Goal: Task Accomplishment & Management: Use online tool/utility

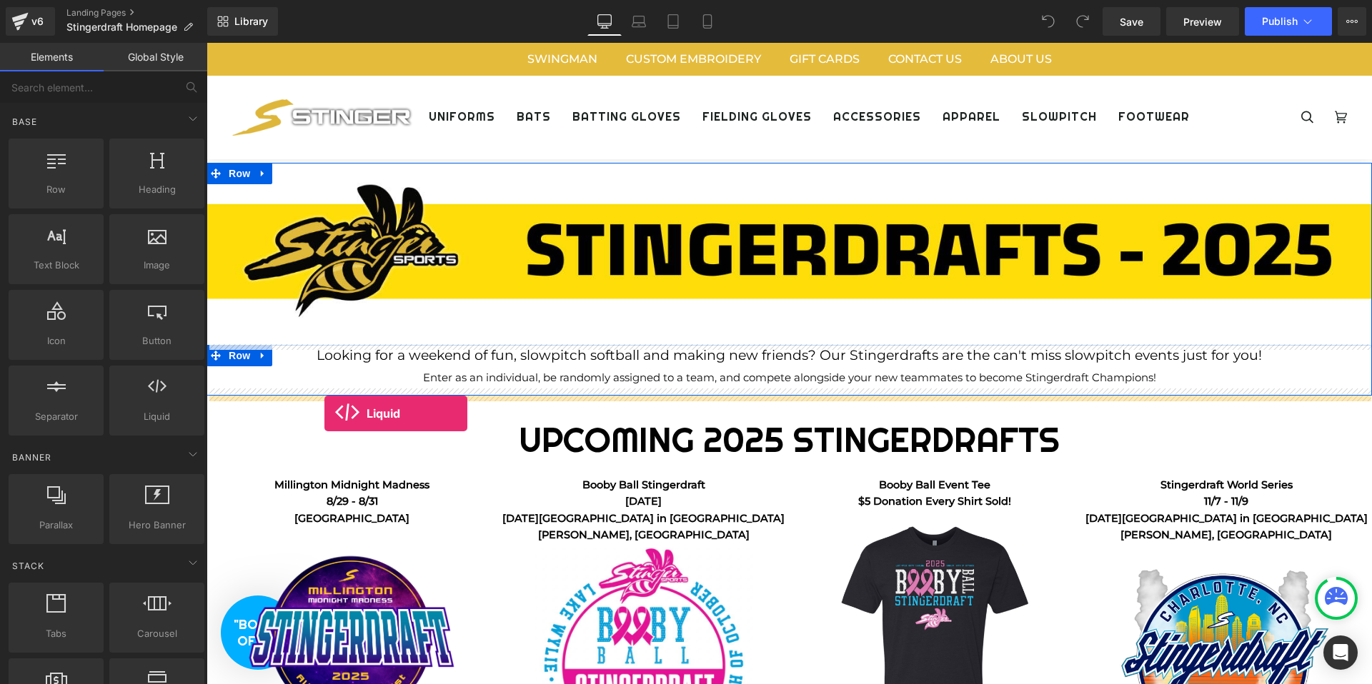
drag, startPoint x: 359, startPoint y: 462, endPoint x: 324, endPoint y: 414, distance: 59.9
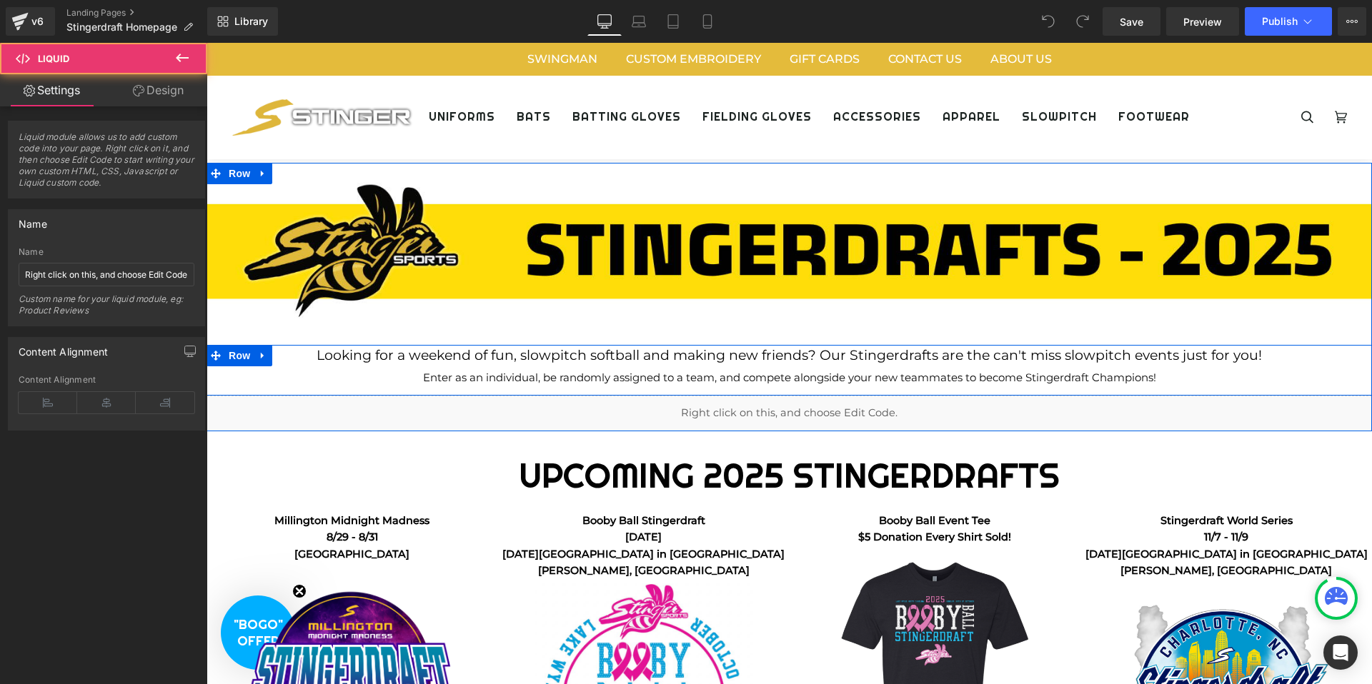
scroll to position [3669, 1165]
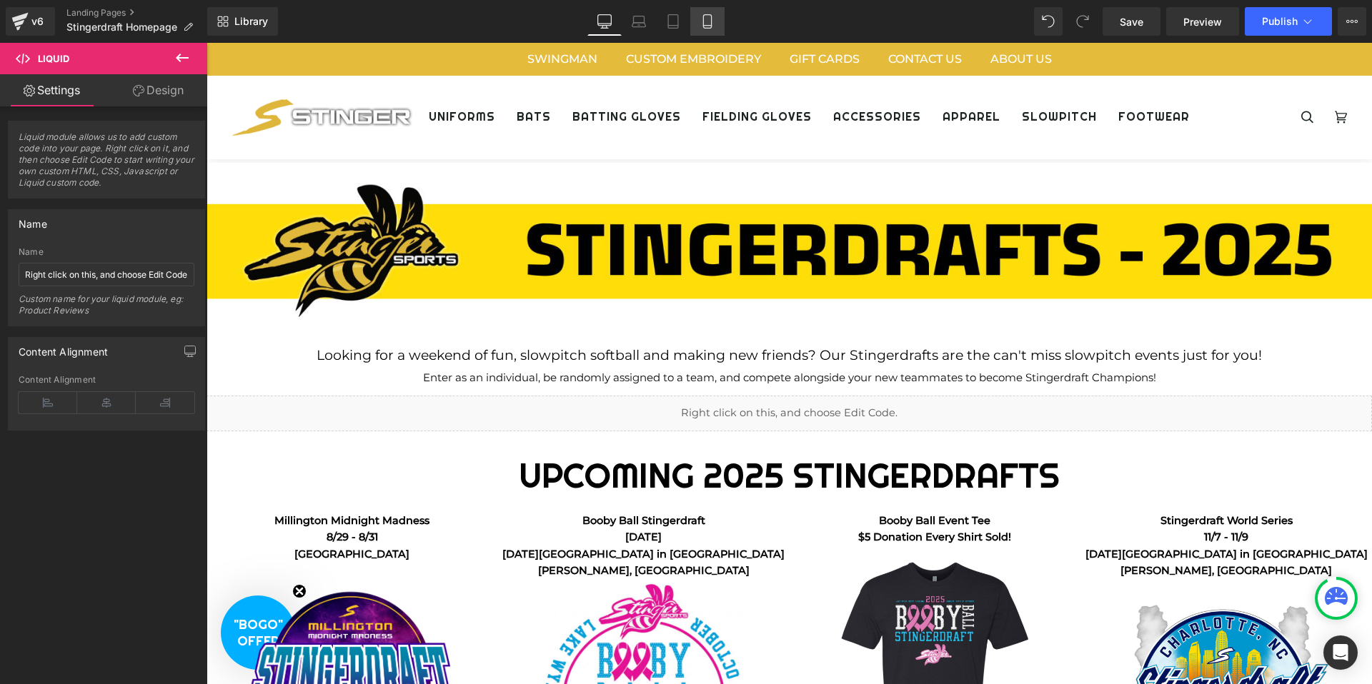
click at [705, 7] on link "Mobile" at bounding box center [707, 21] width 34 height 29
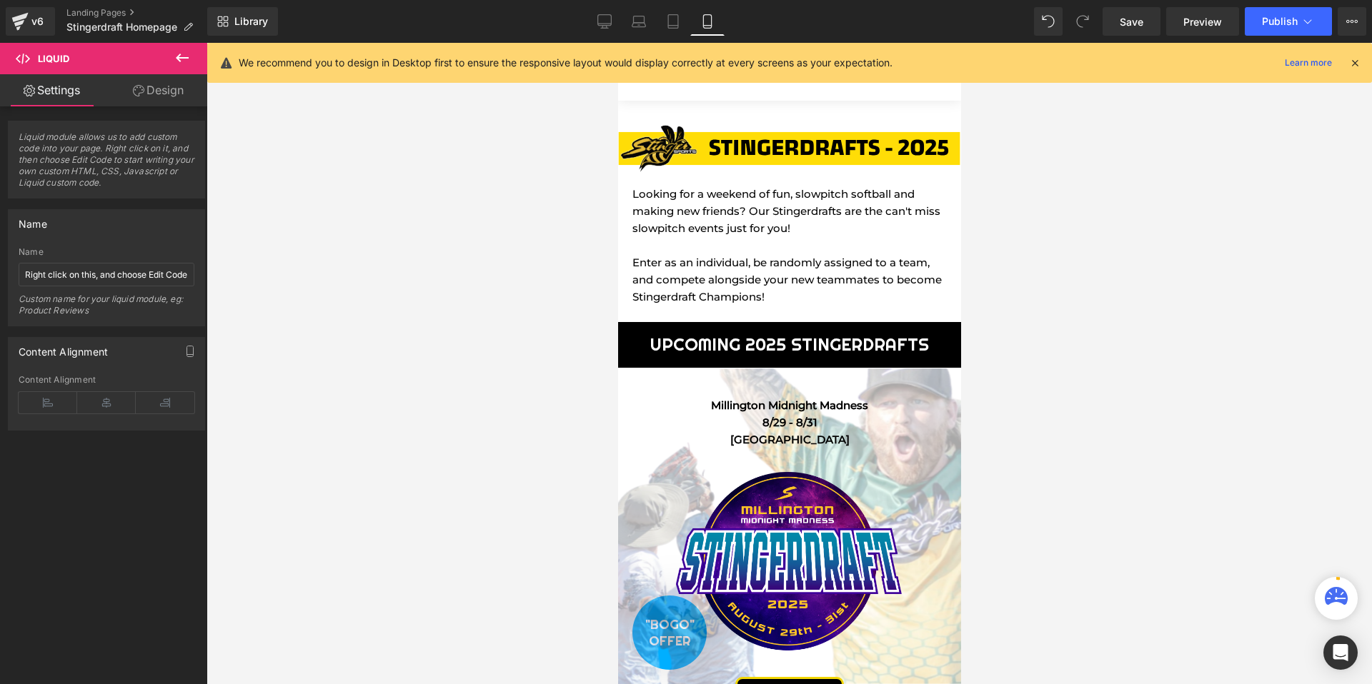
scroll to position [6144, 343]
click at [604, 16] on icon at bounding box center [604, 21] width 14 height 14
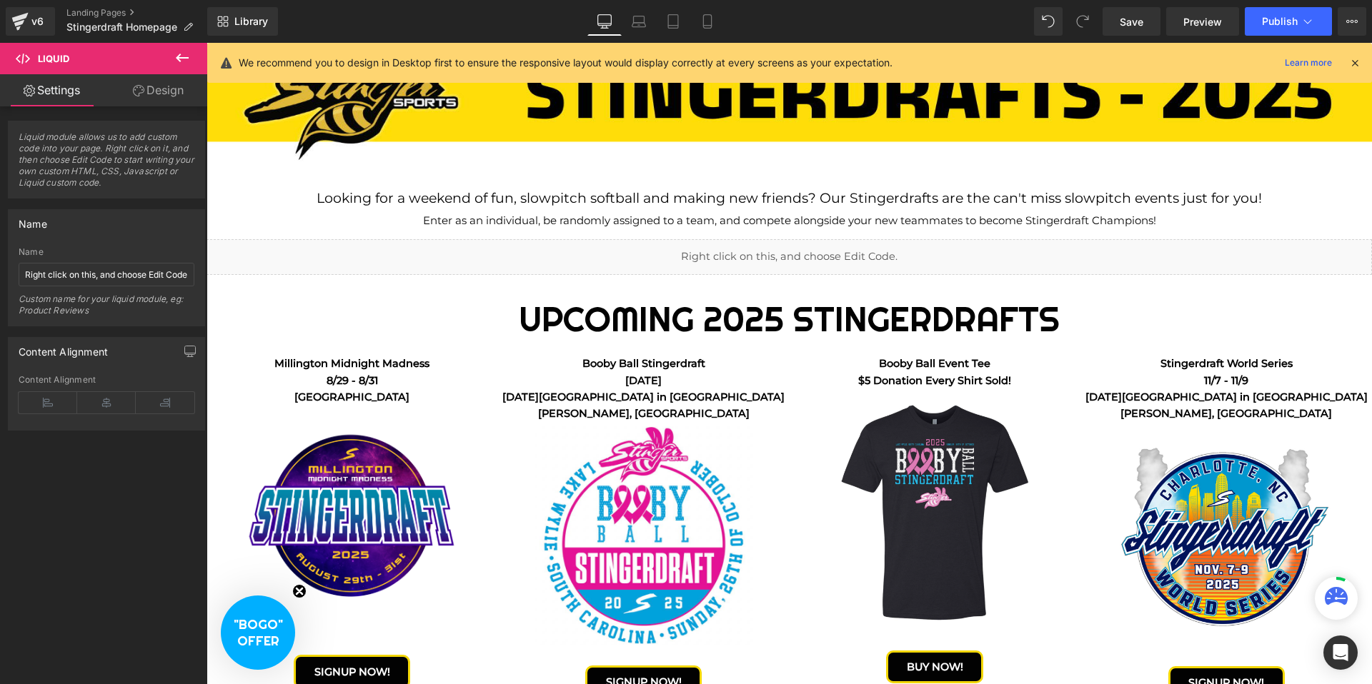
scroll to position [3640, 1165]
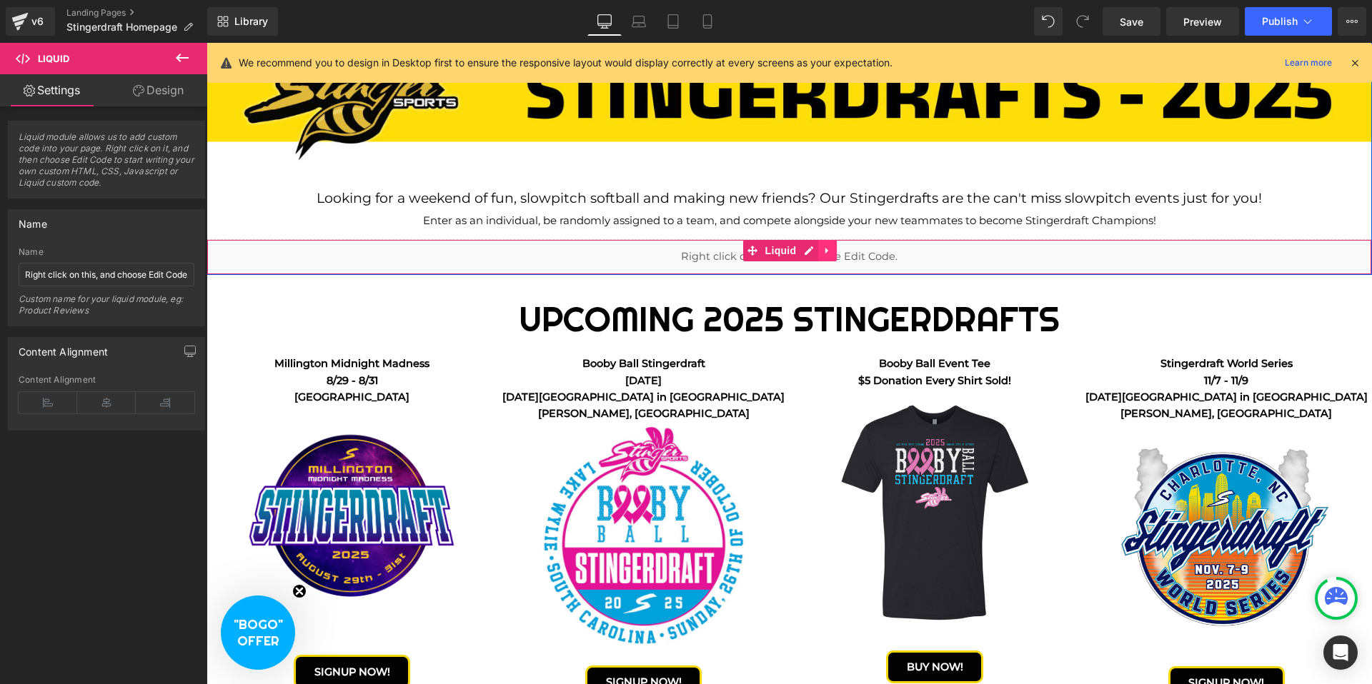
click at [826, 253] on icon at bounding box center [827, 250] width 10 height 11
click at [834, 249] on icon at bounding box center [837, 251] width 10 height 10
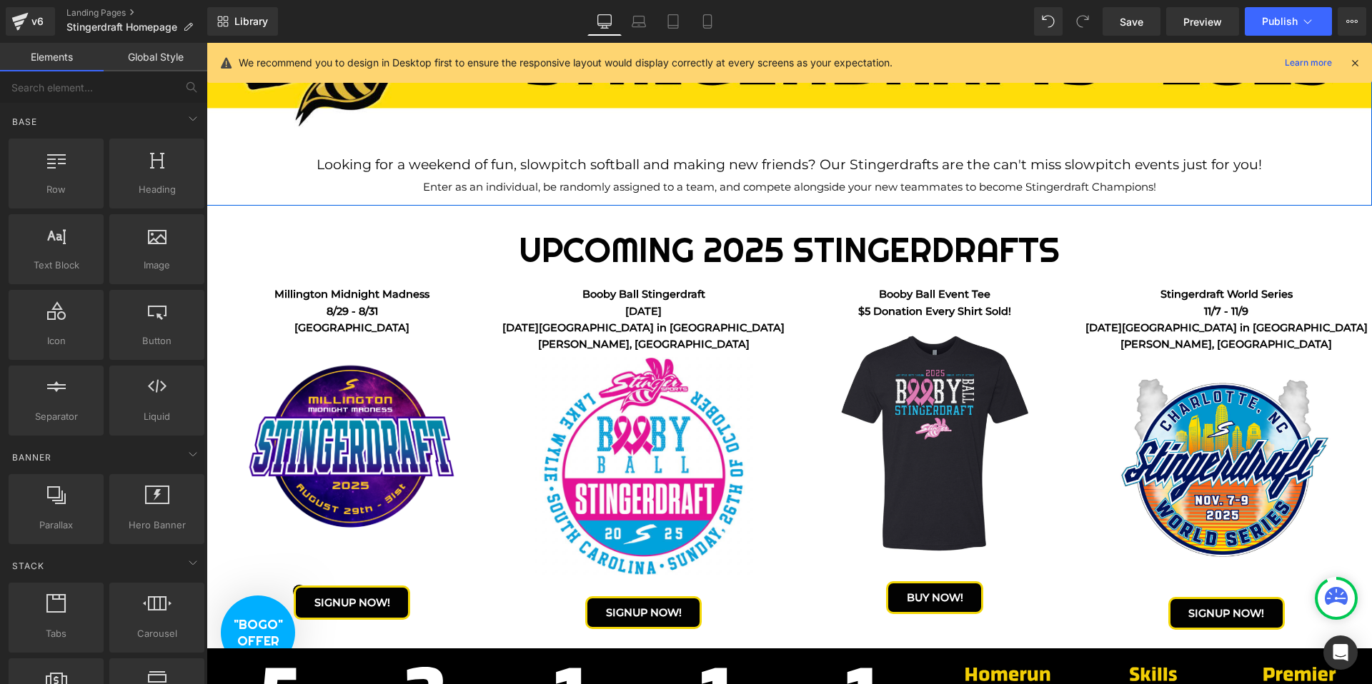
scroll to position [3633, 1165]
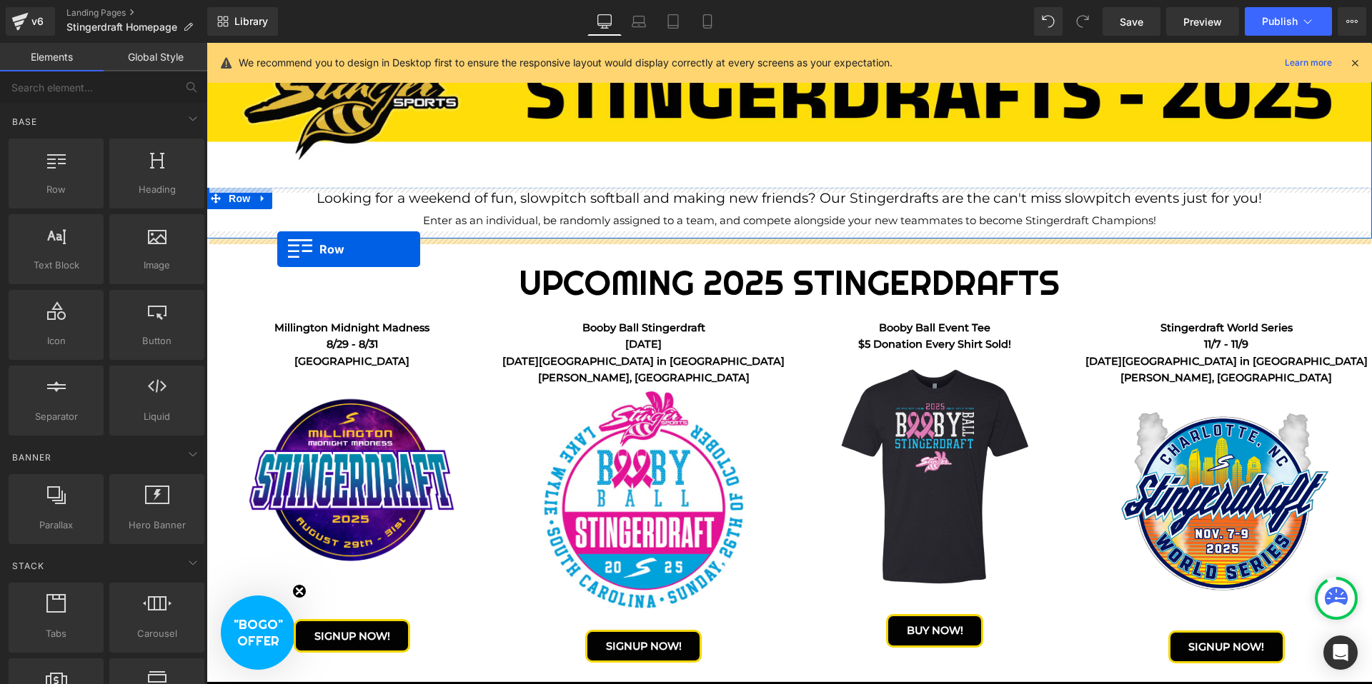
drag, startPoint x: 257, startPoint y: 232, endPoint x: 277, endPoint y: 249, distance: 26.3
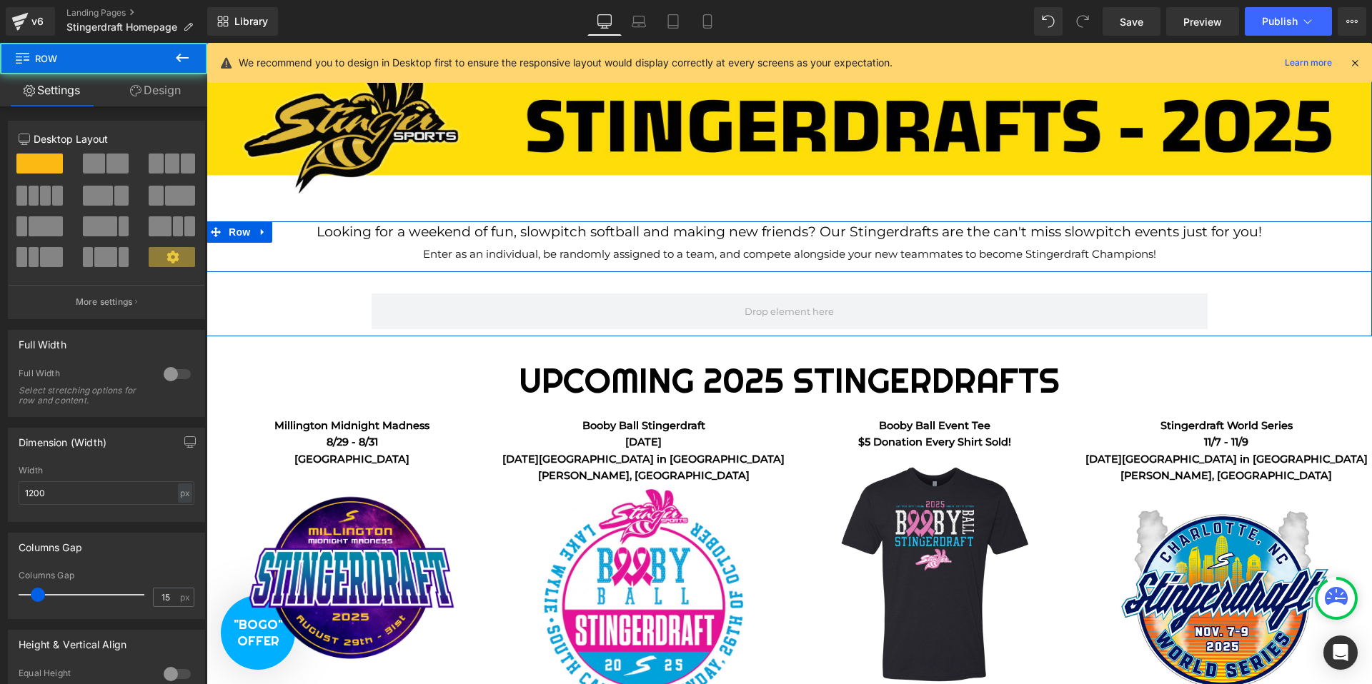
scroll to position [3698, 1165]
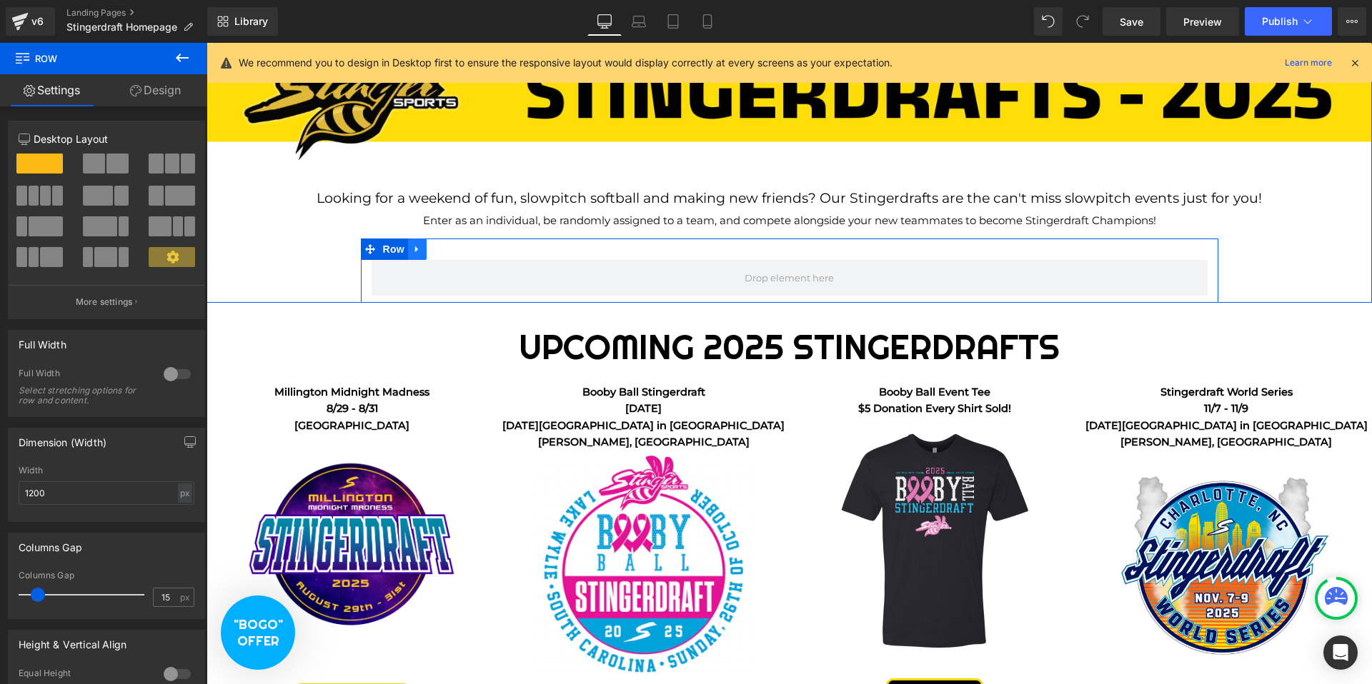
click at [416, 254] on icon at bounding box center [417, 249] width 10 height 11
click at [451, 250] on icon at bounding box center [454, 249] width 10 height 10
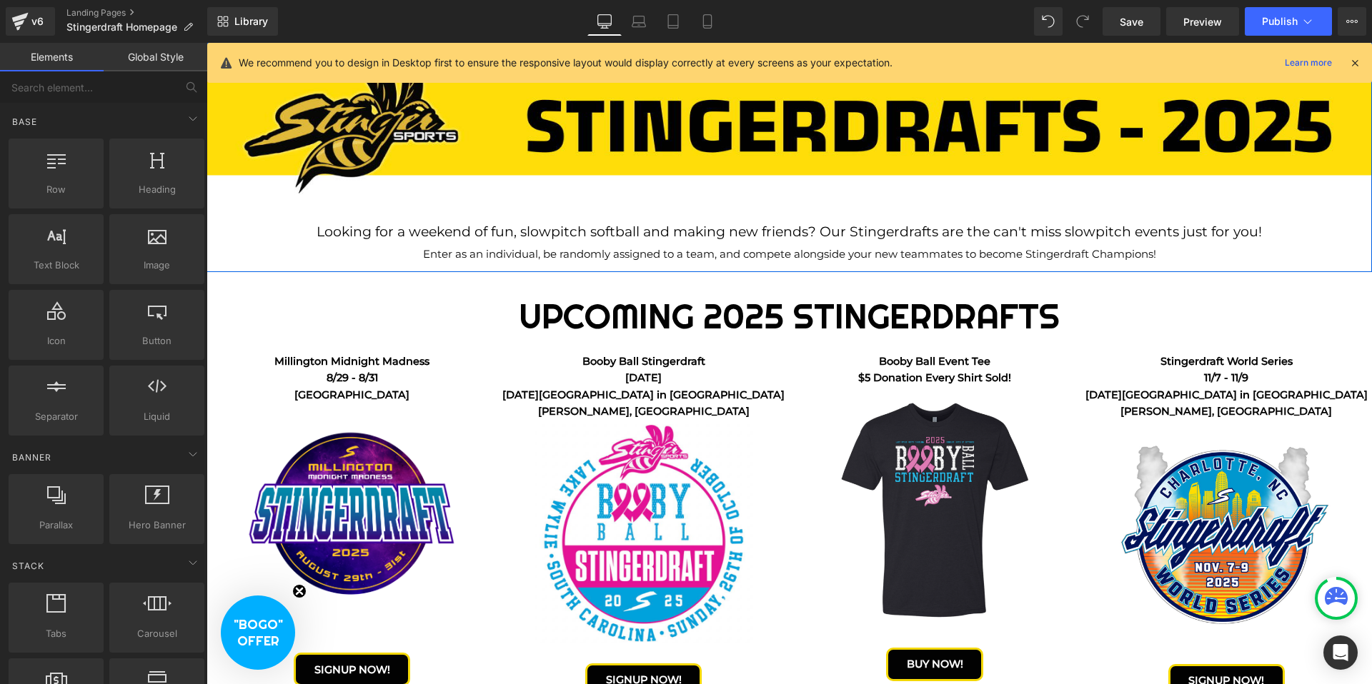
scroll to position [0, 0]
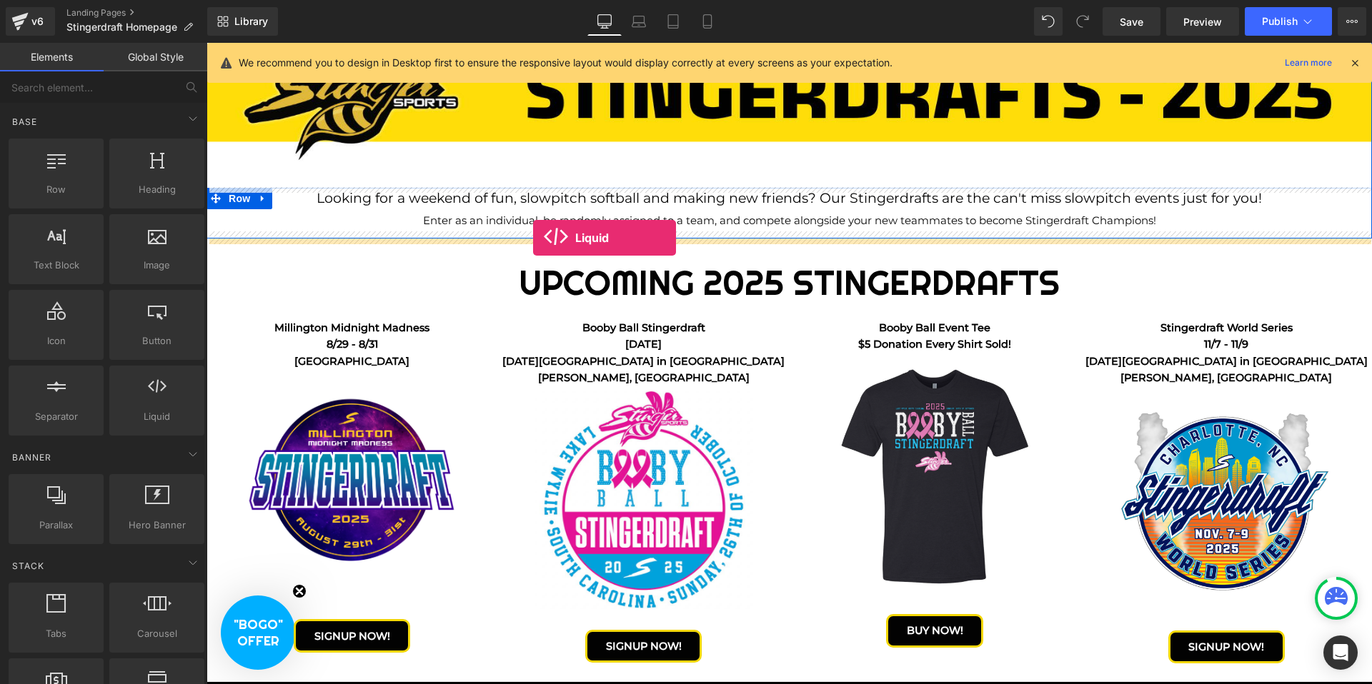
drag, startPoint x: 351, startPoint y: 447, endPoint x: 533, endPoint y: 238, distance: 277.0
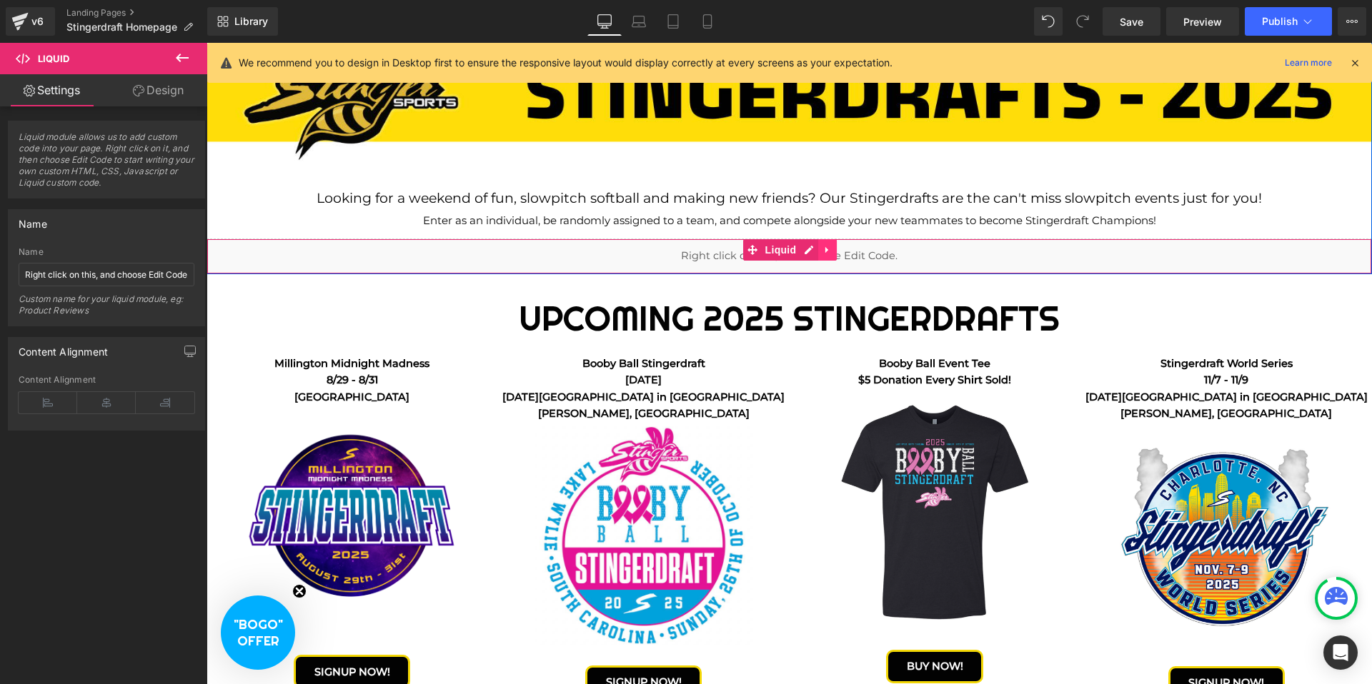
click at [824, 251] on icon at bounding box center [827, 250] width 10 height 11
click at [835, 251] on icon at bounding box center [837, 250] width 10 height 11
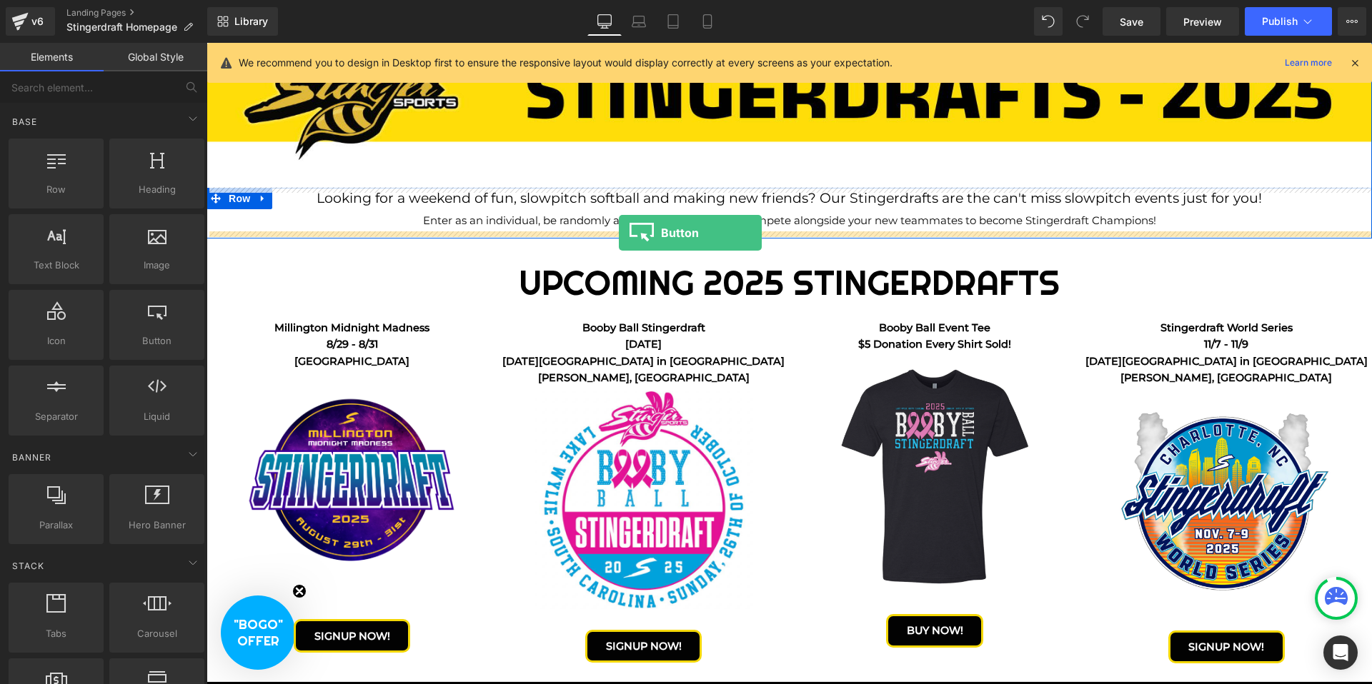
drag, startPoint x: 347, startPoint y: 374, endPoint x: 619, endPoint y: 233, distance: 305.8
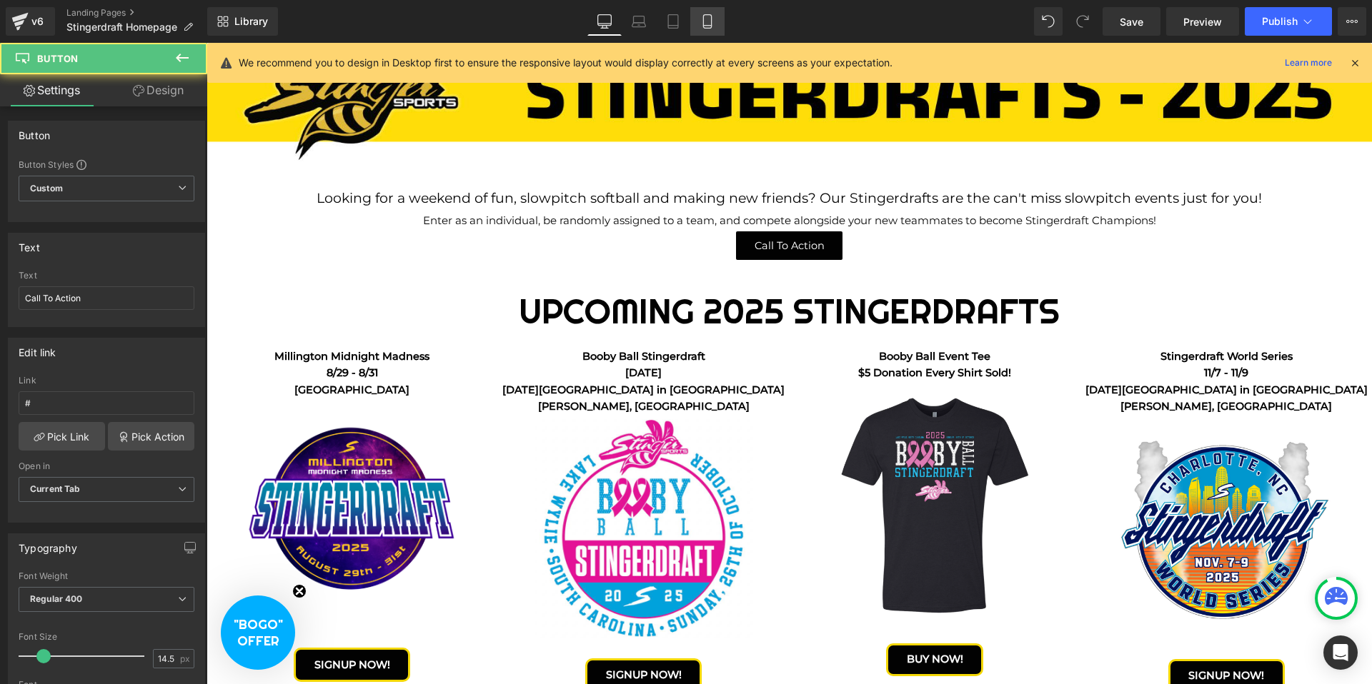
click at [709, 31] on link "Mobile" at bounding box center [707, 21] width 34 height 29
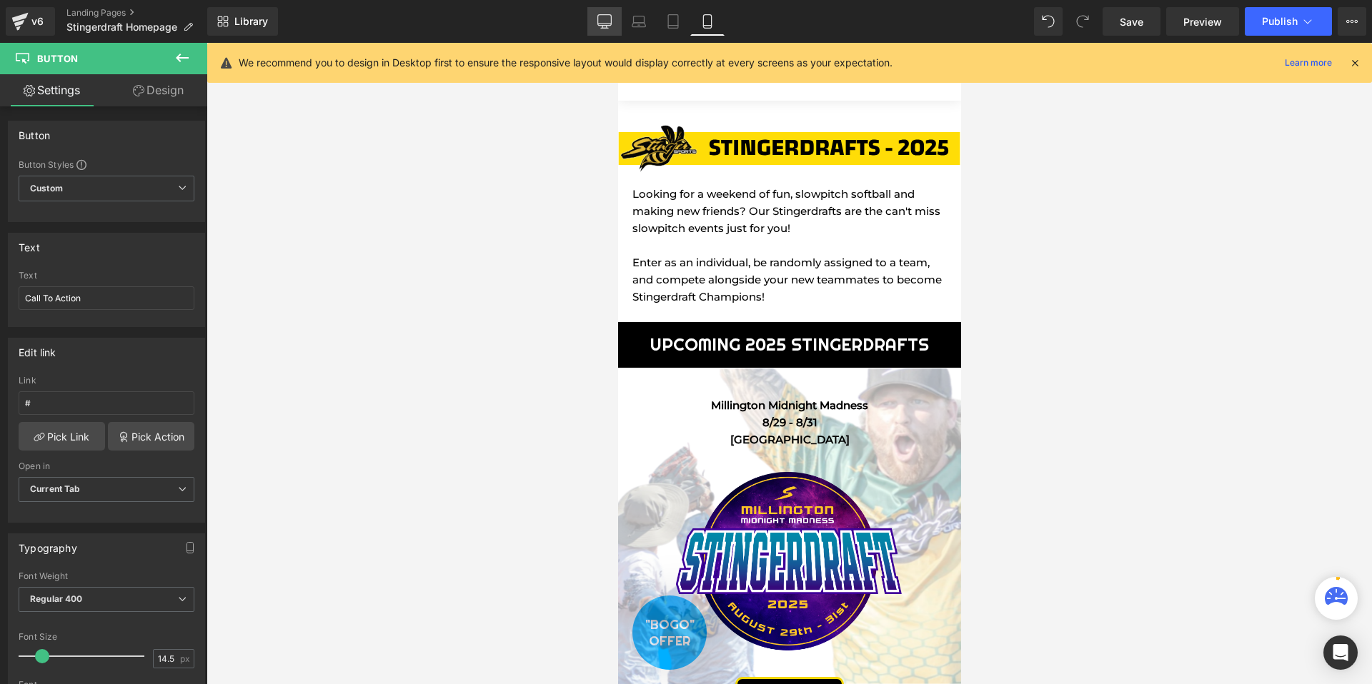
click at [612, 23] on link "Desktop" at bounding box center [604, 21] width 34 height 29
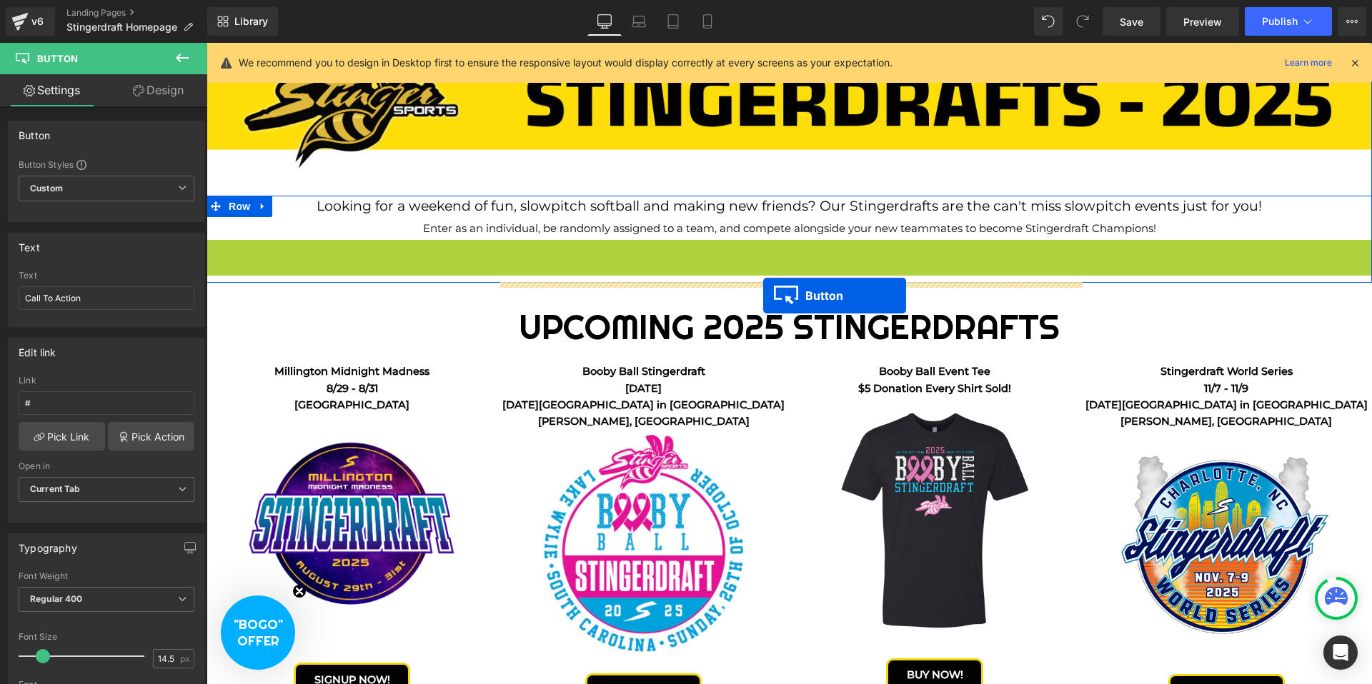
drag, startPoint x: 769, startPoint y: 251, endPoint x: 763, endPoint y: 296, distance: 44.7
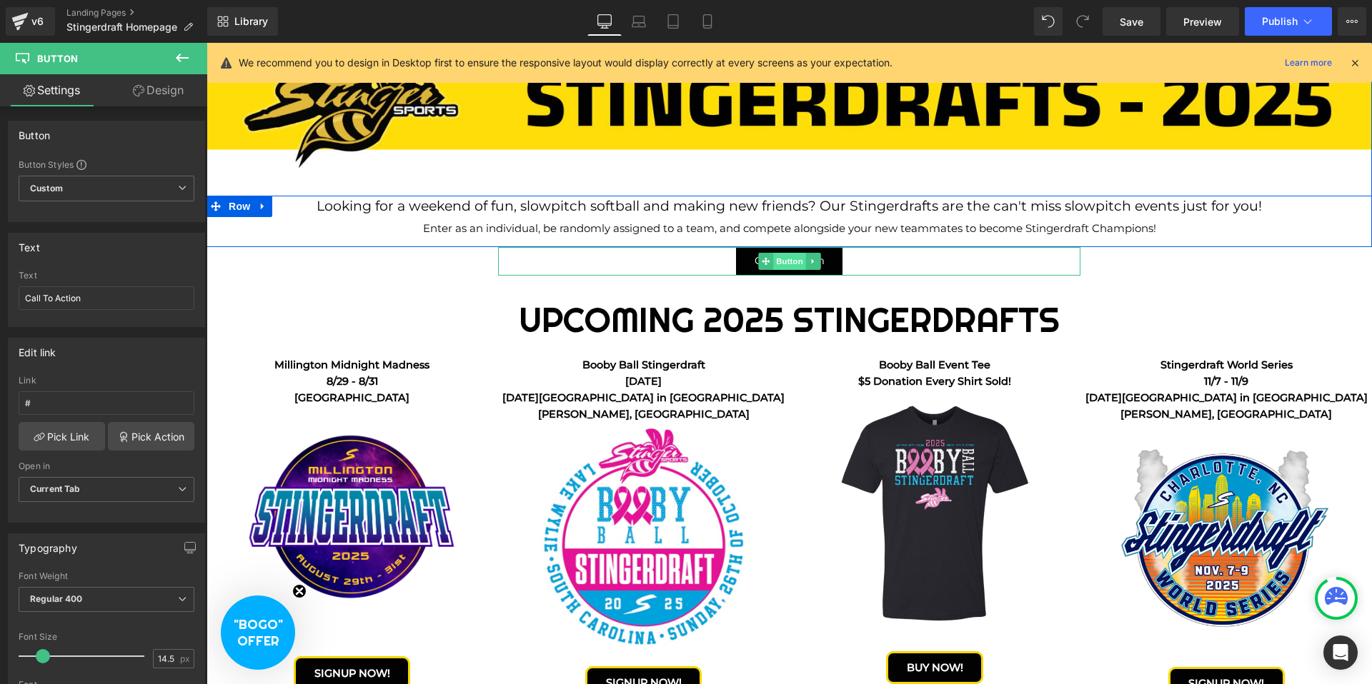
click at [785, 263] on span "Button" at bounding box center [789, 261] width 33 height 17
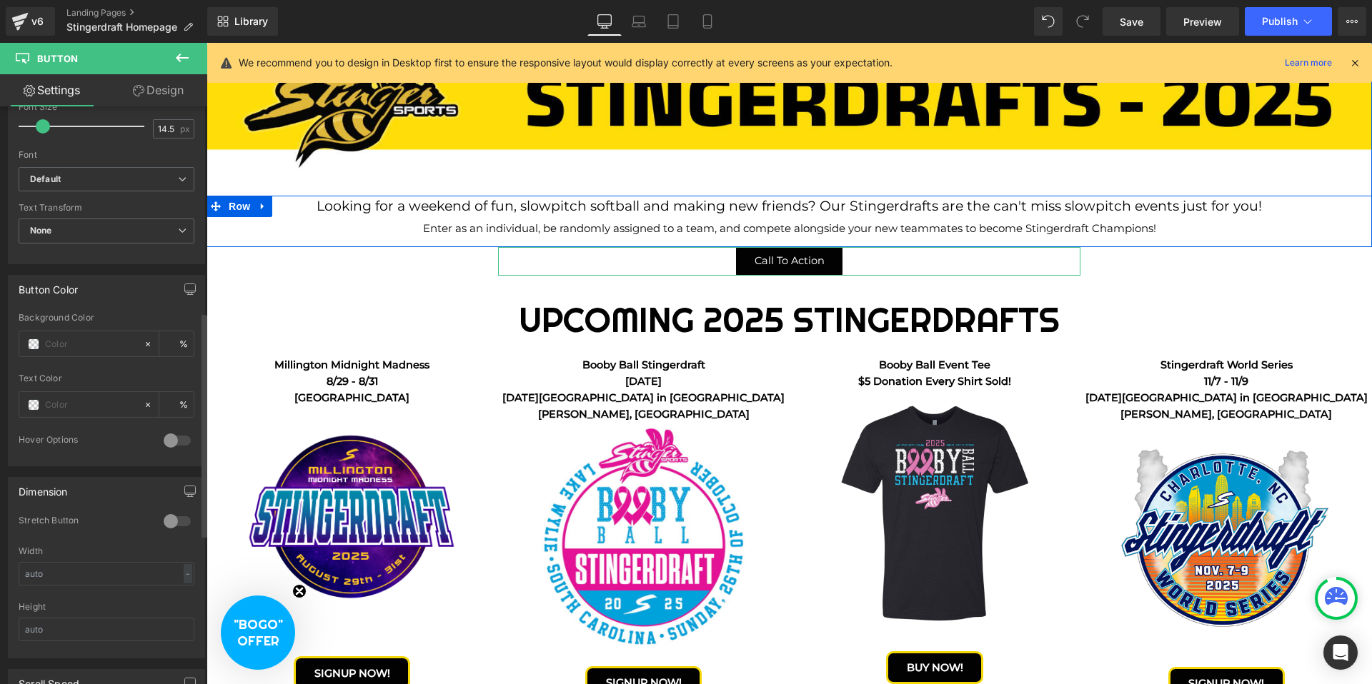
click at [166, 521] on div at bounding box center [177, 521] width 34 height 23
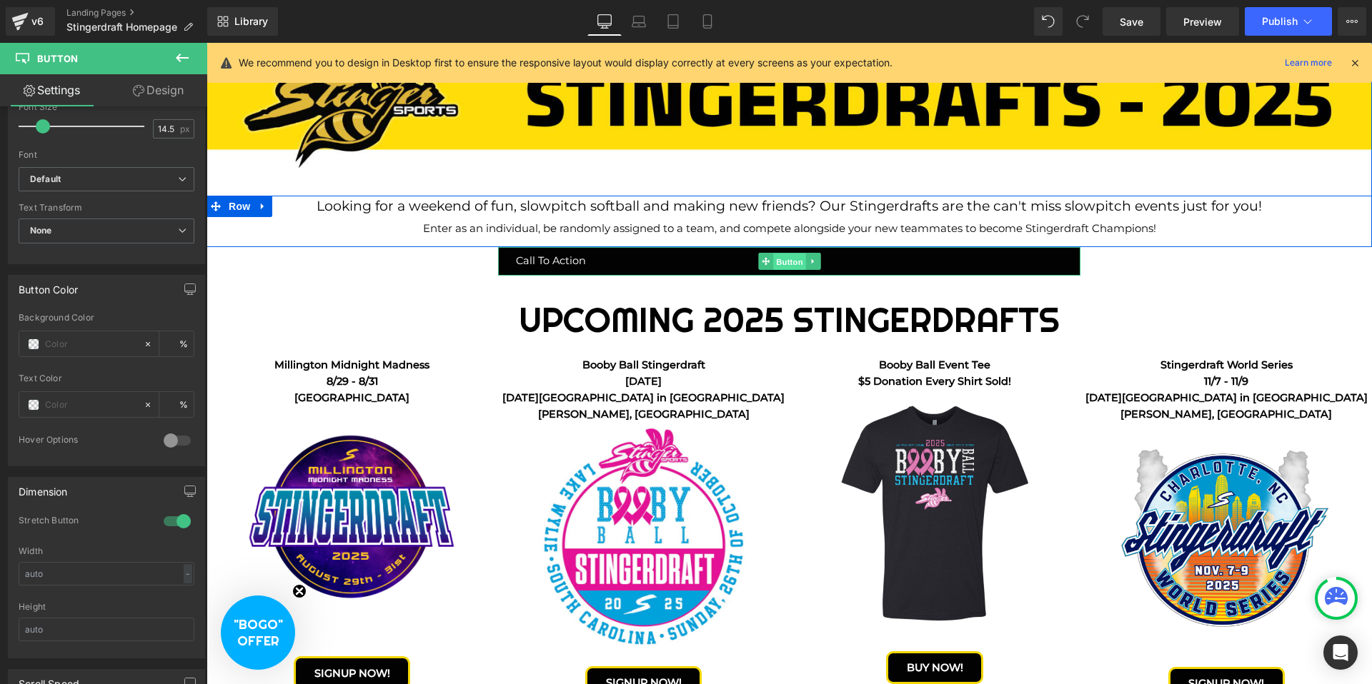
click at [778, 261] on span "Button" at bounding box center [789, 262] width 33 height 17
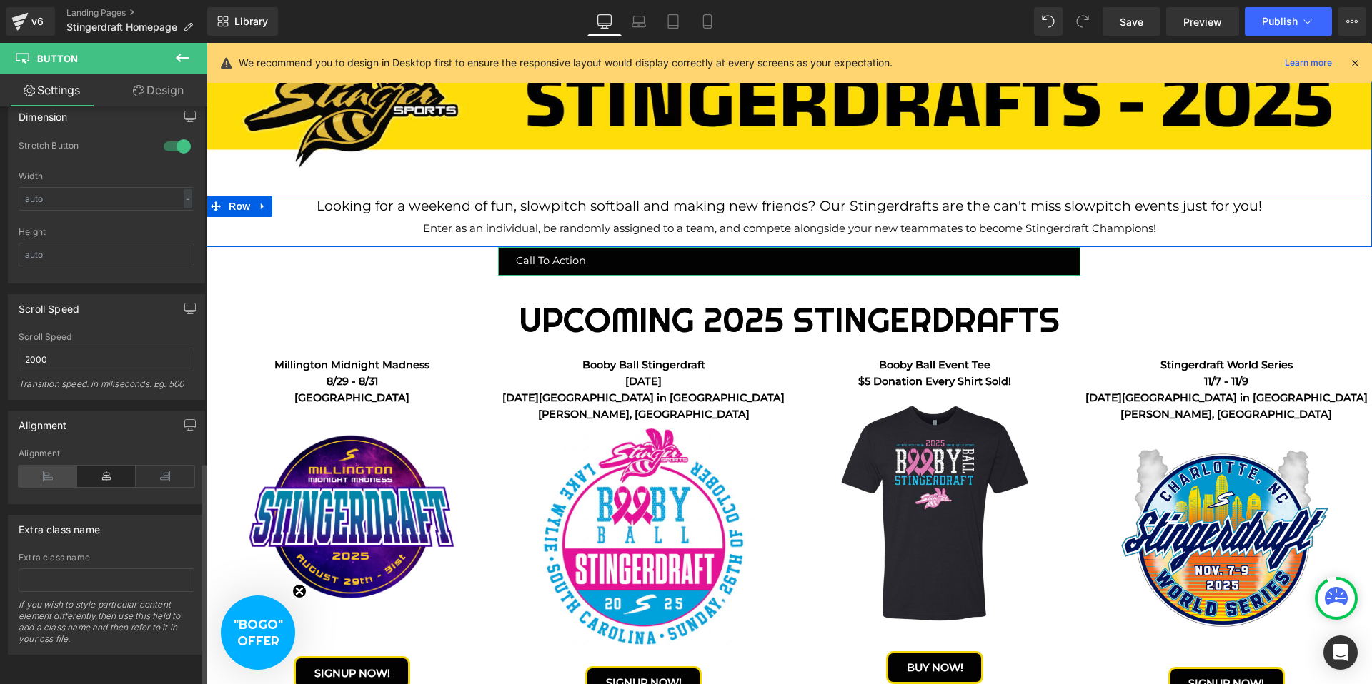
click at [39, 471] on icon at bounding box center [48, 476] width 59 height 21
click at [89, 469] on icon at bounding box center [106, 476] width 59 height 21
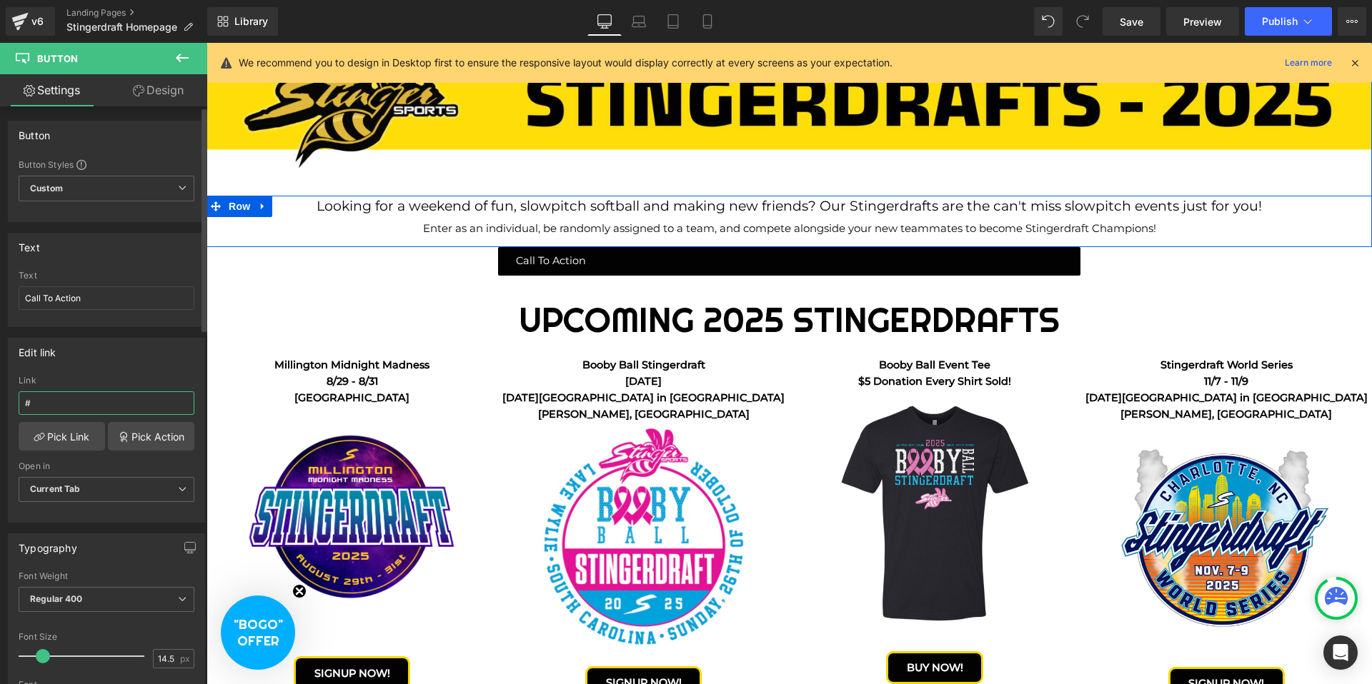
click at [67, 406] on input "#" at bounding box center [107, 403] width 176 height 24
paste input "[URL][DOMAIN_NAME]"
type input "[URL][DOMAIN_NAME]"
click at [89, 489] on span "Current Tab" at bounding box center [107, 489] width 176 height 25
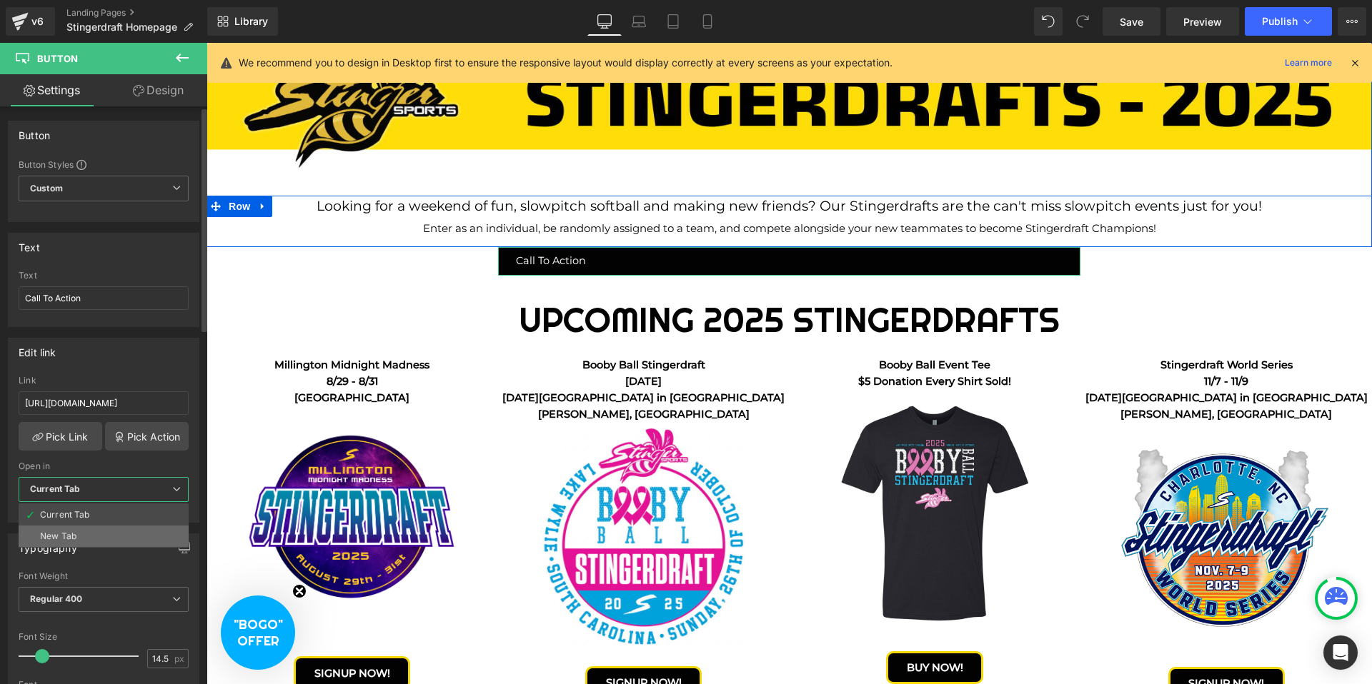
click at [86, 534] on li "New Tab" at bounding box center [104, 536] width 170 height 21
click at [76, 304] on input "Call To Action" at bounding box center [107, 298] width 176 height 24
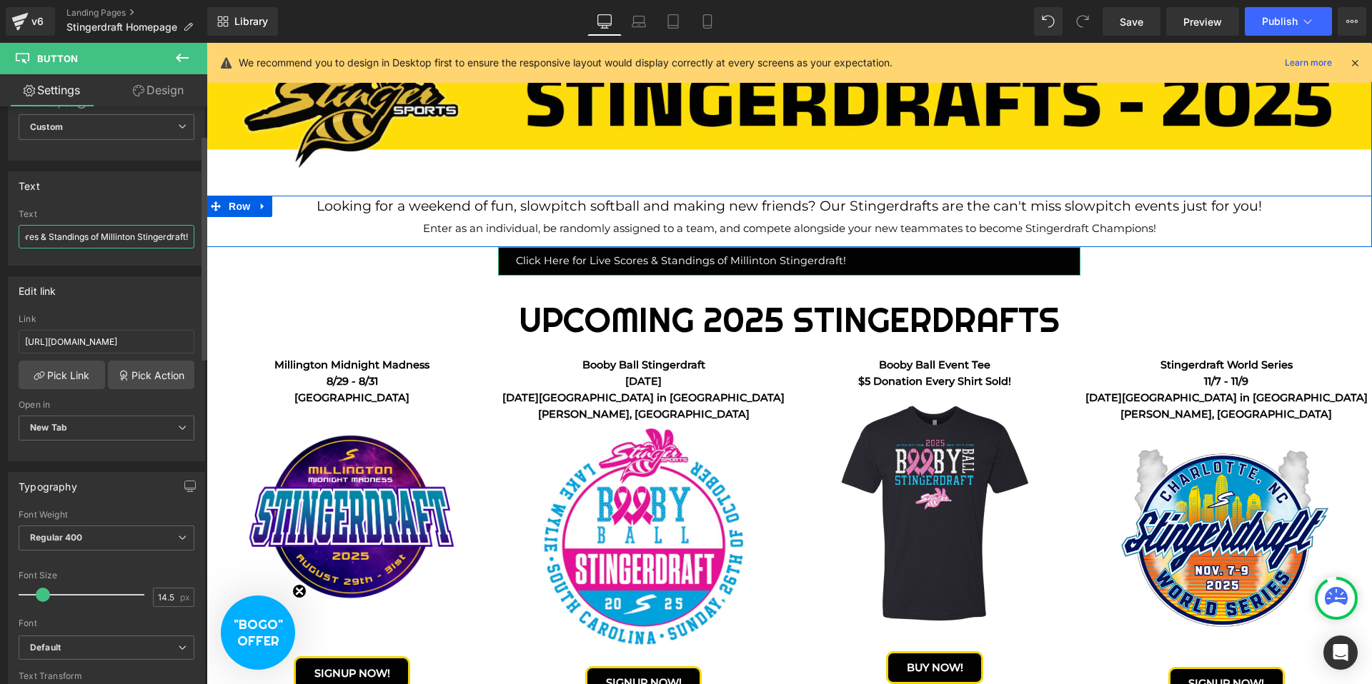
scroll to position [126, 0]
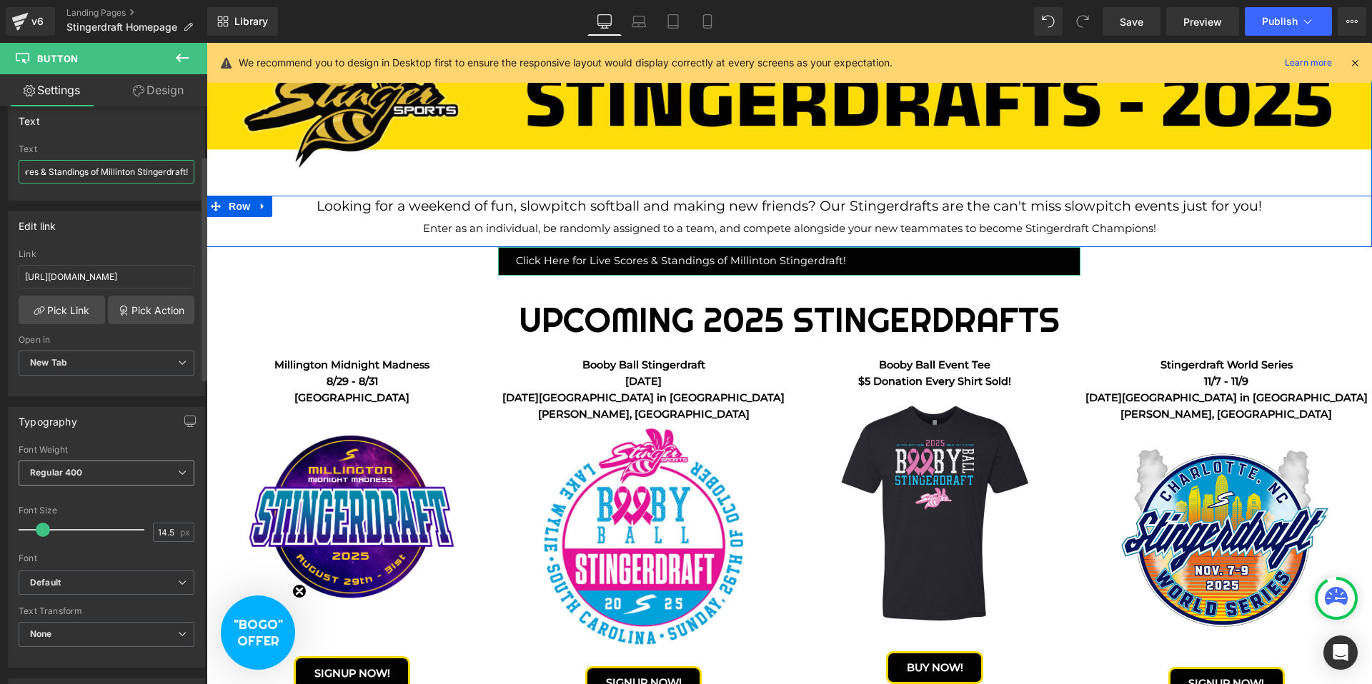
type input "Click Here for Live Scores & Standings of Millinton Stingerdraft!"
click at [95, 478] on span "Regular 400" at bounding box center [107, 473] width 176 height 25
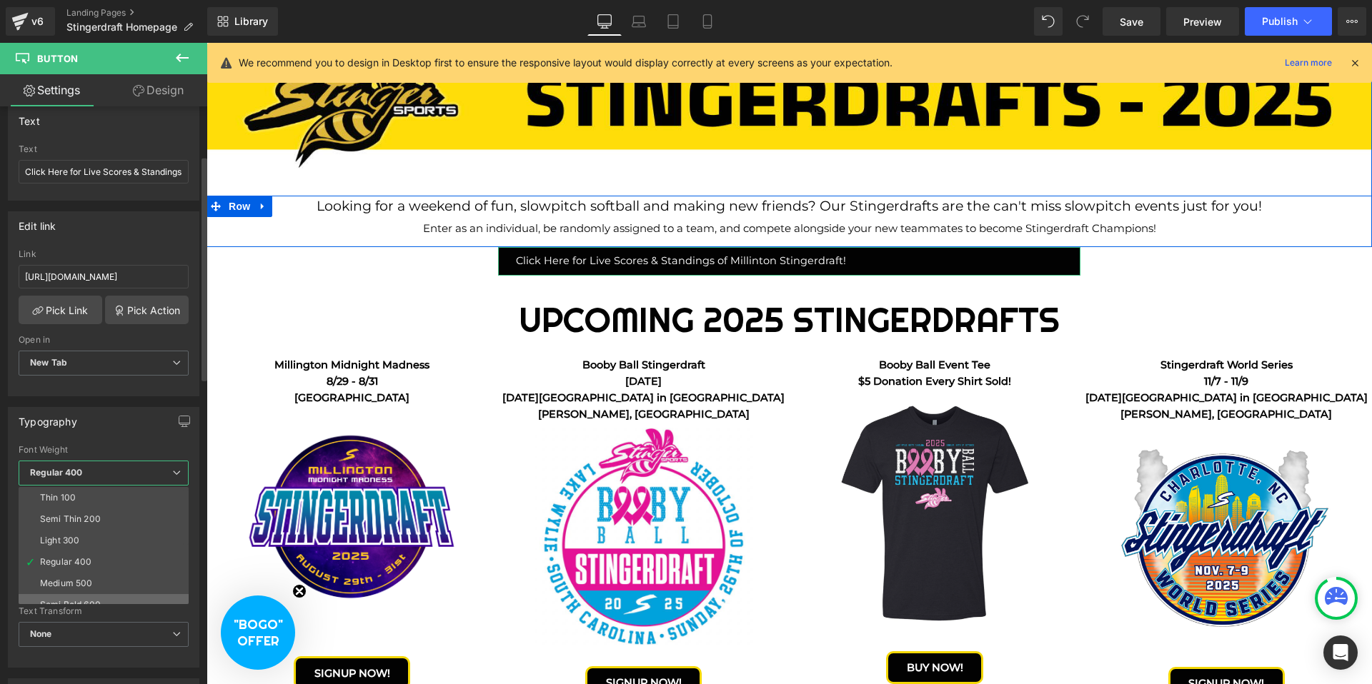
click at [89, 594] on li "Semi Bold 600" at bounding box center [107, 604] width 176 height 21
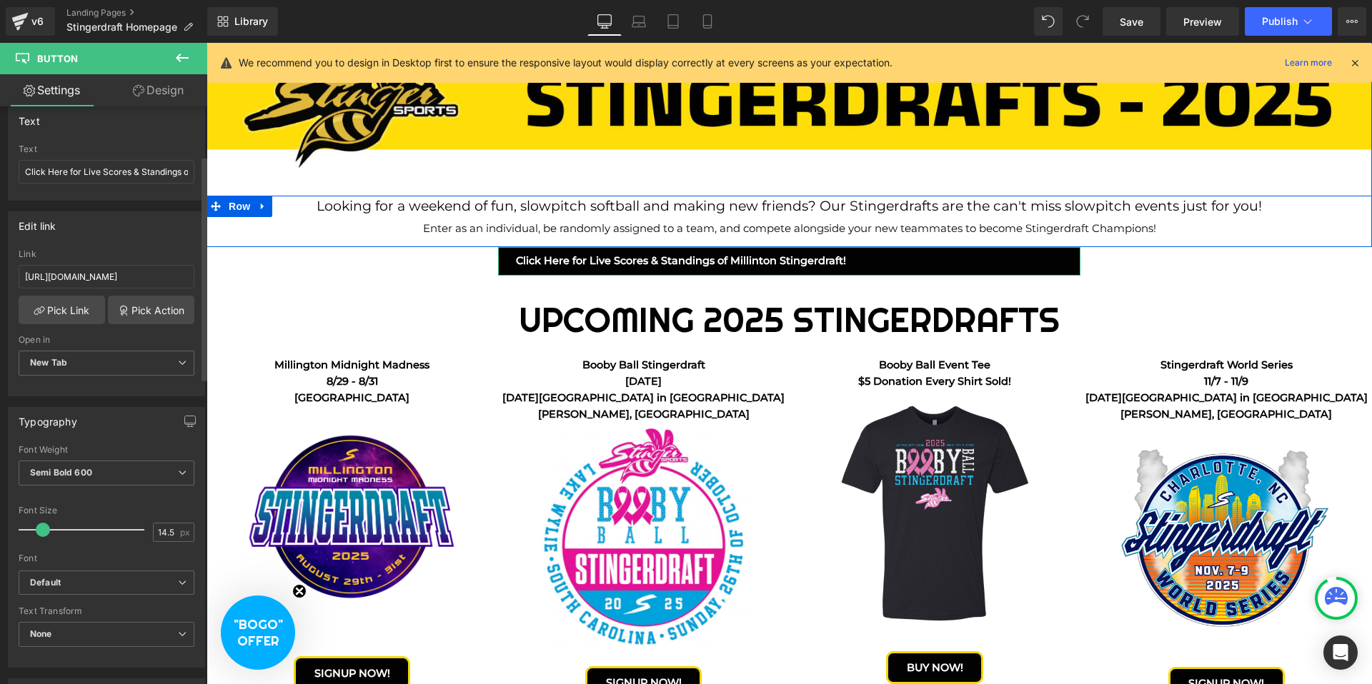
click at [148, 221] on div "Edit link" at bounding box center [107, 225] width 196 height 27
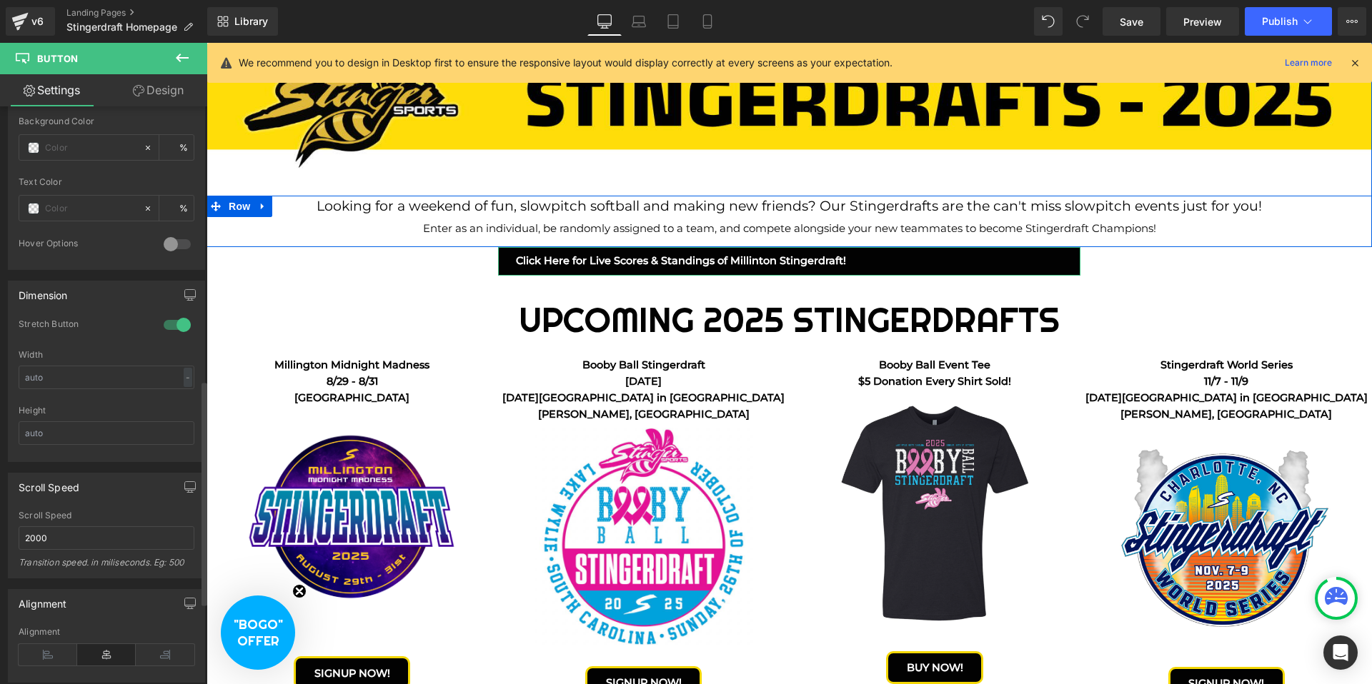
scroll to position [735, 0]
click at [169, 314] on div at bounding box center [177, 316] width 34 height 23
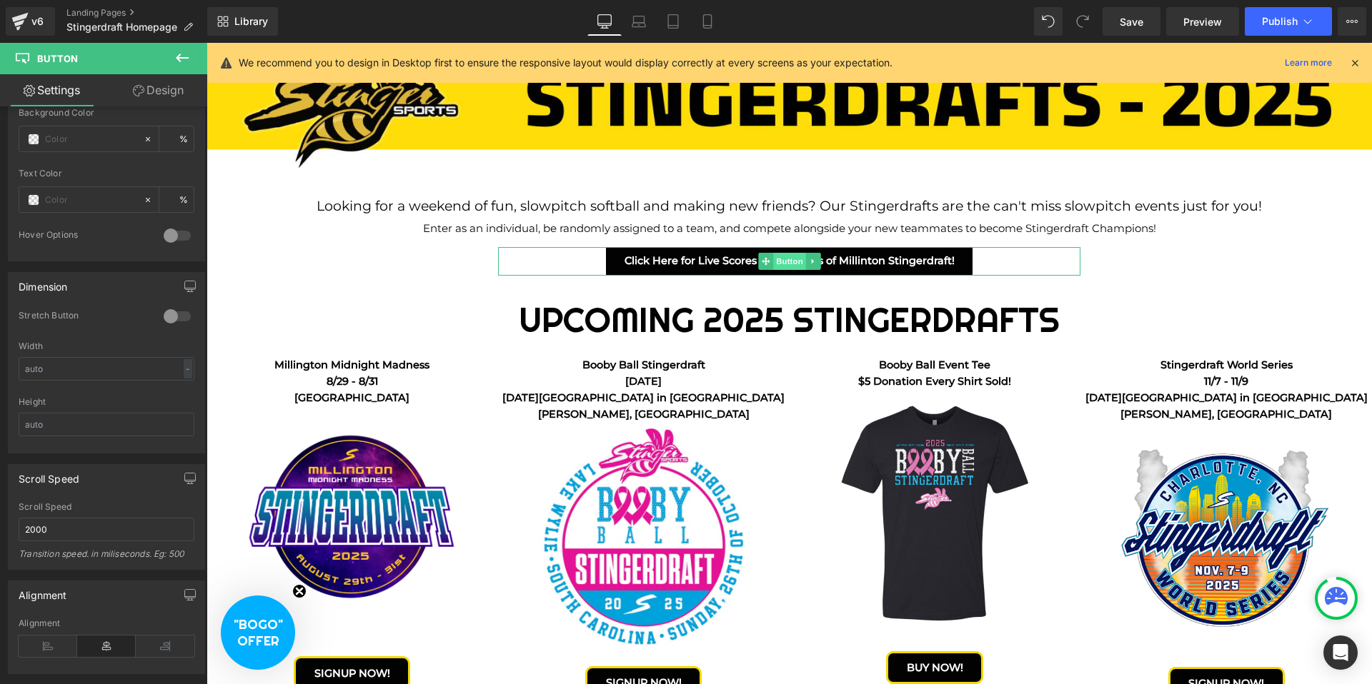
click at [783, 264] on span "Button" at bounding box center [789, 261] width 33 height 17
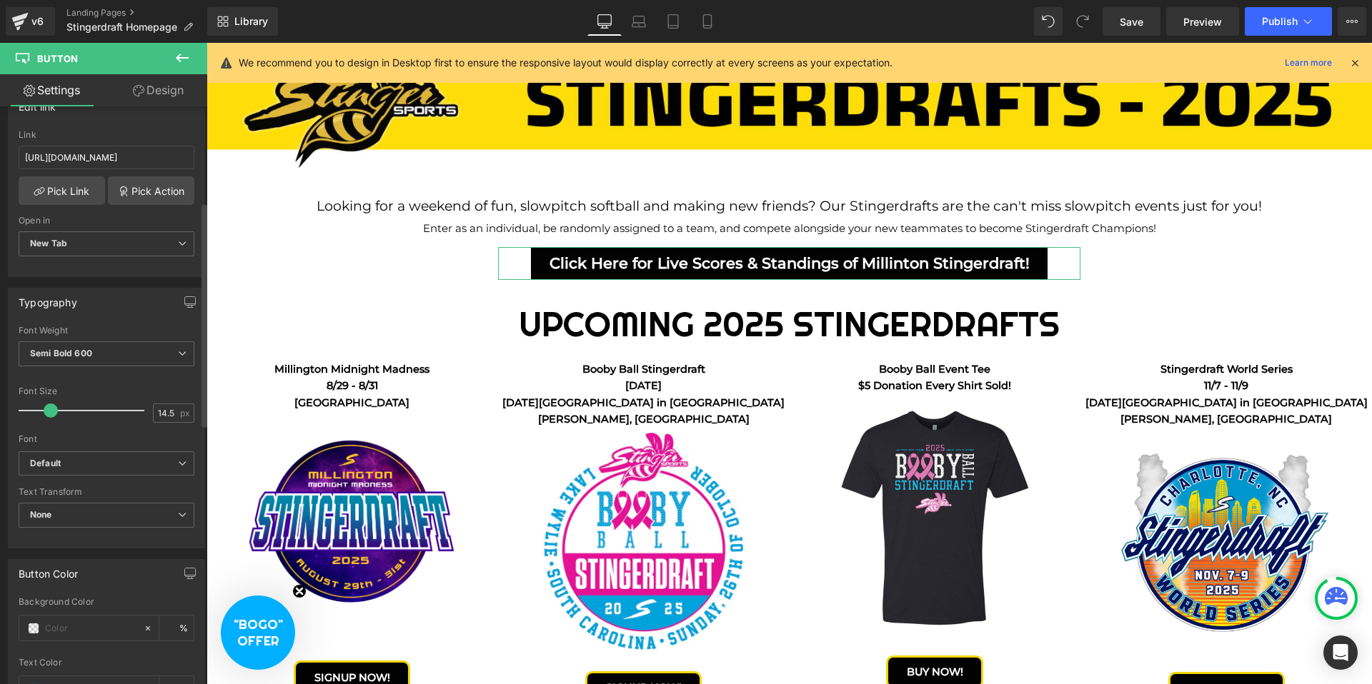
scroll to position [3638, 1165]
click at [49, 409] on span at bounding box center [51, 411] width 14 height 14
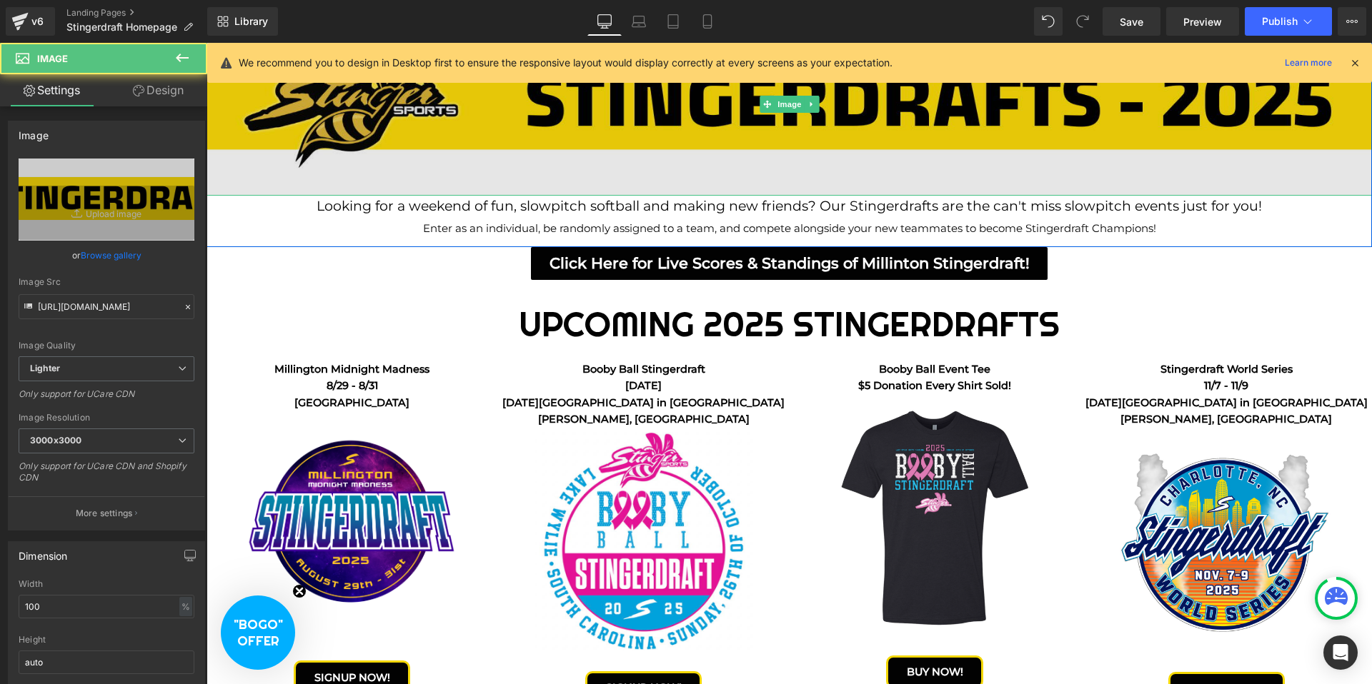
click at [344, 175] on img at bounding box center [788, 105] width 1165 height 182
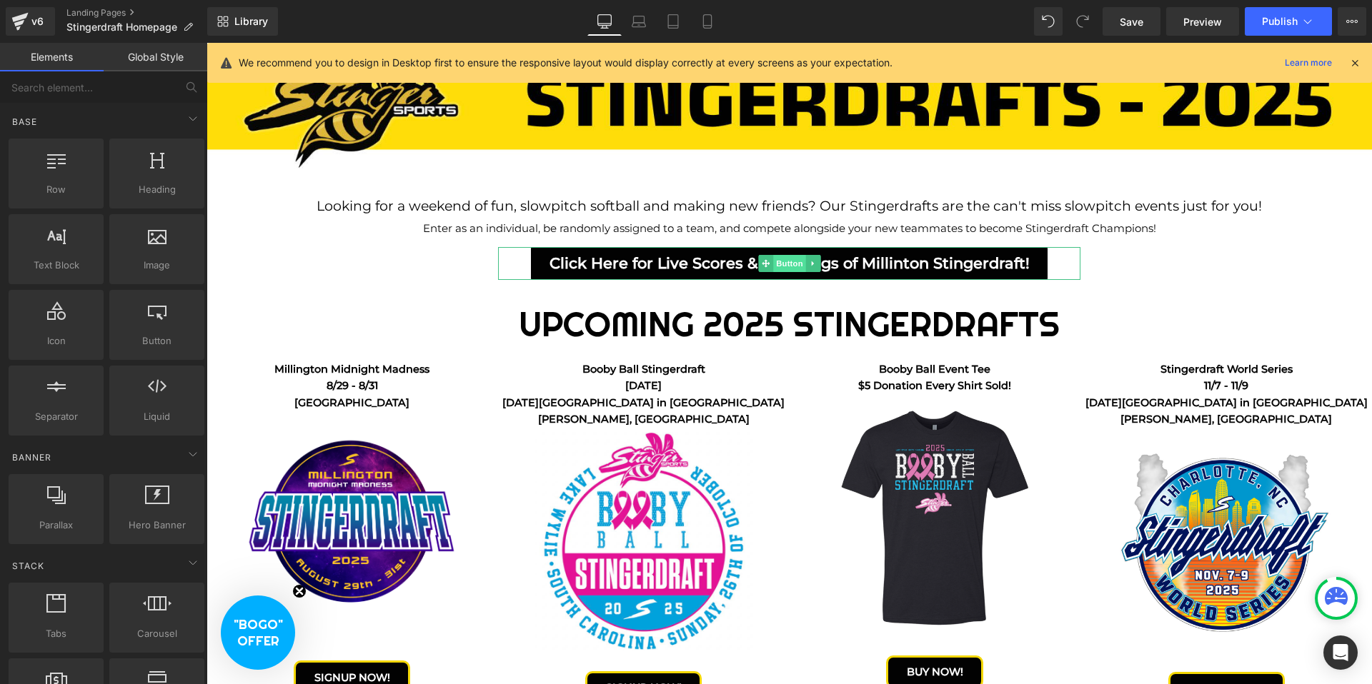
click at [779, 262] on span "Button" at bounding box center [789, 263] width 33 height 17
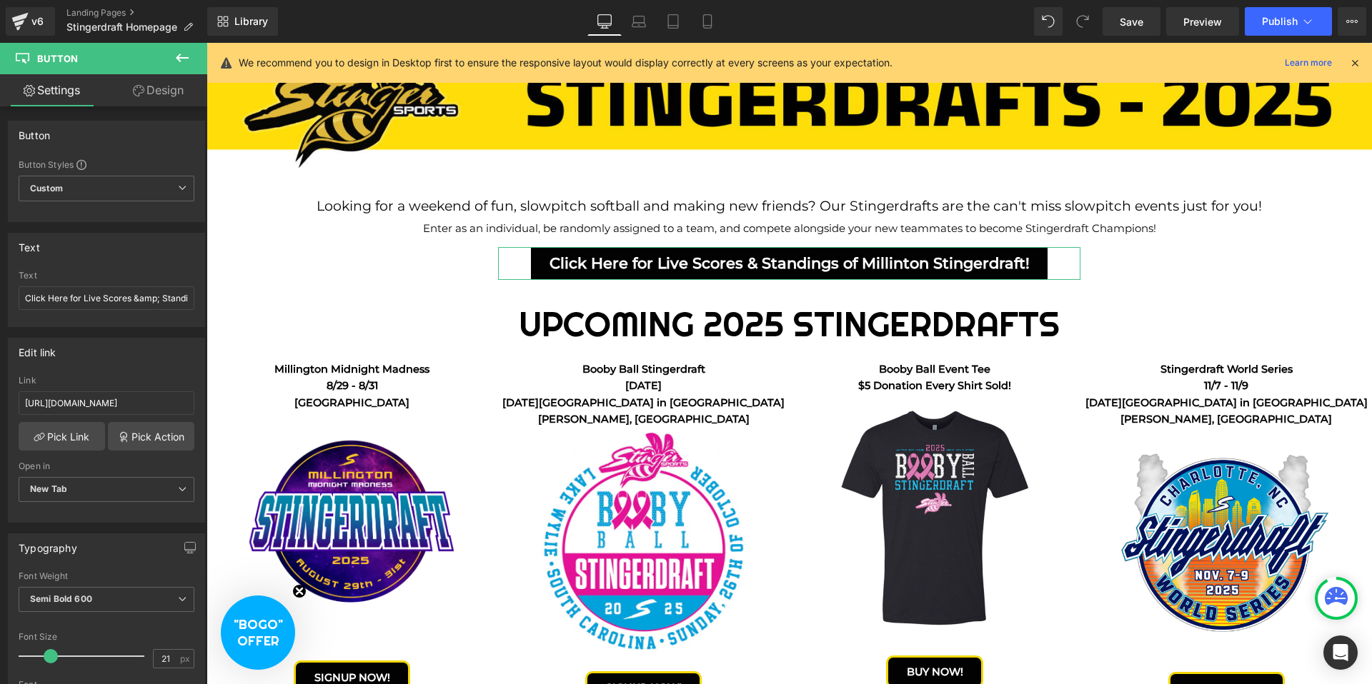
click at [171, 99] on link "Design" at bounding box center [158, 90] width 104 height 32
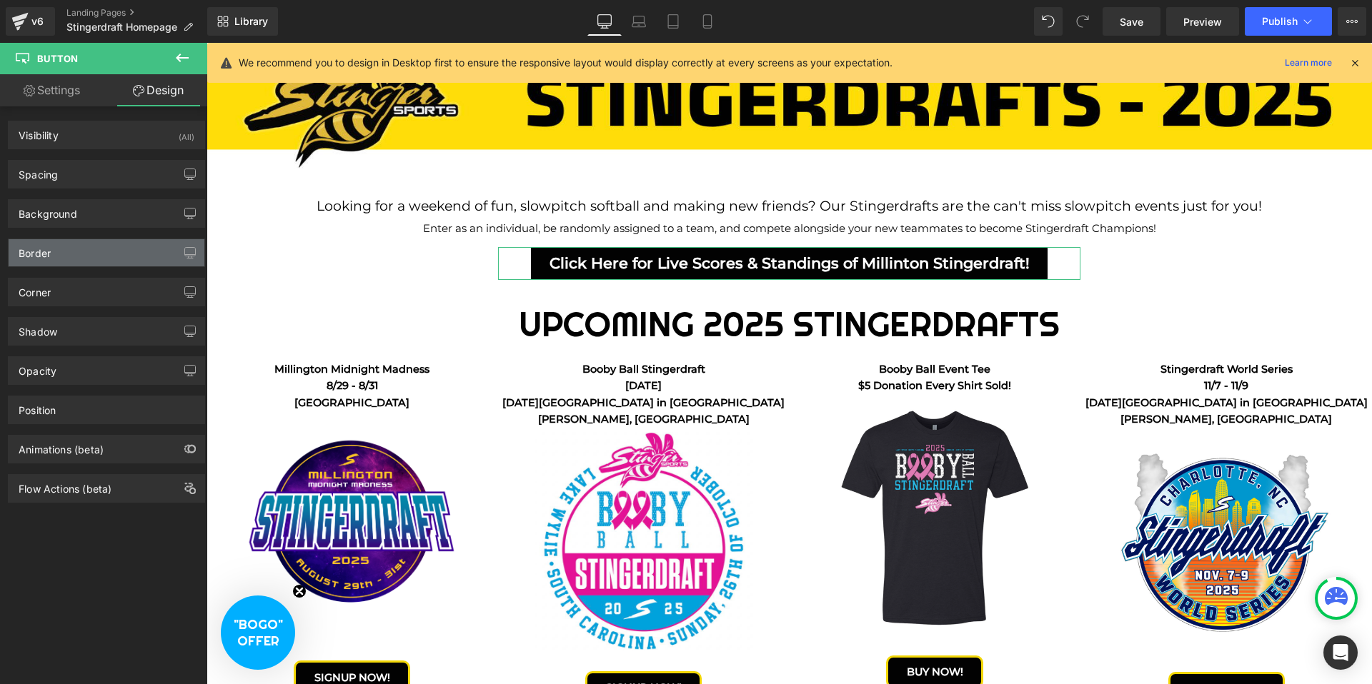
click at [79, 250] on div "Border" at bounding box center [107, 252] width 196 height 27
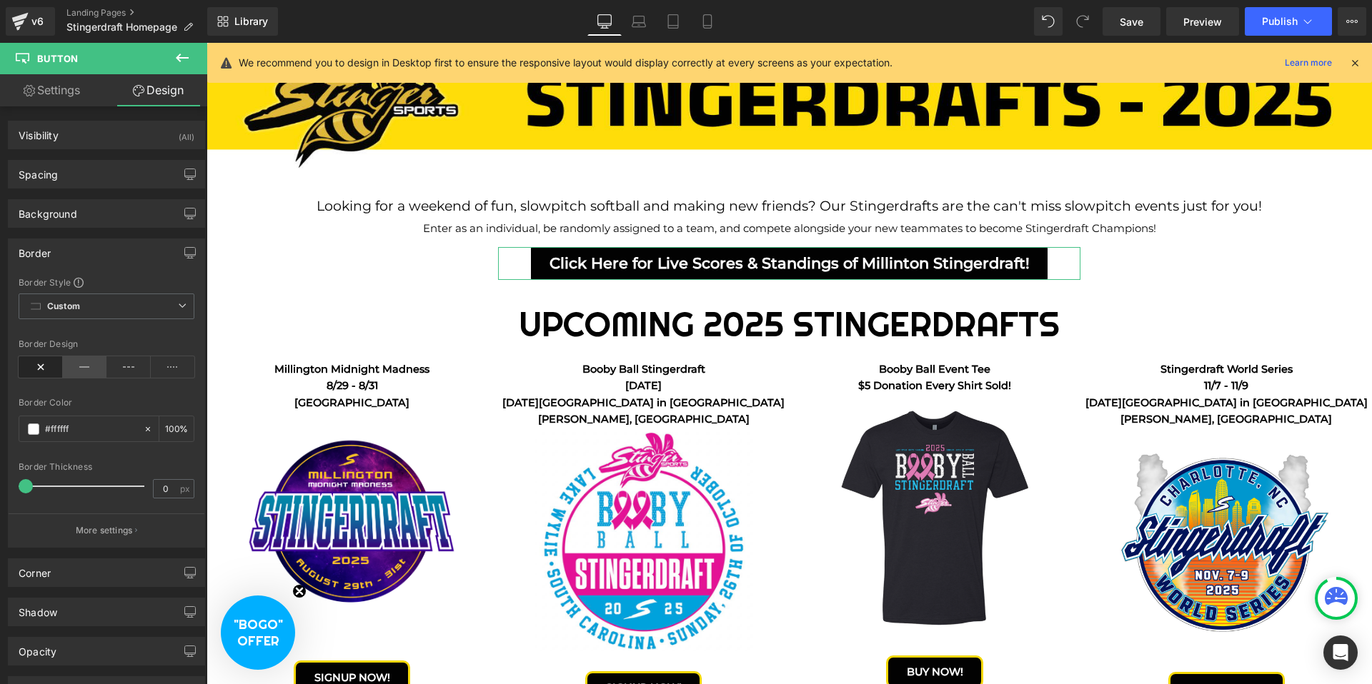
click at [76, 363] on icon at bounding box center [85, 366] width 44 height 21
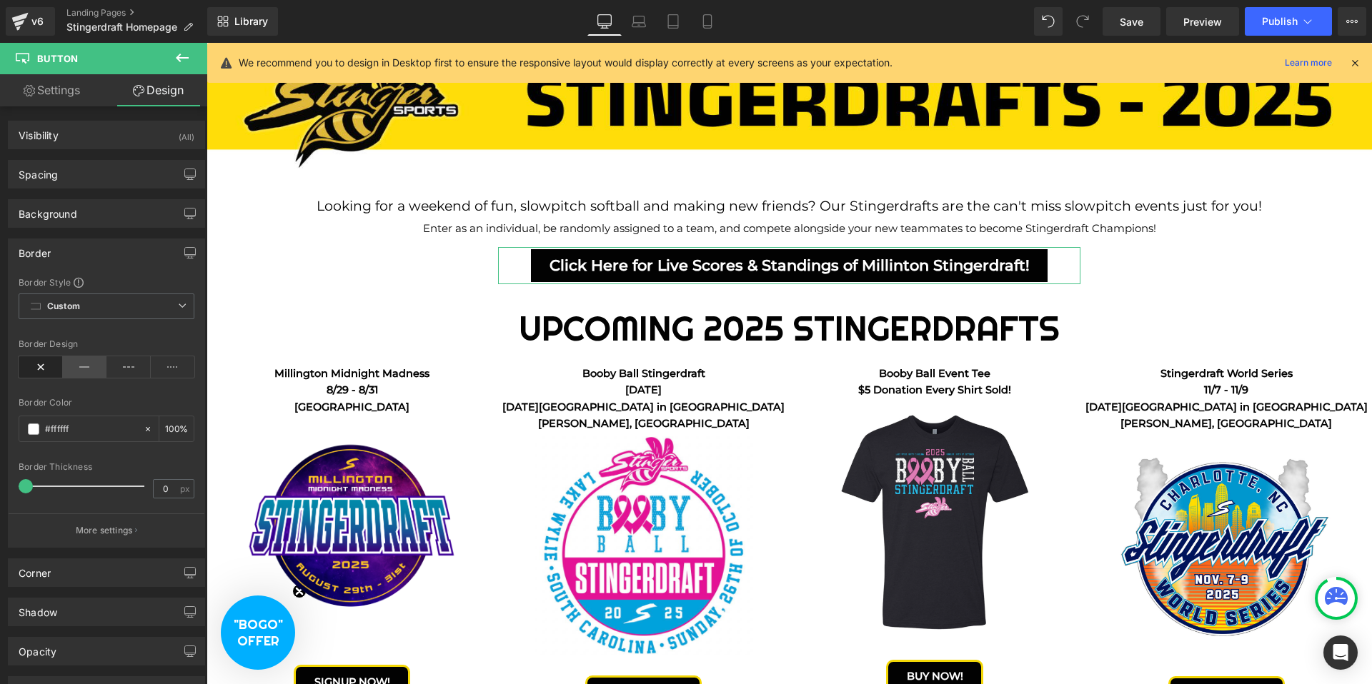
scroll to position [3643, 1165]
click at [31, 428] on span at bounding box center [33, 429] width 11 height 11
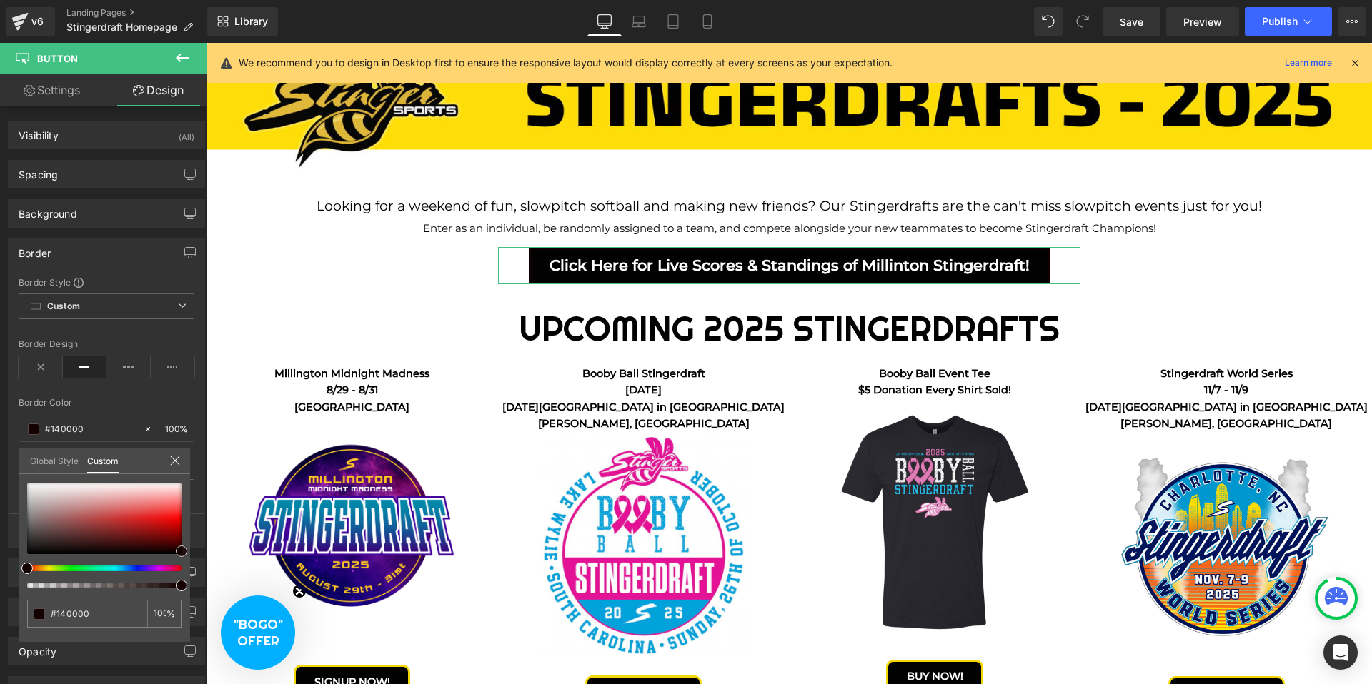
drag, startPoint x: 77, startPoint y: 508, endPoint x: 187, endPoint y: 551, distance: 118.3
click at [187, 551] on div "#ffffff 100 %" at bounding box center [104, 562] width 171 height 159
click at [161, 569] on div at bounding box center [98, 569] width 154 height 6
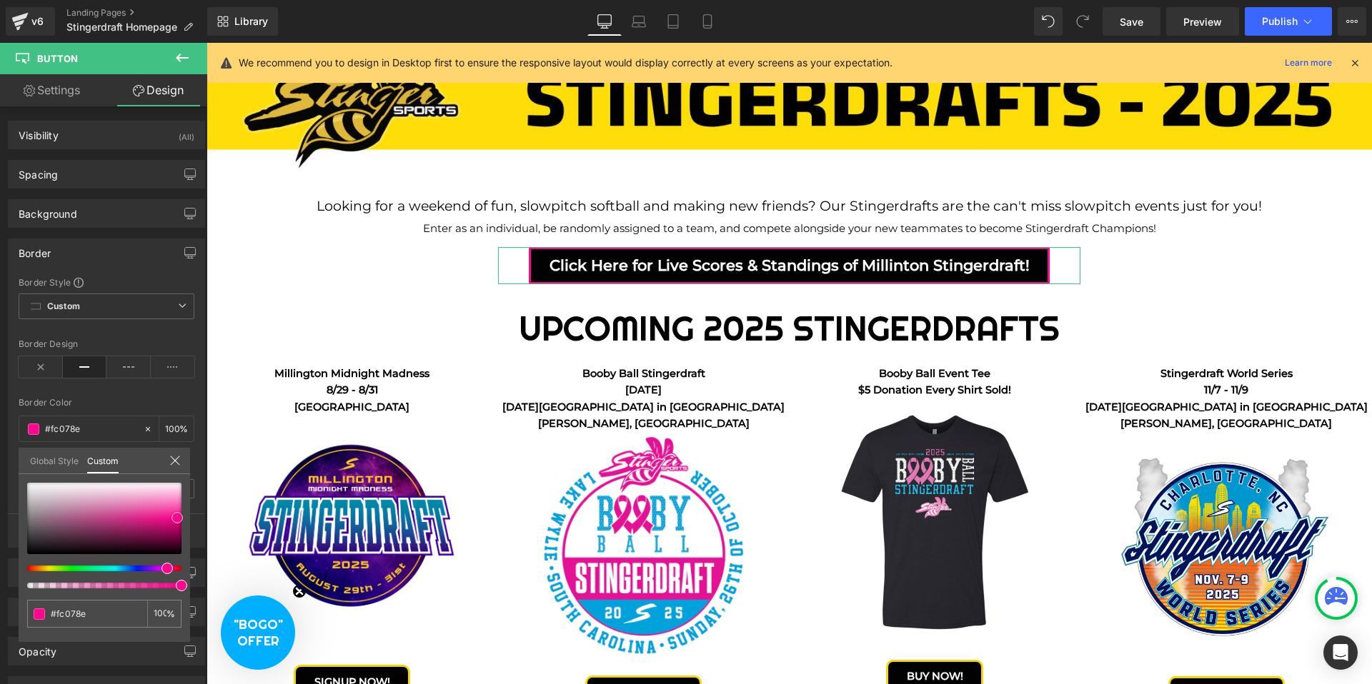
drag, startPoint x: 158, startPoint y: 529, endPoint x: 179, endPoint y: 517, distance: 24.3
click at [179, 517] on div at bounding box center [104, 518] width 154 height 71
drag, startPoint x: 167, startPoint y: 569, endPoint x: 154, endPoint y: 570, distance: 12.9
click at [154, 570] on span at bounding box center [159, 568] width 11 height 11
drag, startPoint x: 167, startPoint y: 536, endPoint x: 199, endPoint y: 506, distance: 43.0
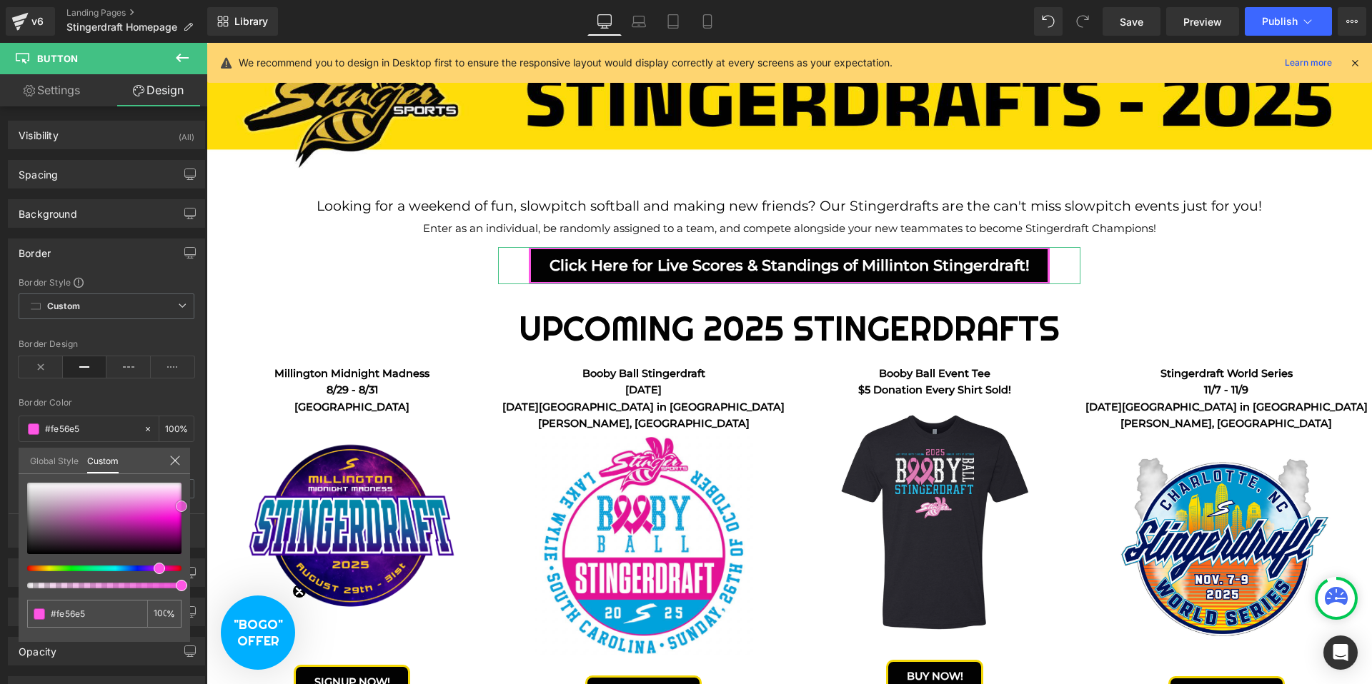
click at [199, 506] on div "Border Border Style Custom Custom Setup Global Style Custom Setup Global Style …" at bounding box center [107, 388] width 214 height 320
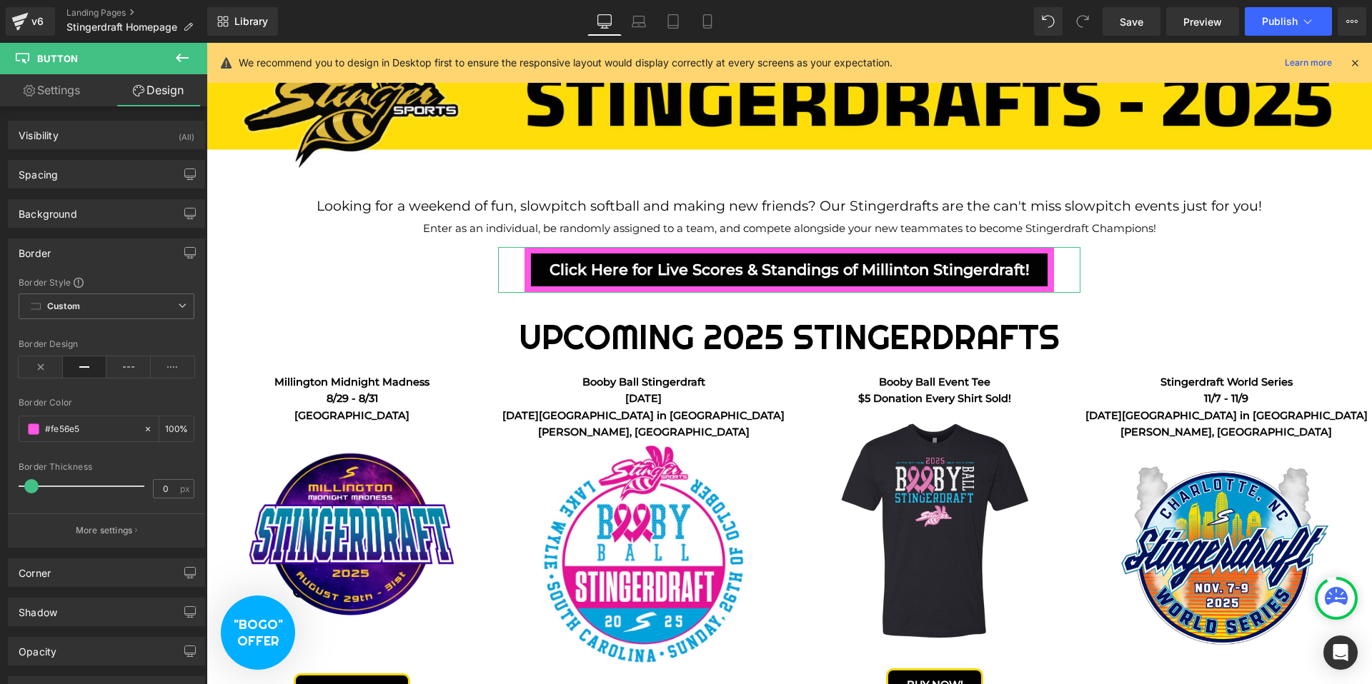
scroll to position [3645, 1165]
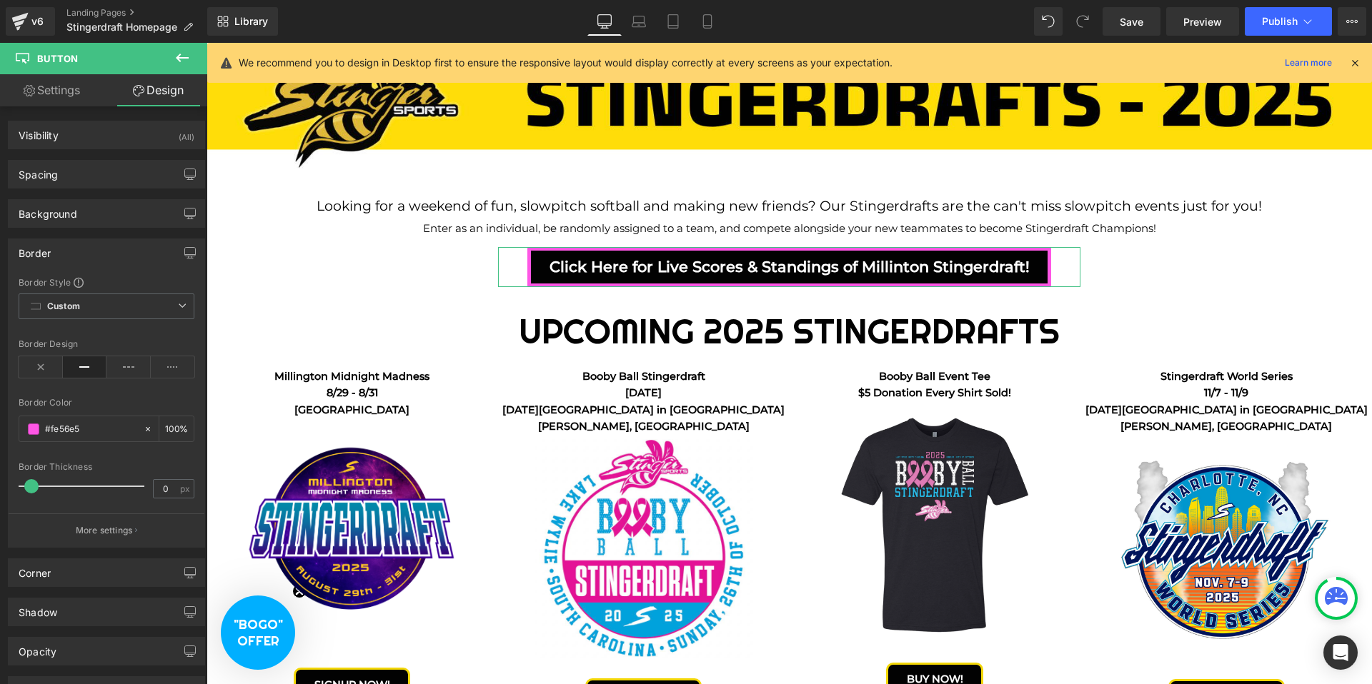
click at [30, 486] on span at bounding box center [31, 486] width 14 height 14
click at [131, 271] on div "Border Border Style Custom Custom Setup Global Style Custom Setup Global Style …" at bounding box center [106, 393] width 197 height 309
click at [53, 96] on link "Settings" at bounding box center [52, 90] width 104 height 32
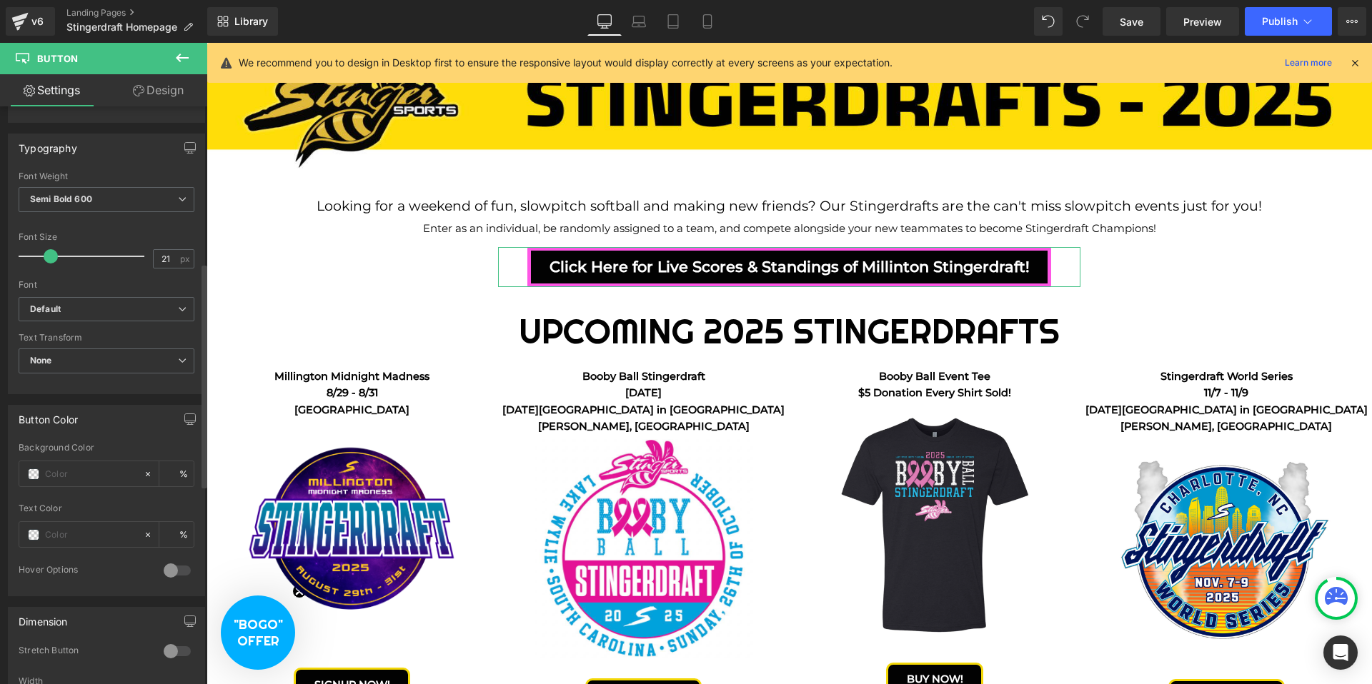
scroll to position [404, 0]
click at [31, 531] on span at bounding box center [33, 531] width 11 height 11
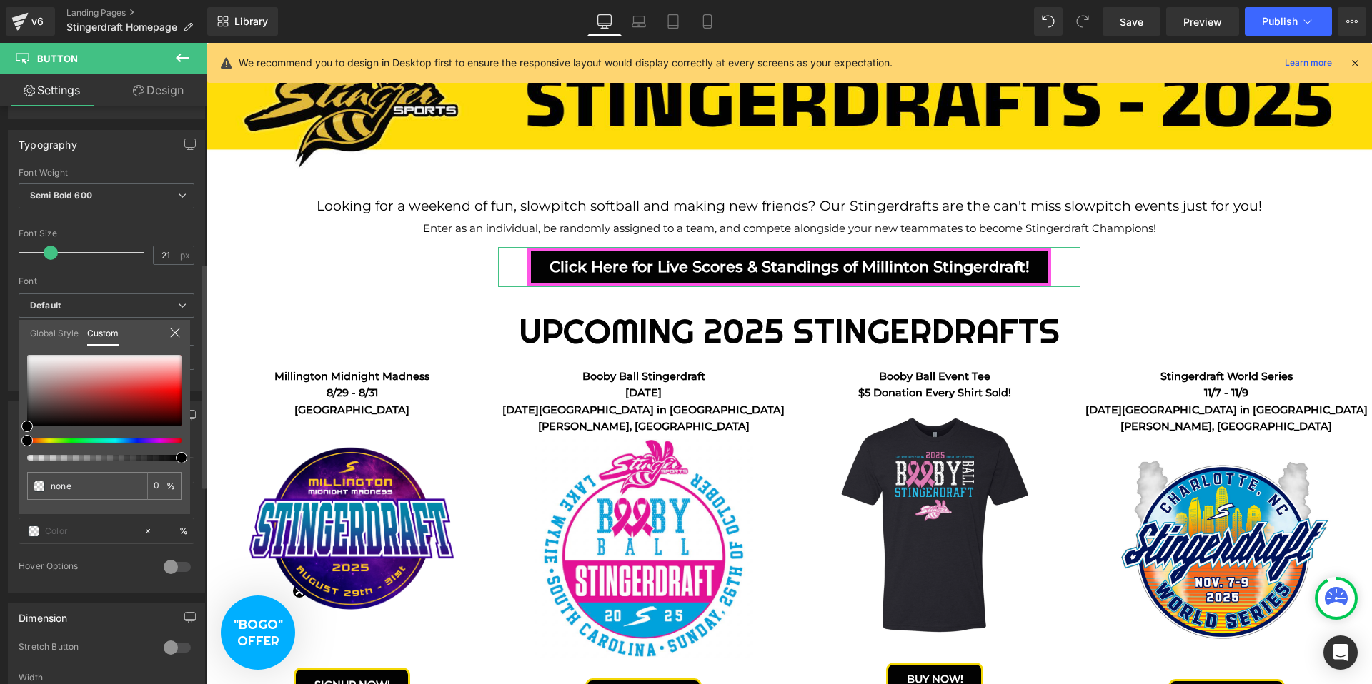
click at [44, 443] on div at bounding box center [98, 441] width 154 height 6
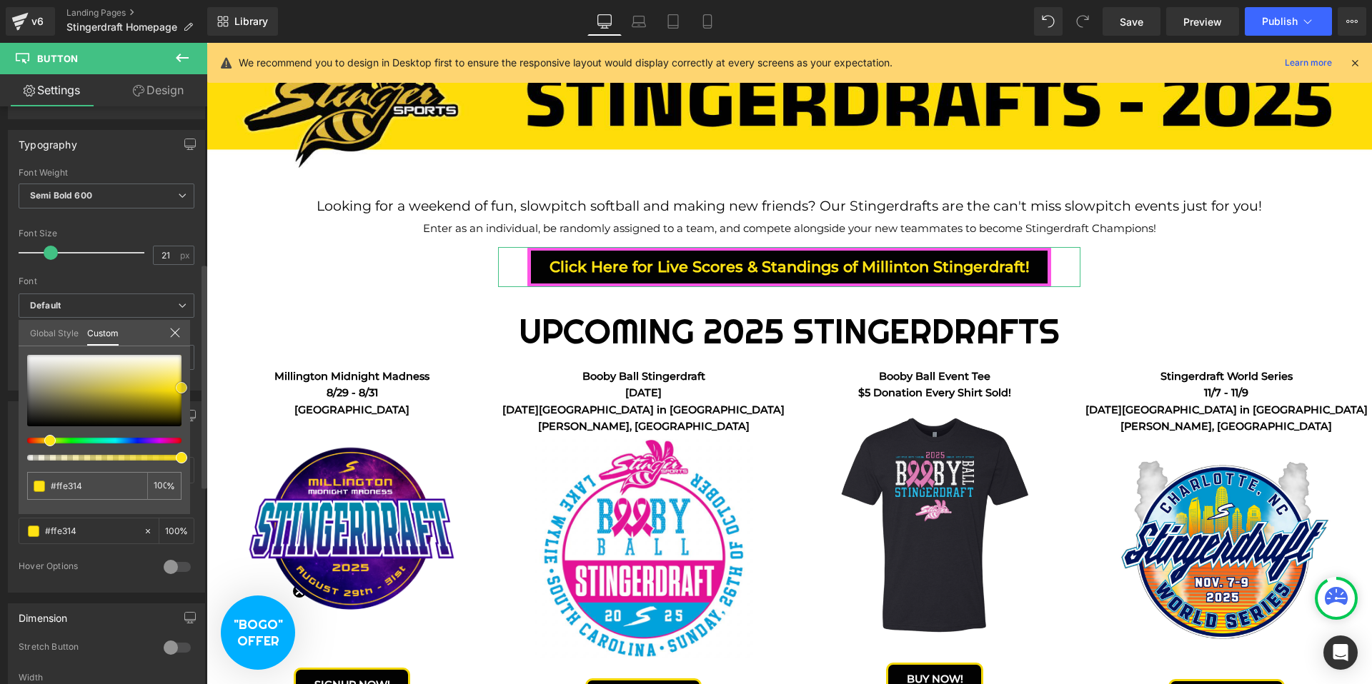
drag, startPoint x: 124, startPoint y: 407, endPoint x: 196, endPoint y: 388, distance: 74.7
click at [196, 391] on div "Button Color Background Color % Text Color % 0 Hover Options Background Color H…" at bounding box center [107, 492] width 214 height 202
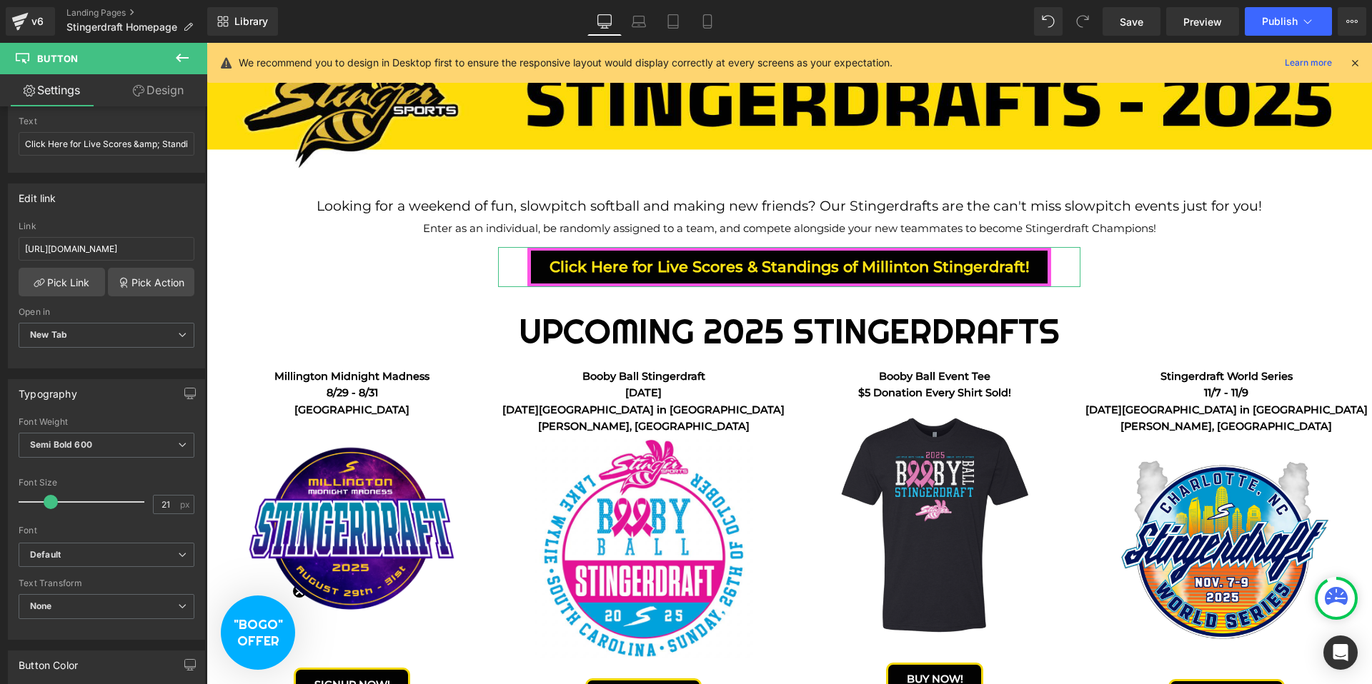
scroll to position [74, 0]
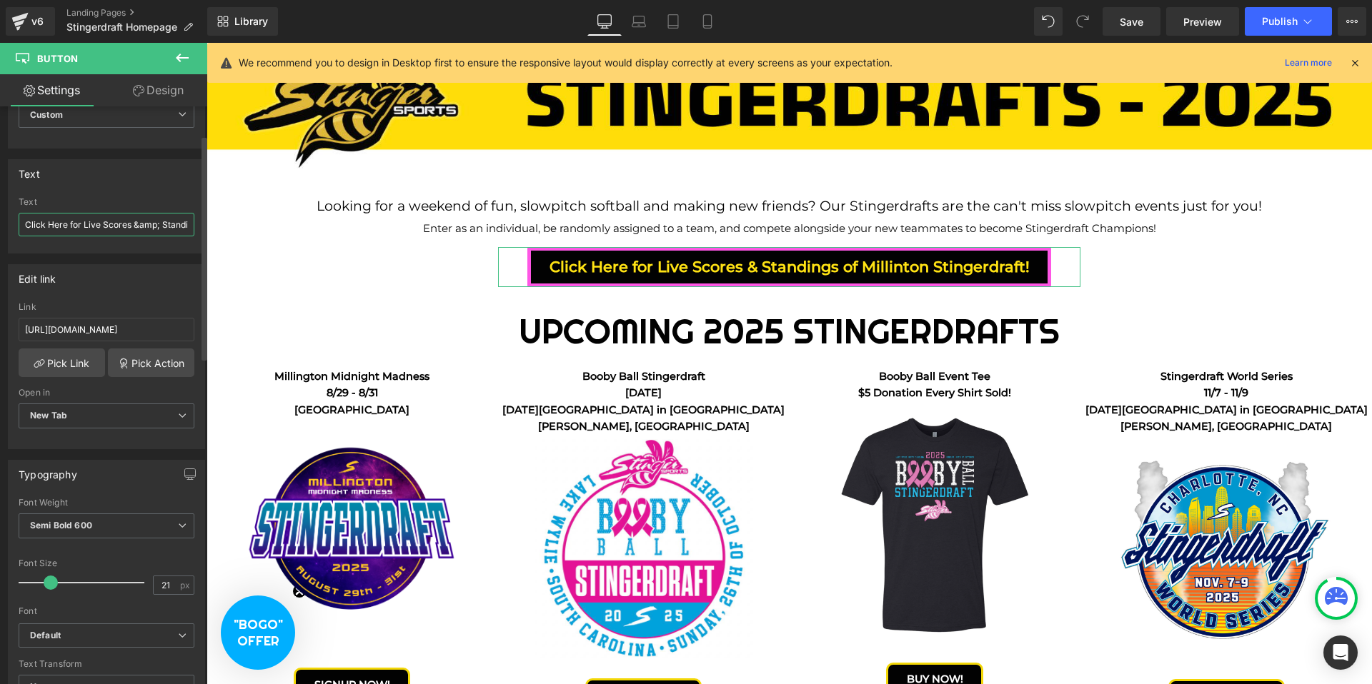
click at [141, 228] on input "Click Here for Live Scores &amp; Standings of Millinton Stingerdraft!" at bounding box center [107, 225] width 176 height 24
type input "Click Here for Live Scores &amp; Standings of Millington Stingerdraft!"
click at [1139, 24] on span "Save" at bounding box center [1131, 21] width 24 height 15
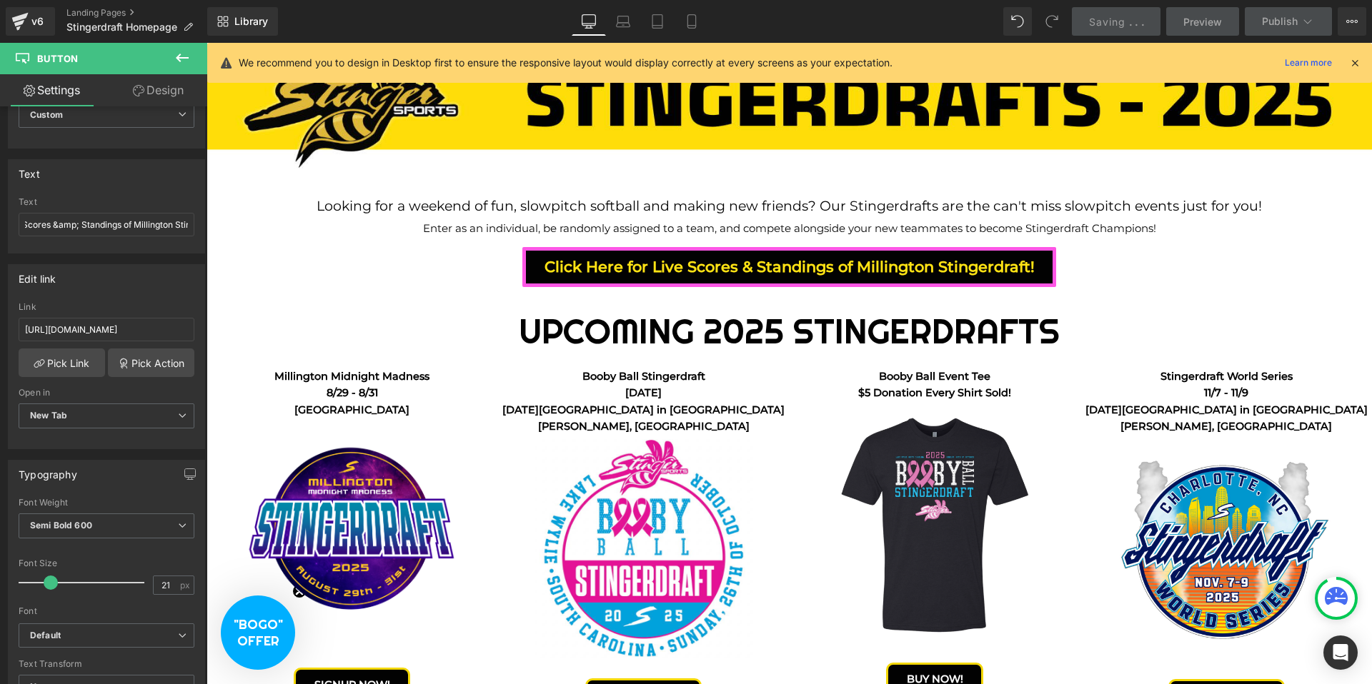
scroll to position [0, 0]
click at [695, 19] on link "Mobile" at bounding box center [691, 21] width 34 height 29
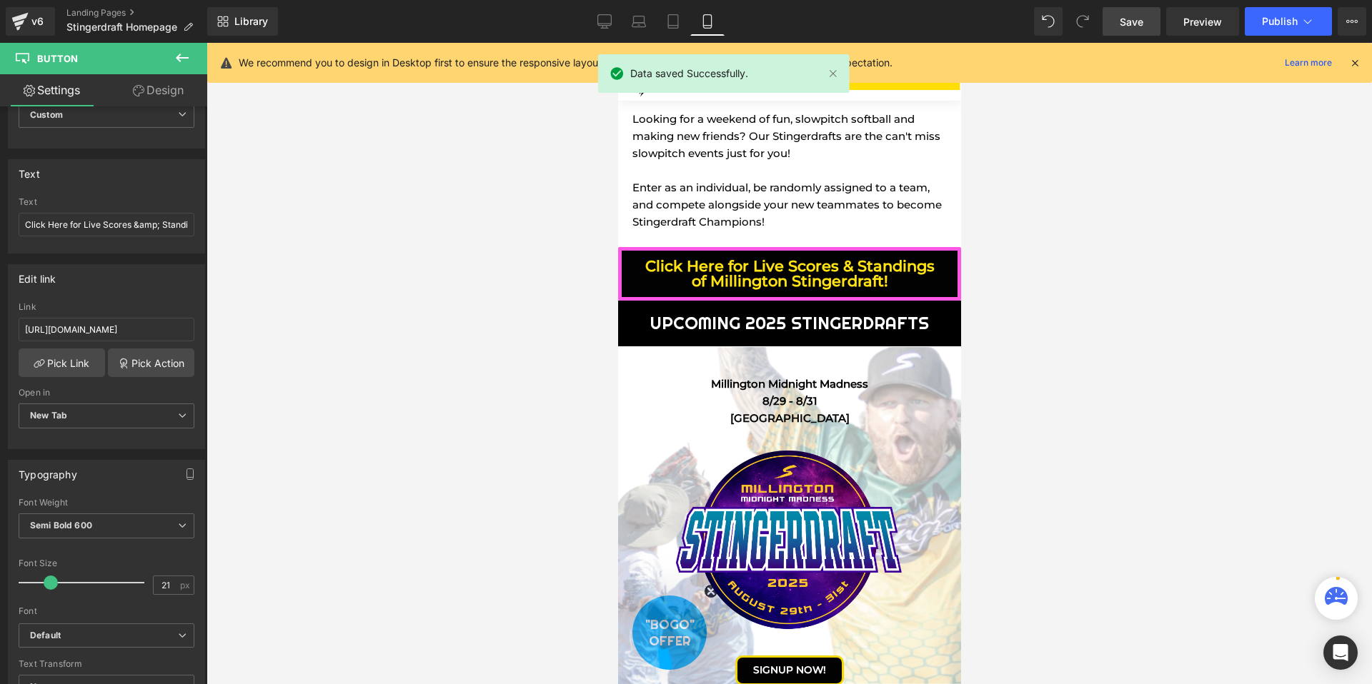
scroll to position [6197, 343]
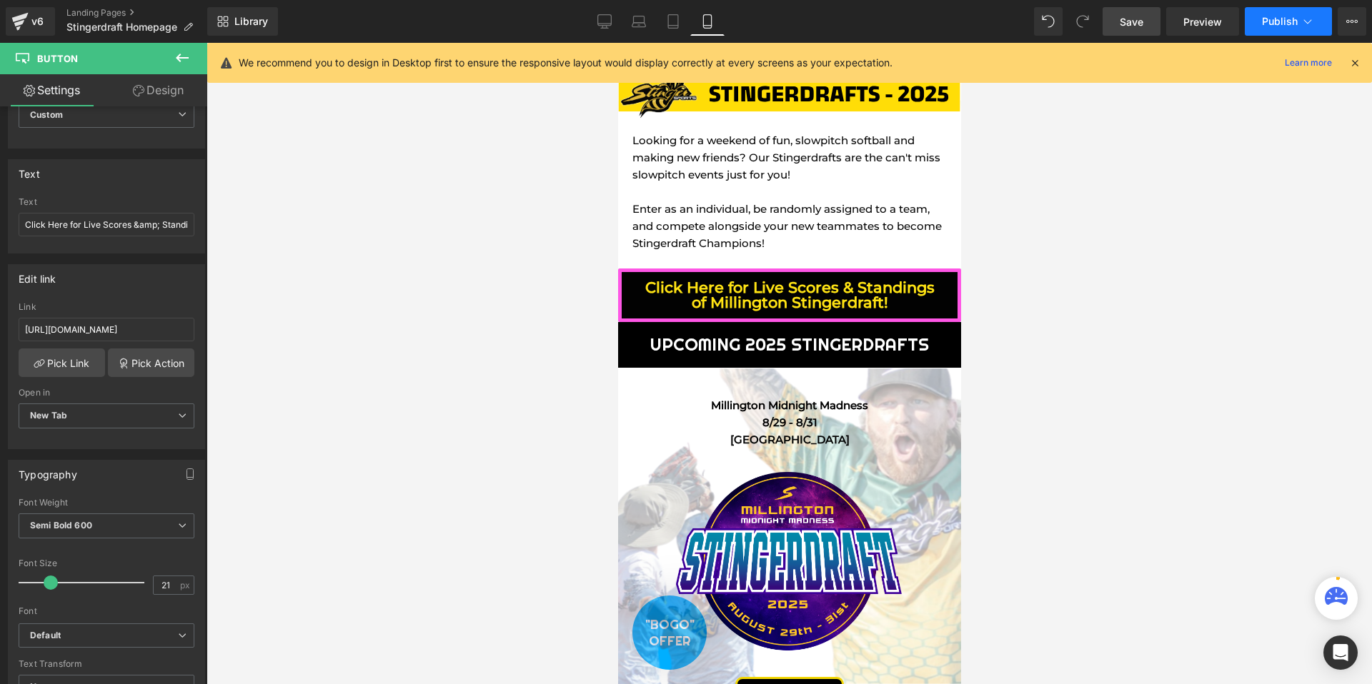
click at [1269, 31] on button "Publish" at bounding box center [1287, 21] width 87 height 29
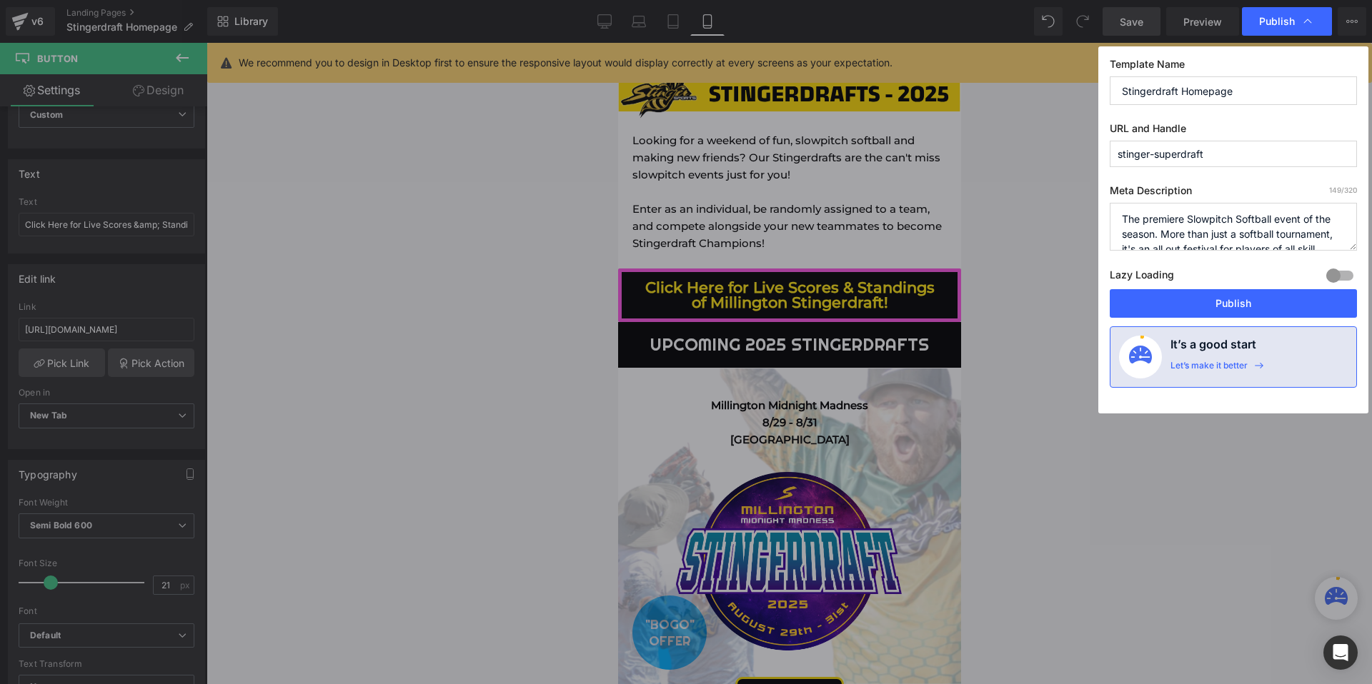
click at [1194, 292] on button "Publish" at bounding box center [1232, 303] width 247 height 29
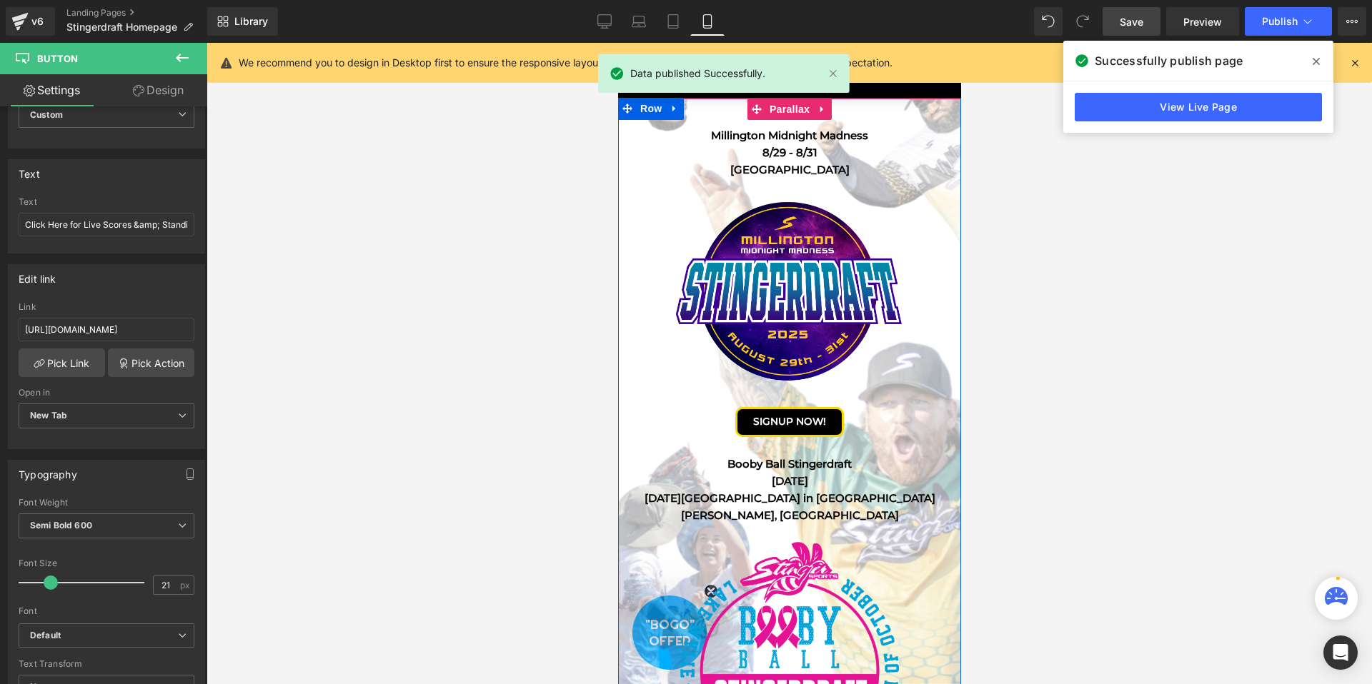
scroll to position [269, 0]
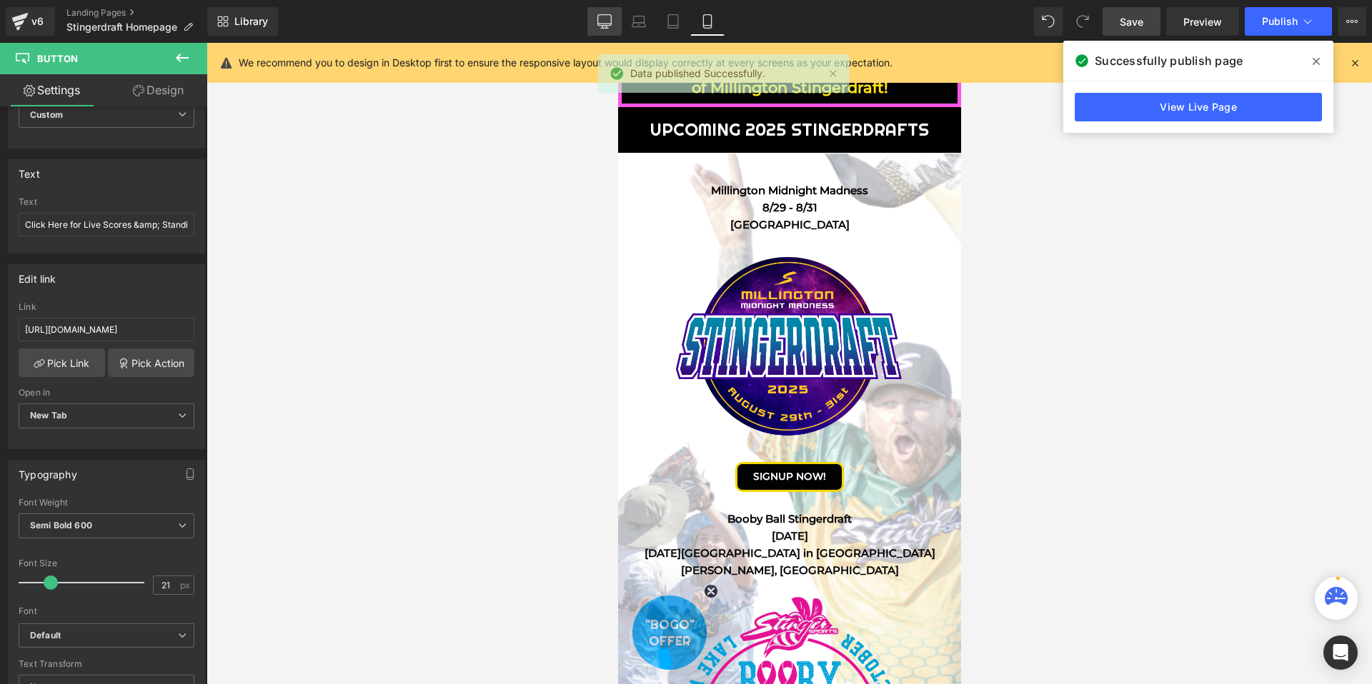
click at [597, 26] on icon at bounding box center [604, 21] width 14 height 14
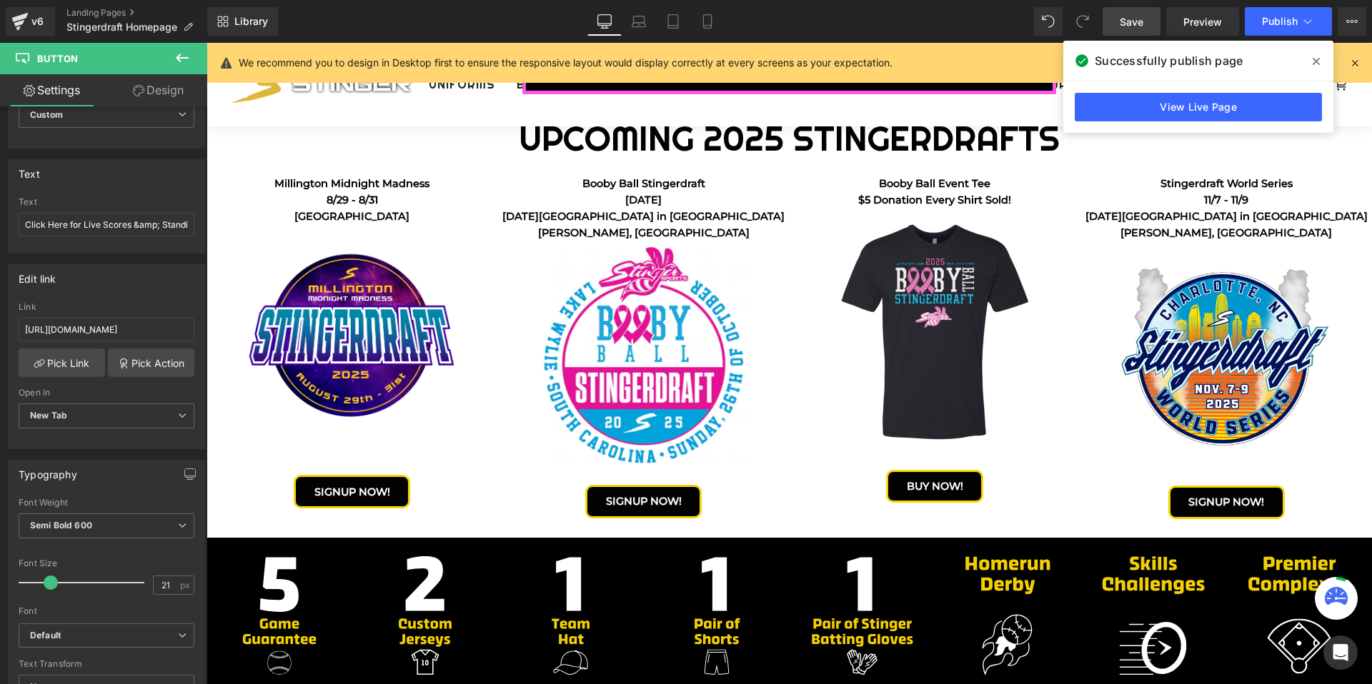
scroll to position [3674, 1165]
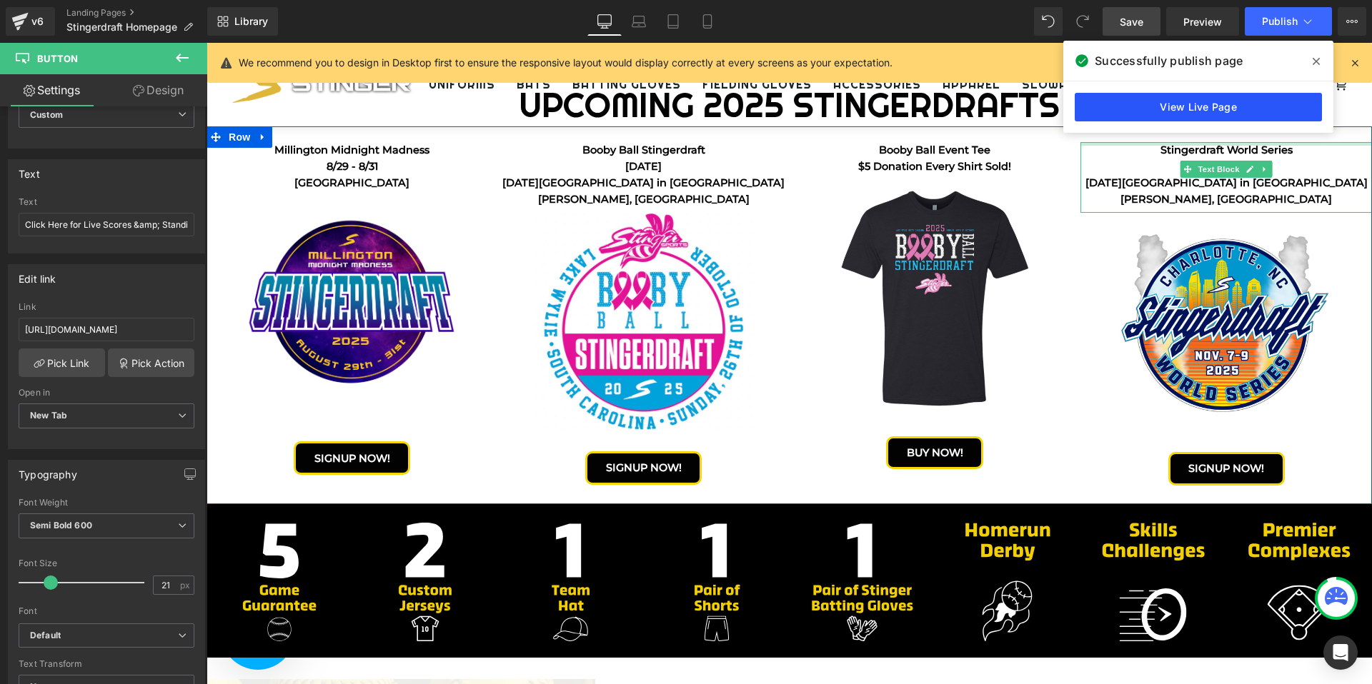
click at [1189, 117] on link "View Live Page" at bounding box center [1197, 107] width 247 height 29
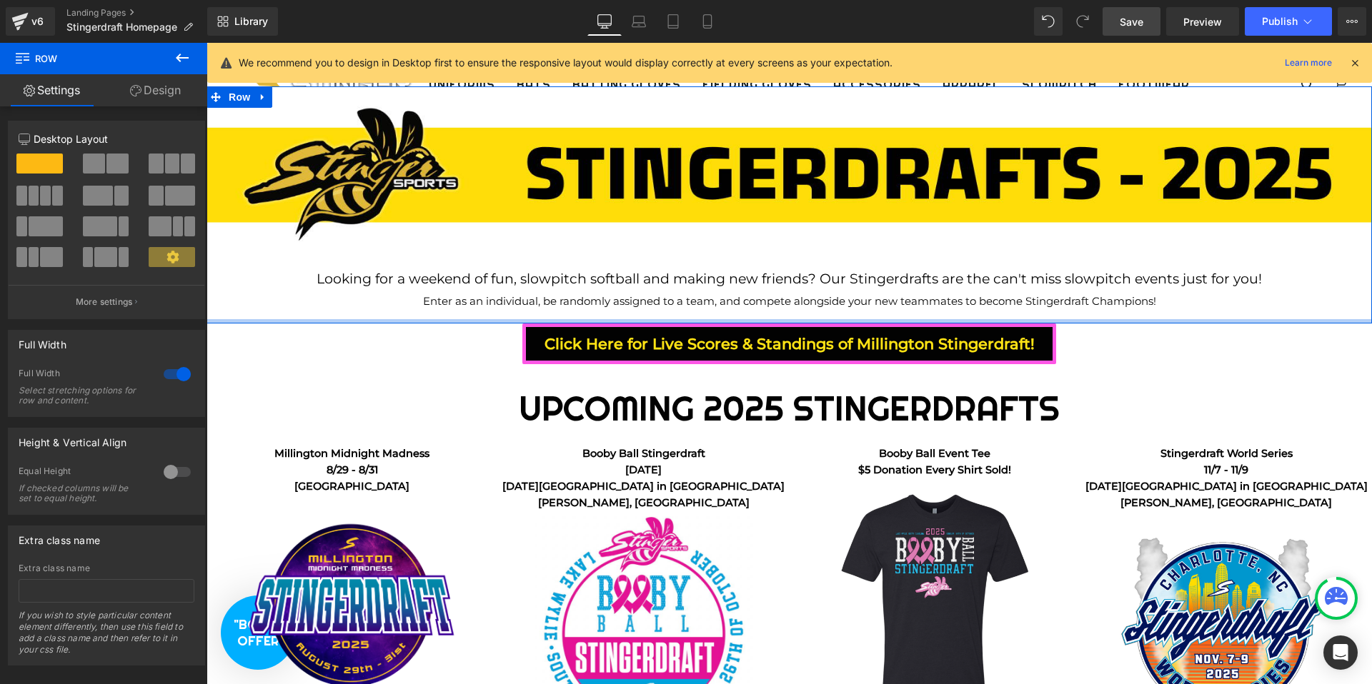
scroll to position [3679, 1165]
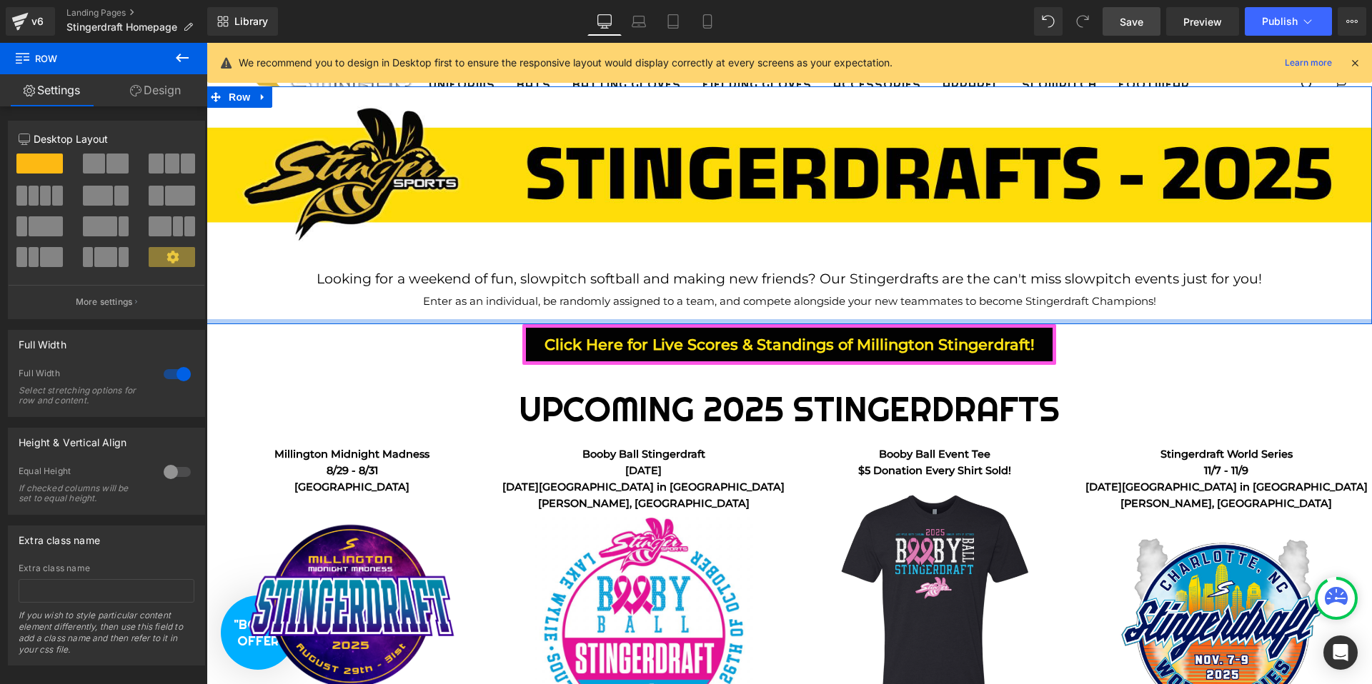
click at [561, 323] on div at bounding box center [788, 321] width 1165 height 5
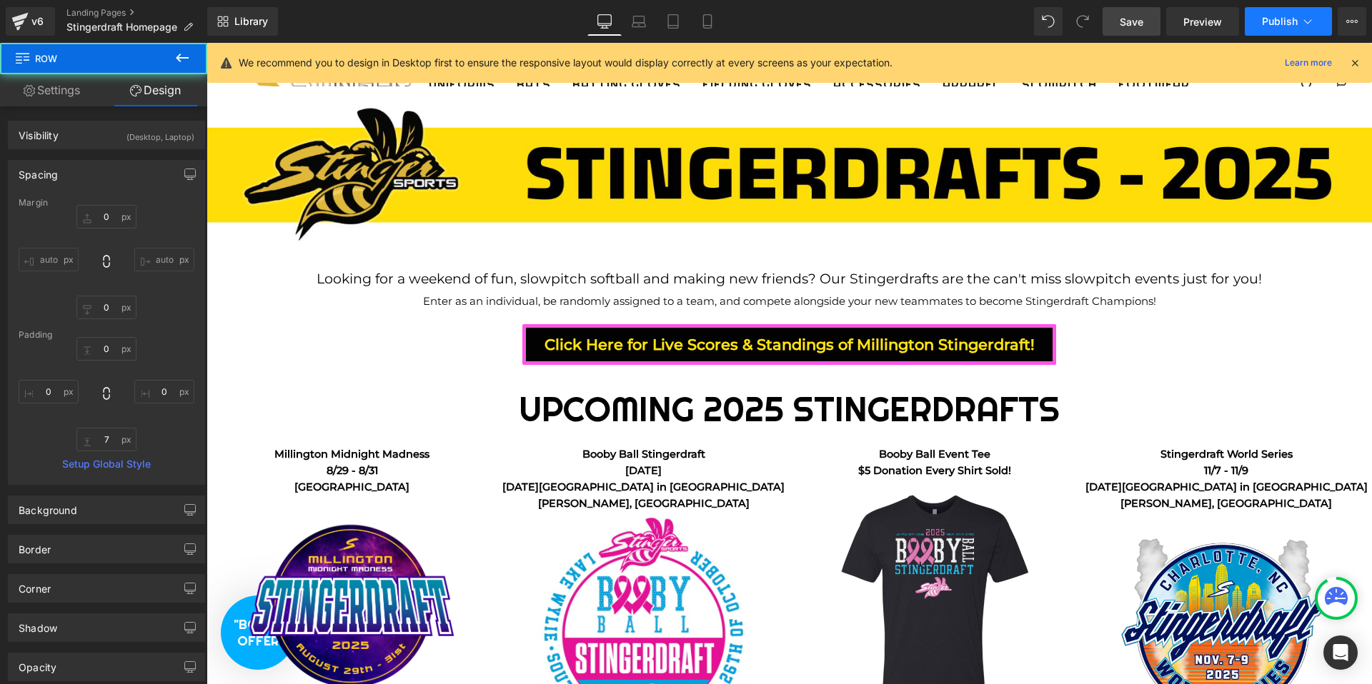
click at [1273, 22] on span "Publish" at bounding box center [1280, 21] width 36 height 11
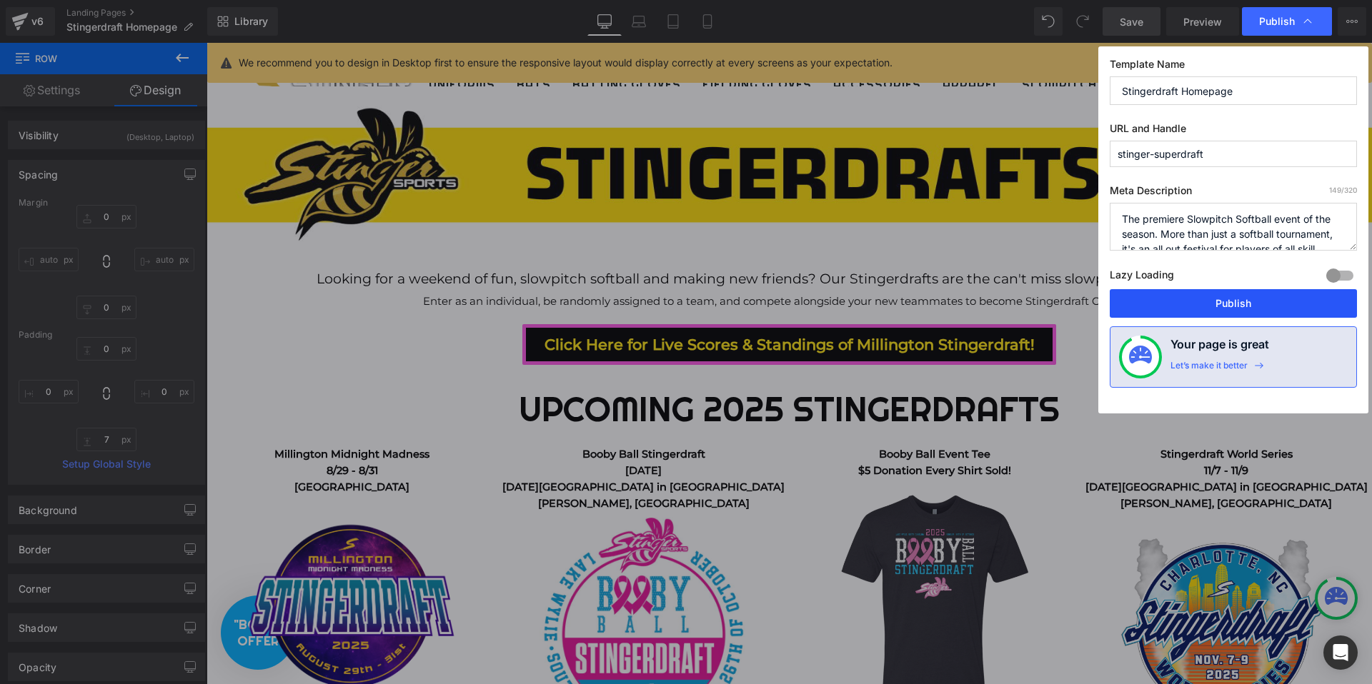
click at [1266, 307] on button "Publish" at bounding box center [1232, 303] width 247 height 29
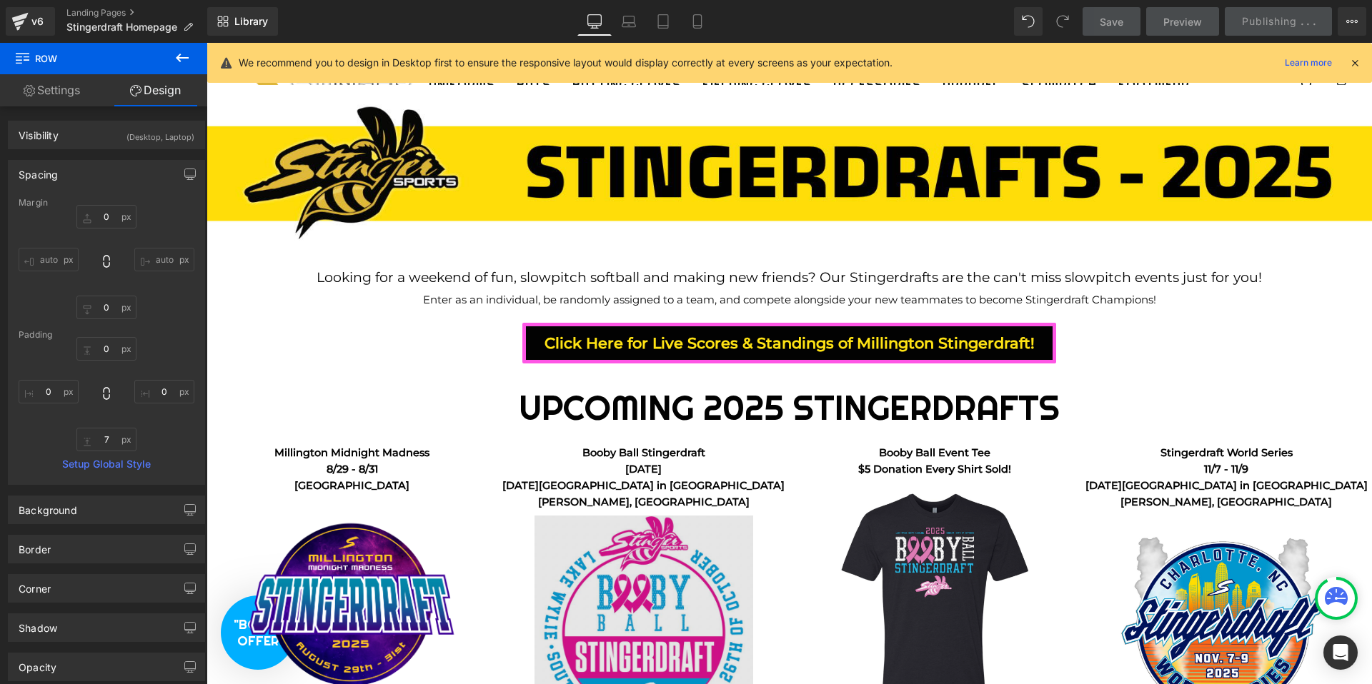
scroll to position [279, 0]
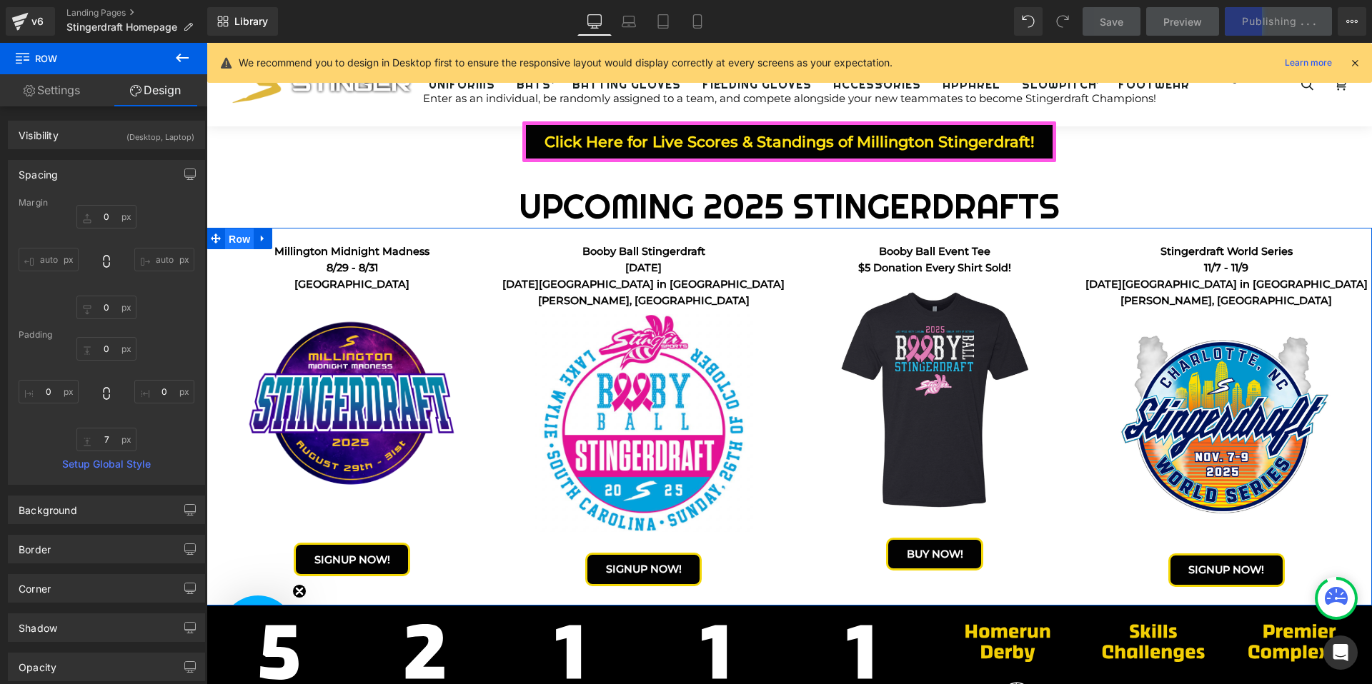
click at [236, 243] on span "Row" at bounding box center [239, 239] width 29 height 21
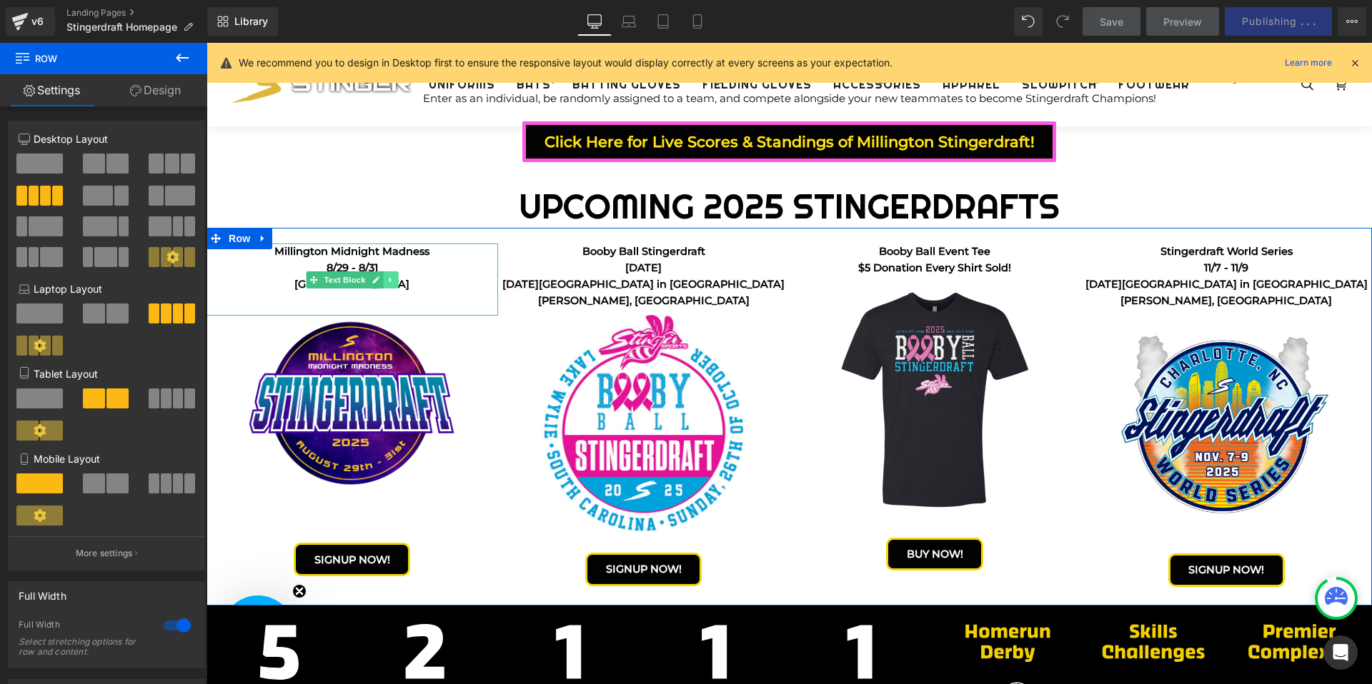
click at [395, 279] on link at bounding box center [390, 279] width 15 height 17
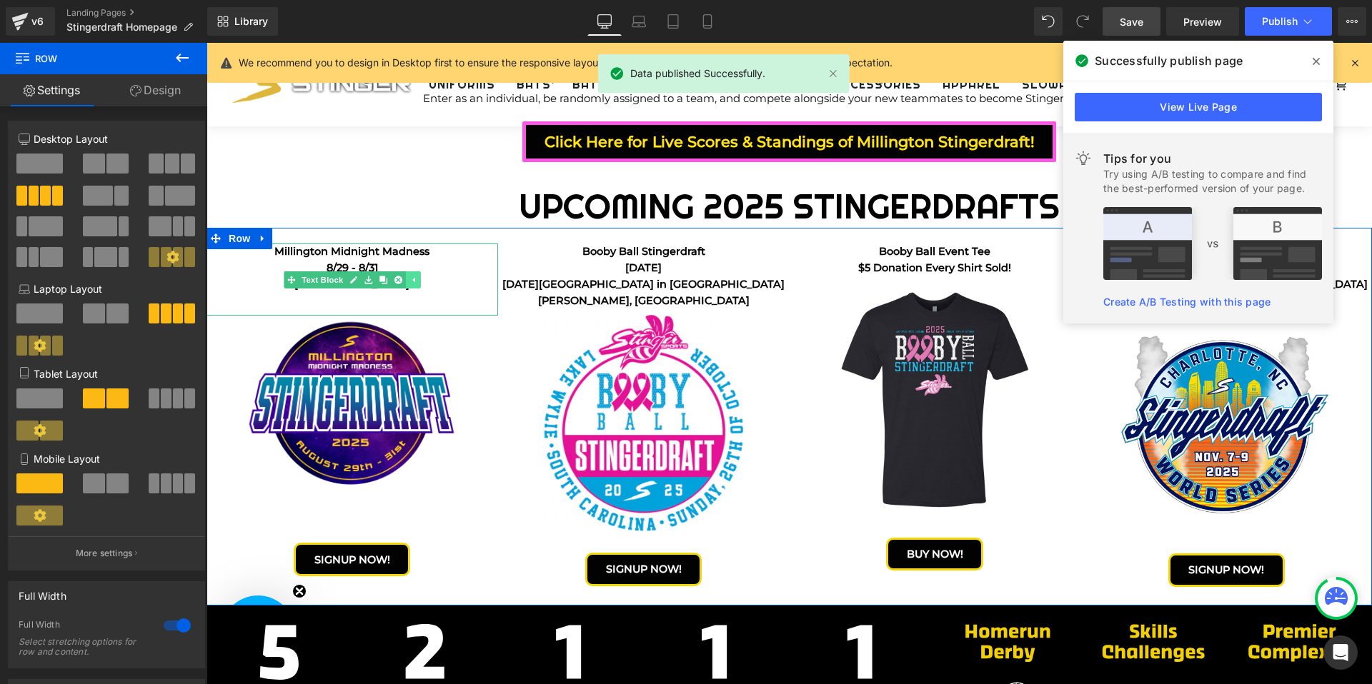
click at [395, 279] on icon at bounding box center [398, 280] width 8 height 8
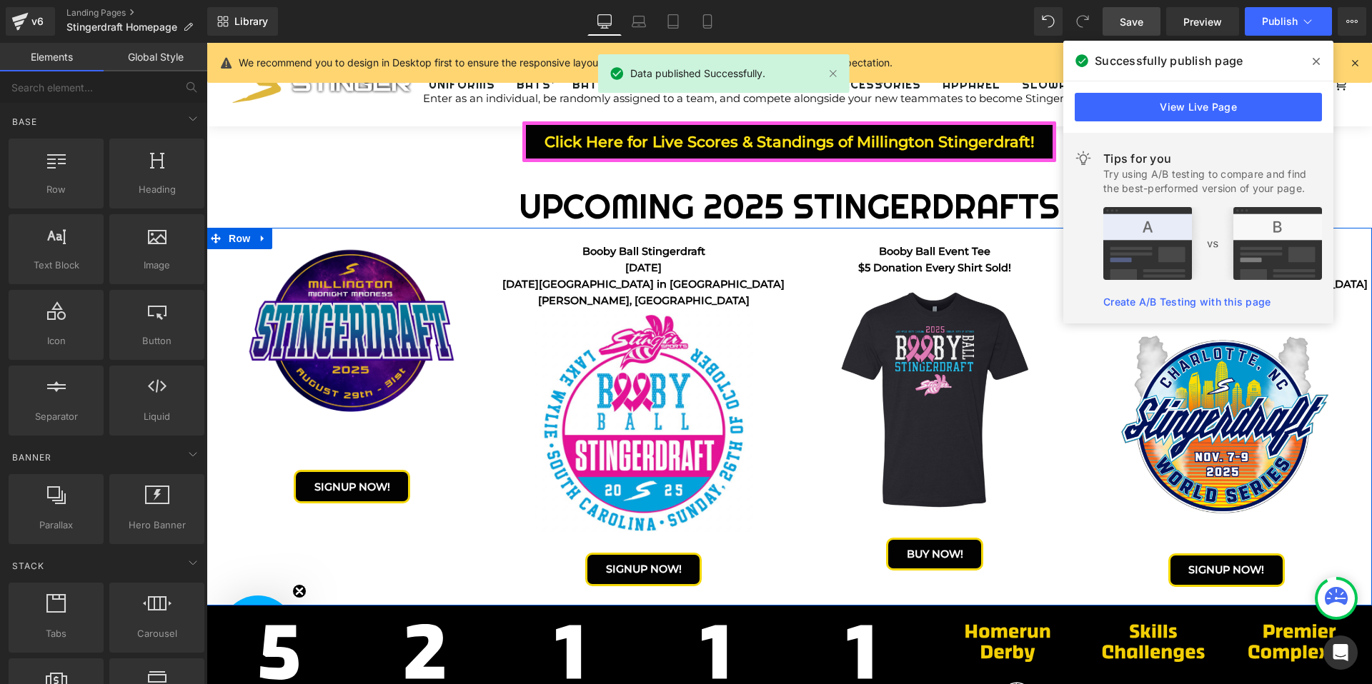
scroll to position [7, 7]
click at [364, 344] on img at bounding box center [352, 357] width 219 height 226
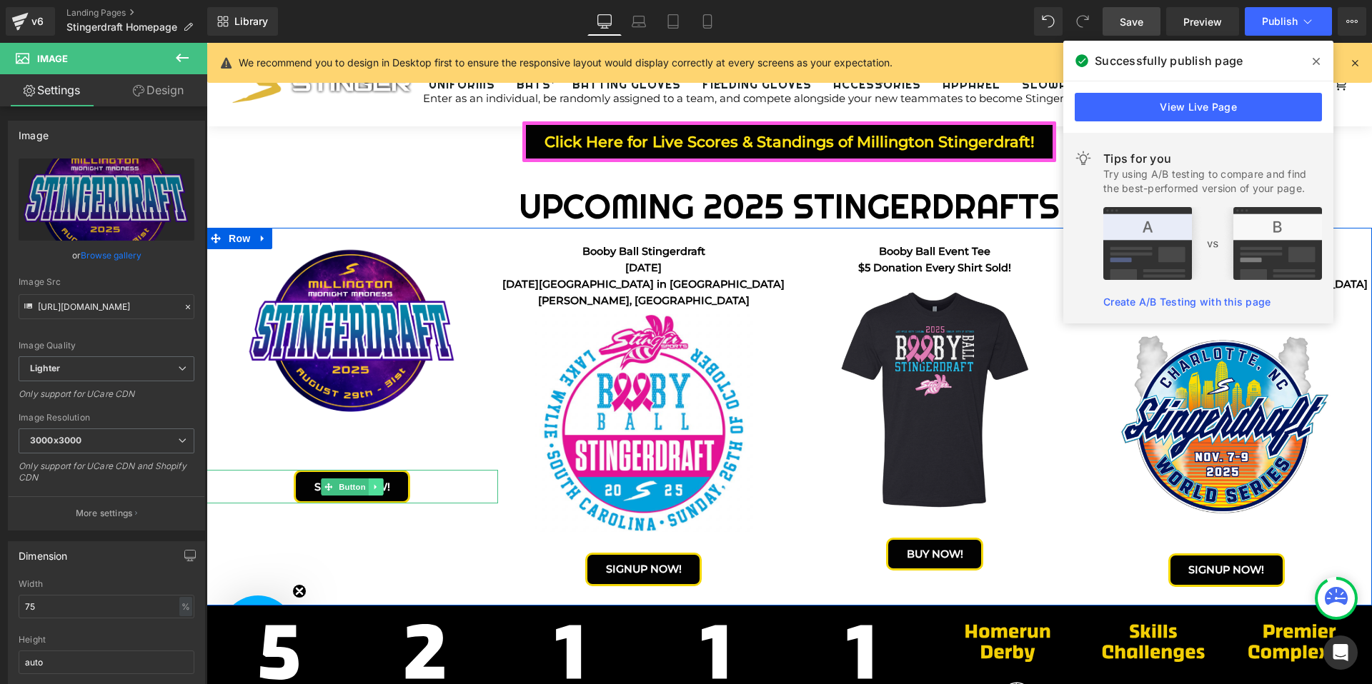
click at [377, 486] on icon at bounding box center [375, 487] width 8 height 9
click at [386, 490] on icon at bounding box center [383, 487] width 8 height 9
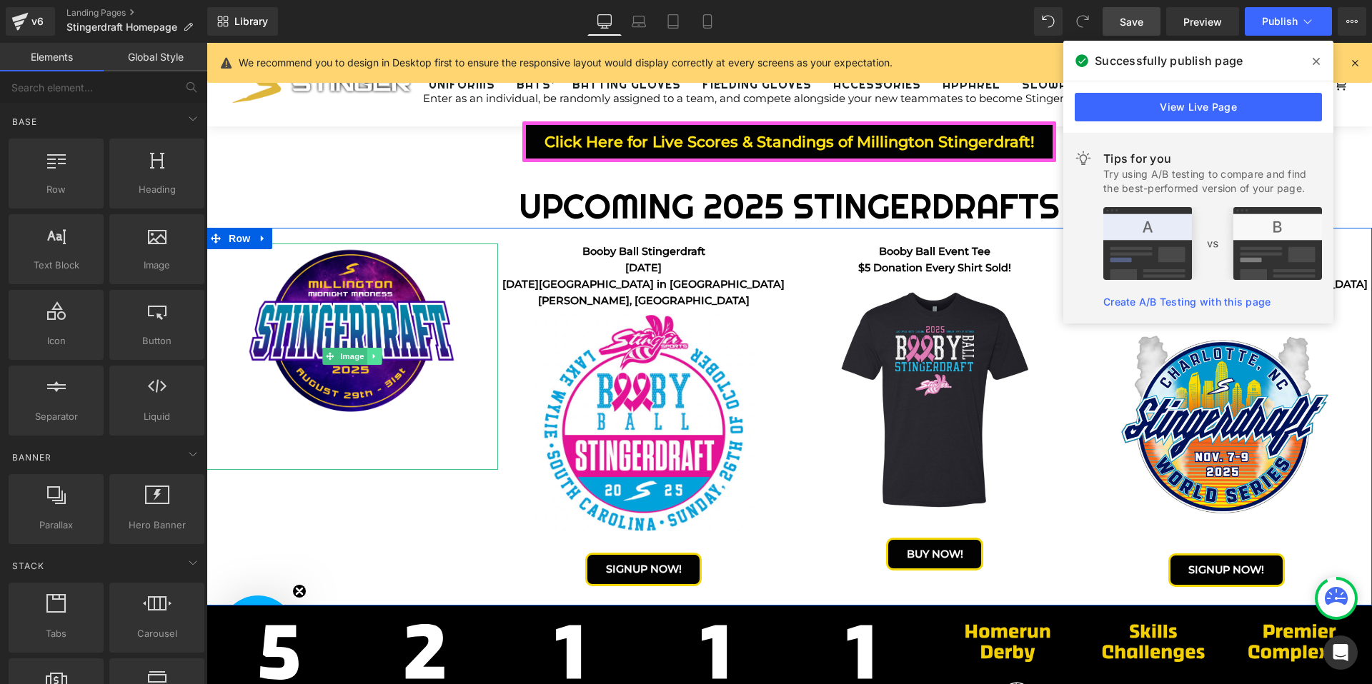
click at [372, 362] on link at bounding box center [374, 356] width 15 height 17
click at [379, 359] on icon at bounding box center [382, 356] width 8 height 9
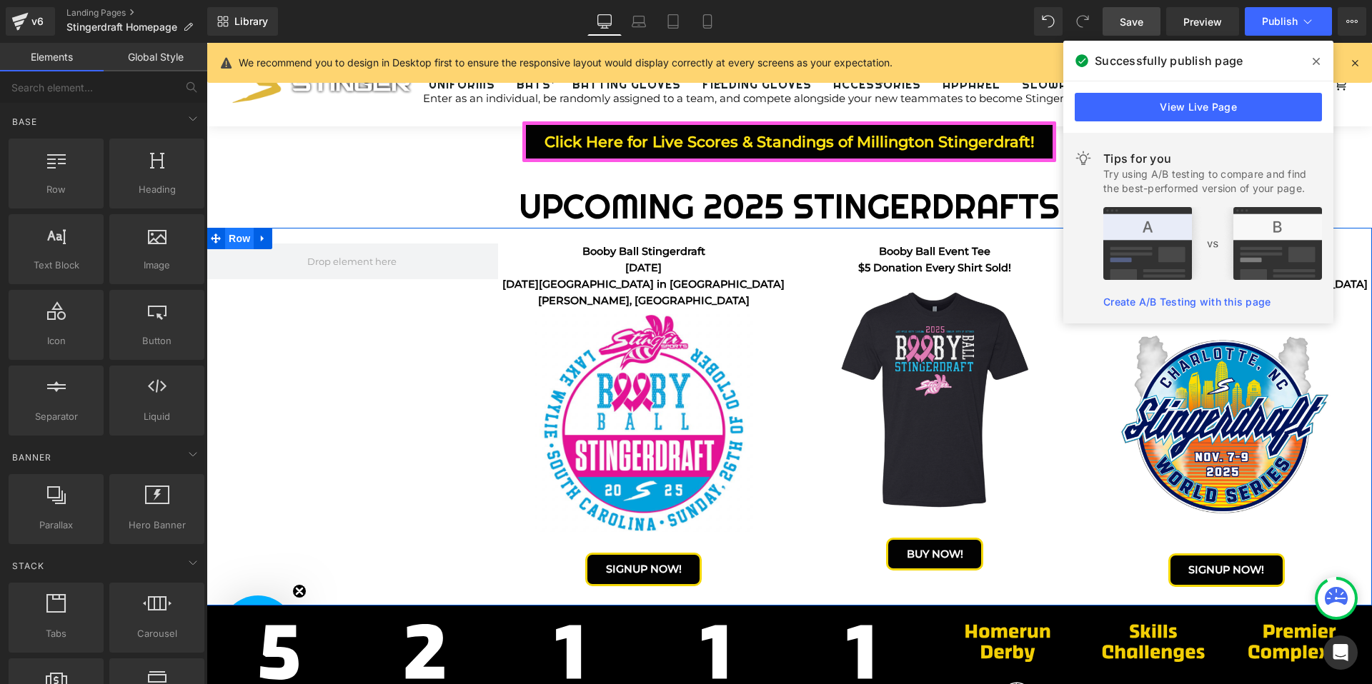
click at [234, 236] on span "Row" at bounding box center [239, 238] width 29 height 21
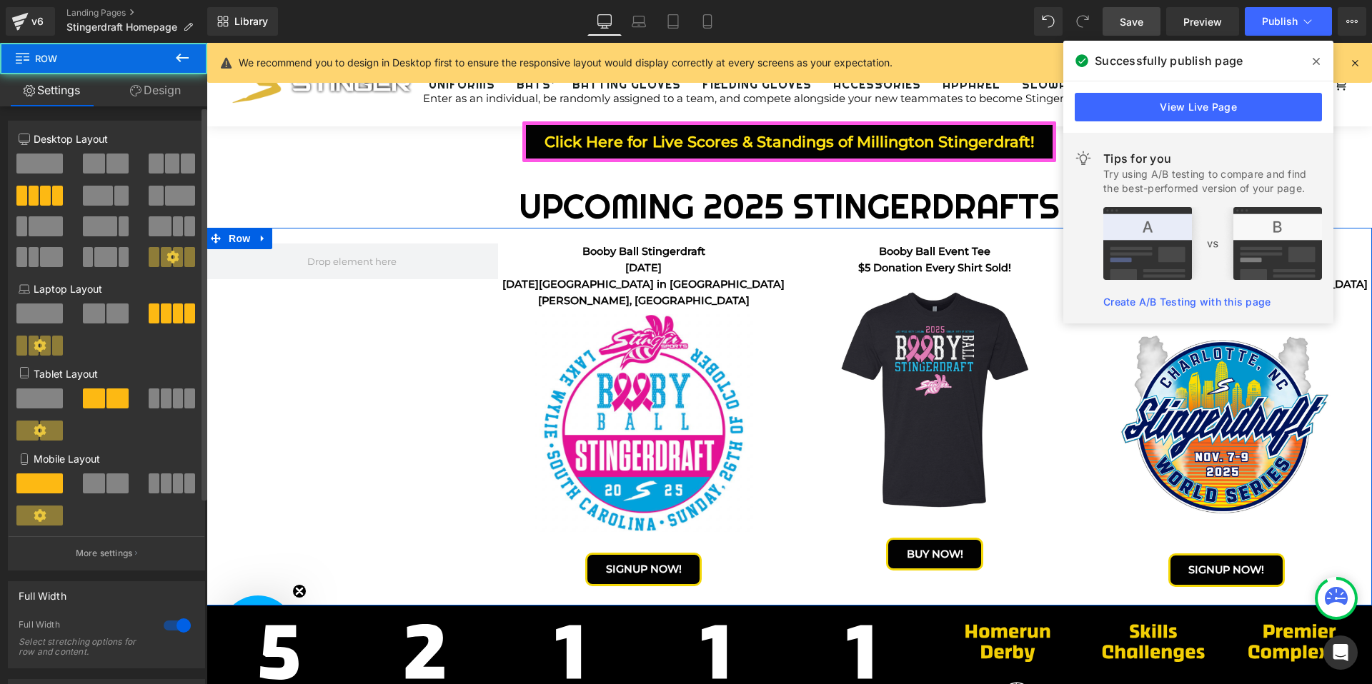
click at [154, 162] on span at bounding box center [156, 164] width 14 height 20
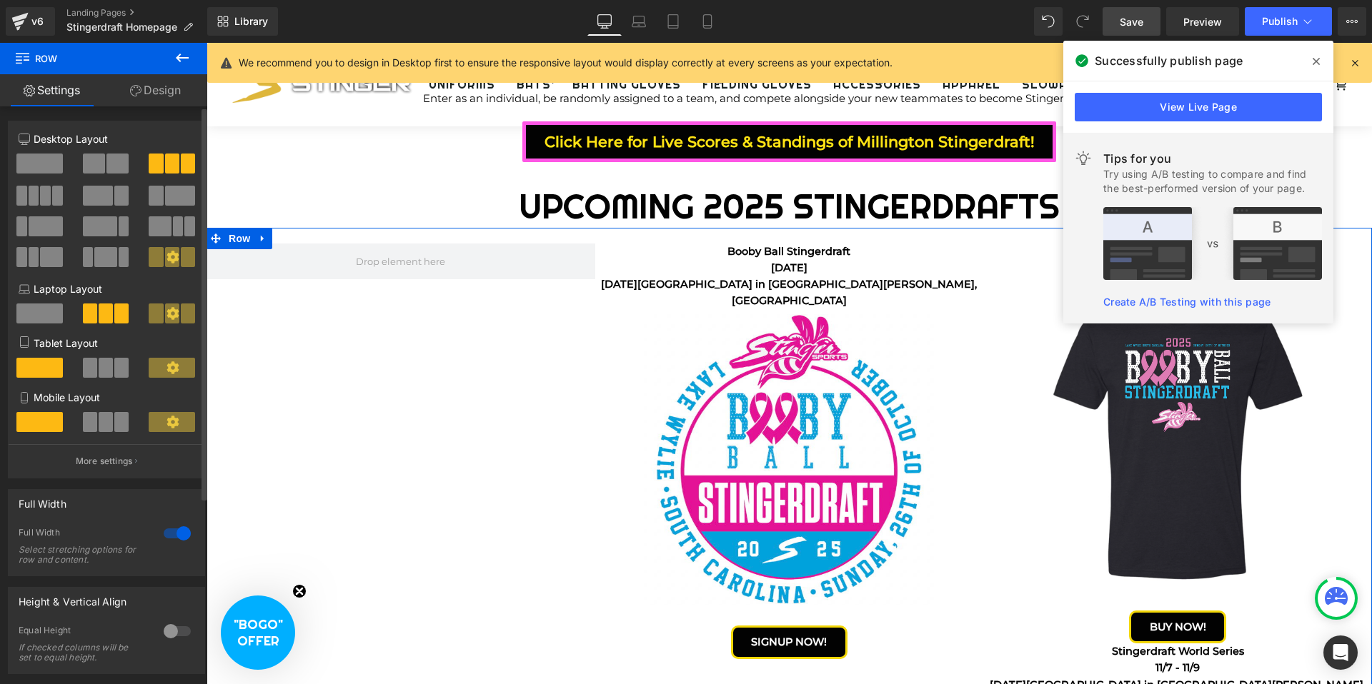
scroll to position [4146, 1165]
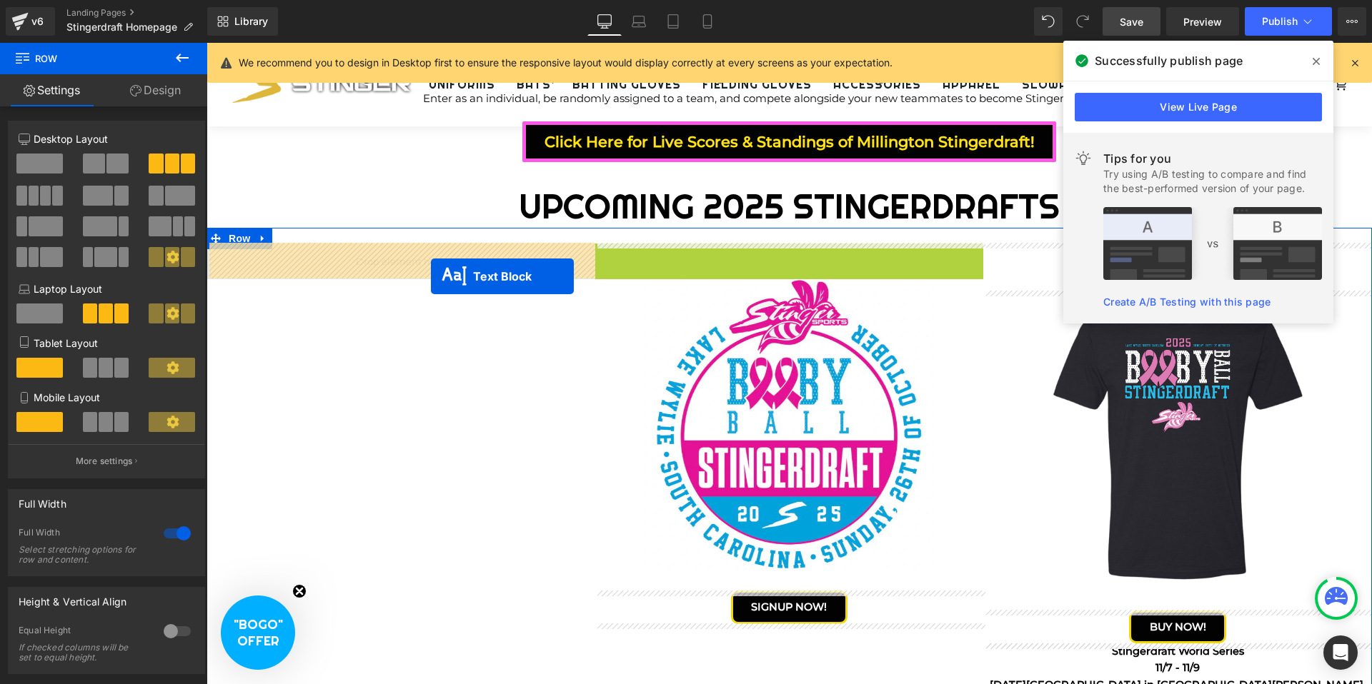
drag, startPoint x: 751, startPoint y: 274, endPoint x: 431, endPoint y: 266, distance: 320.1
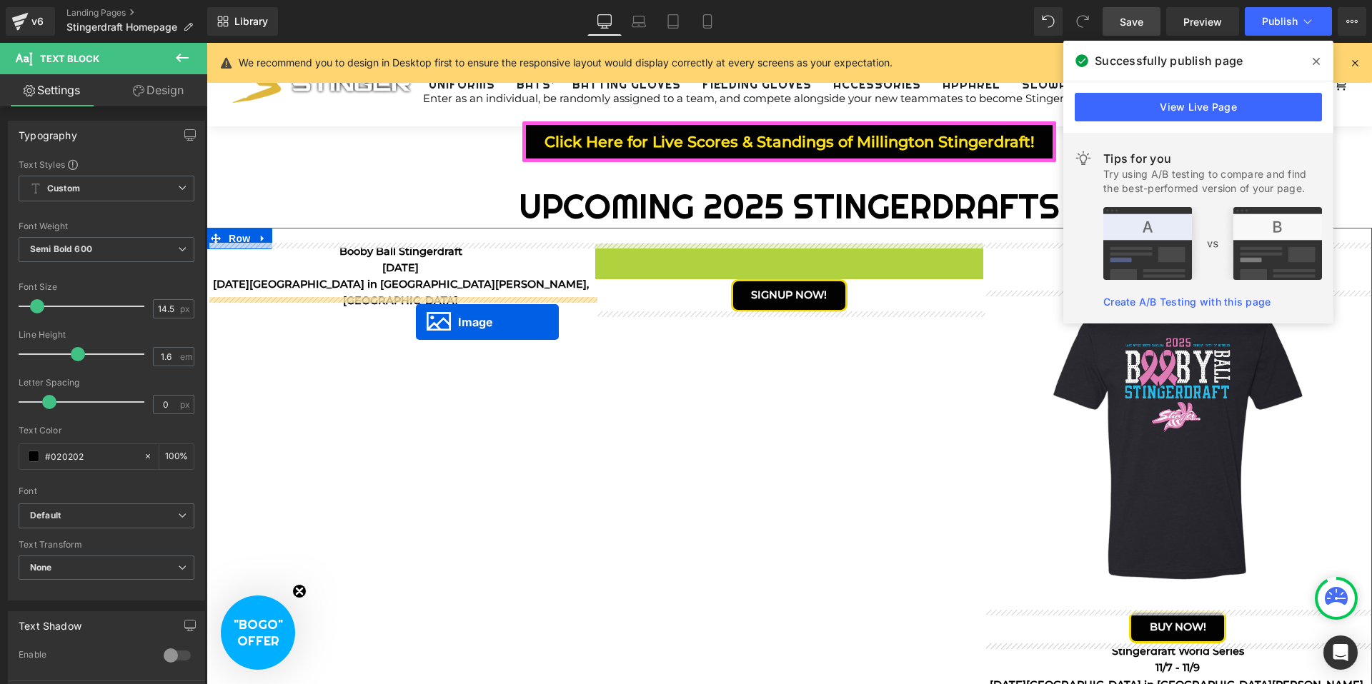
drag, startPoint x: 761, startPoint y: 394, endPoint x: 416, endPoint y: 322, distance: 352.4
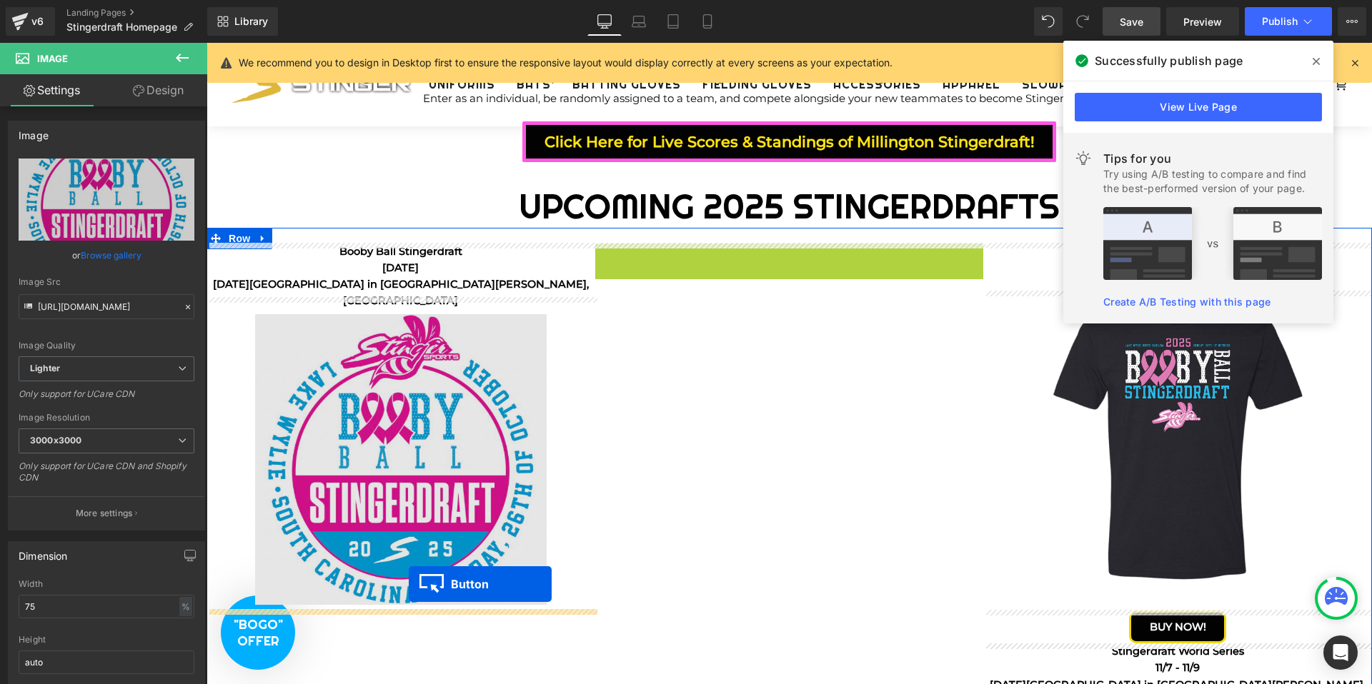
drag, startPoint x: 763, startPoint y: 258, endPoint x: 406, endPoint y: 592, distance: 489.2
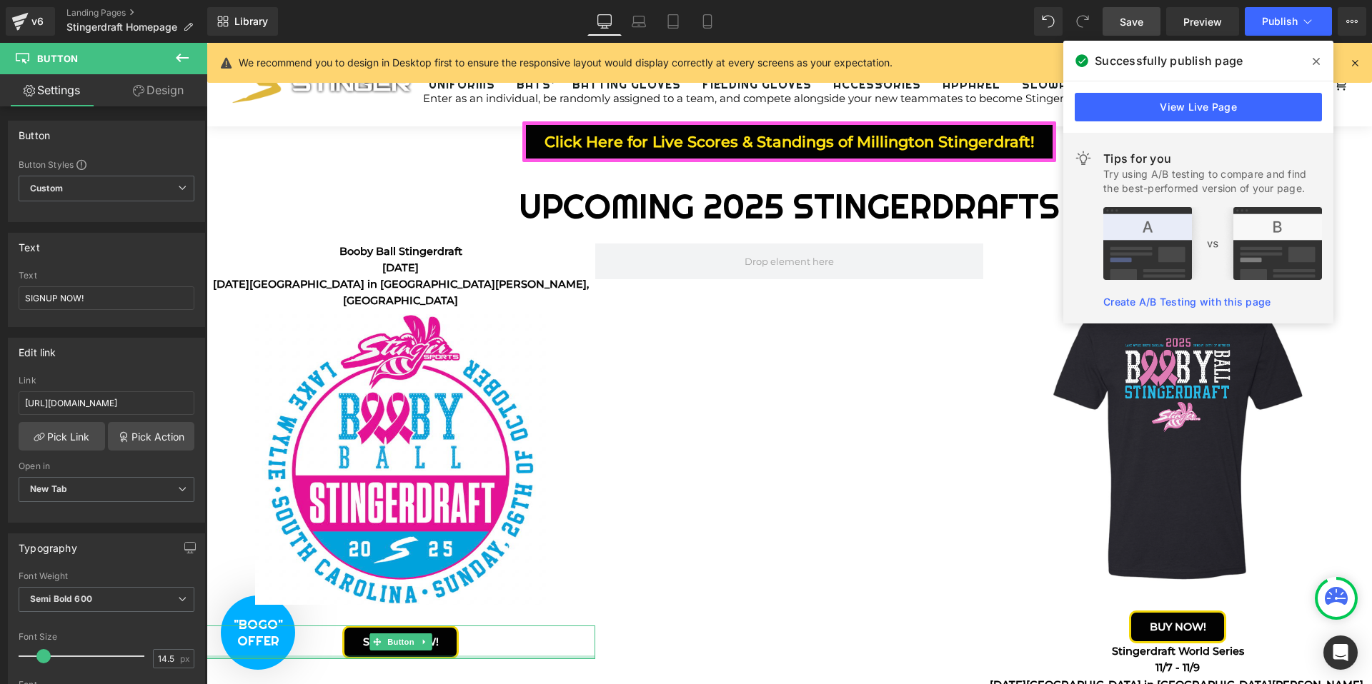
click at [1319, 62] on icon at bounding box center [1315, 61] width 7 height 11
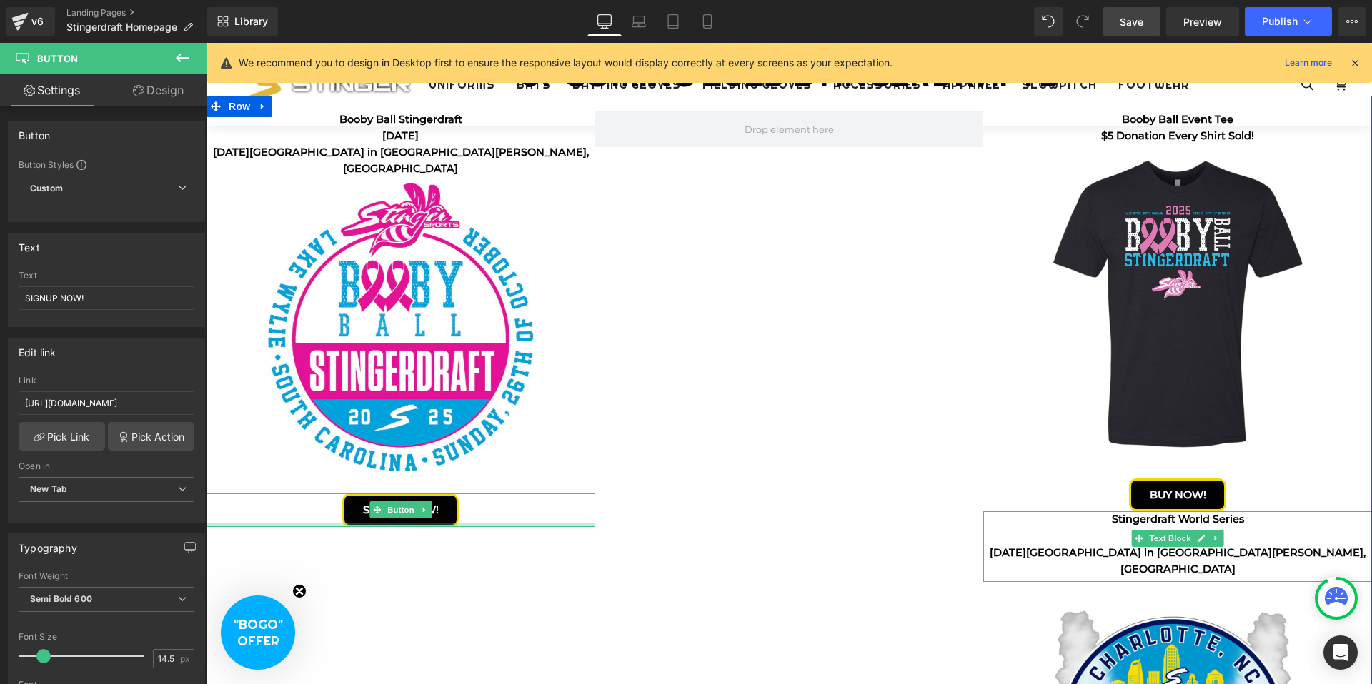
scroll to position [391, 0]
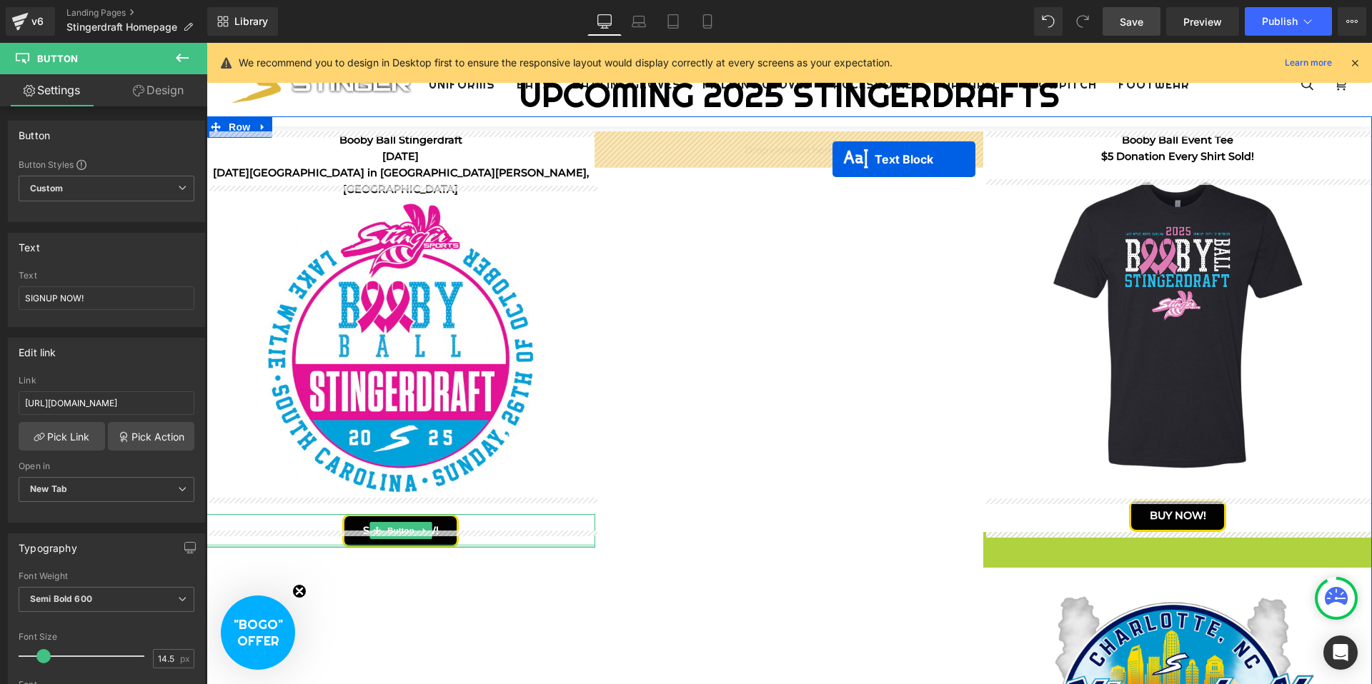
drag, startPoint x: 1136, startPoint y: 561, endPoint x: 830, endPoint y: 159, distance: 505.2
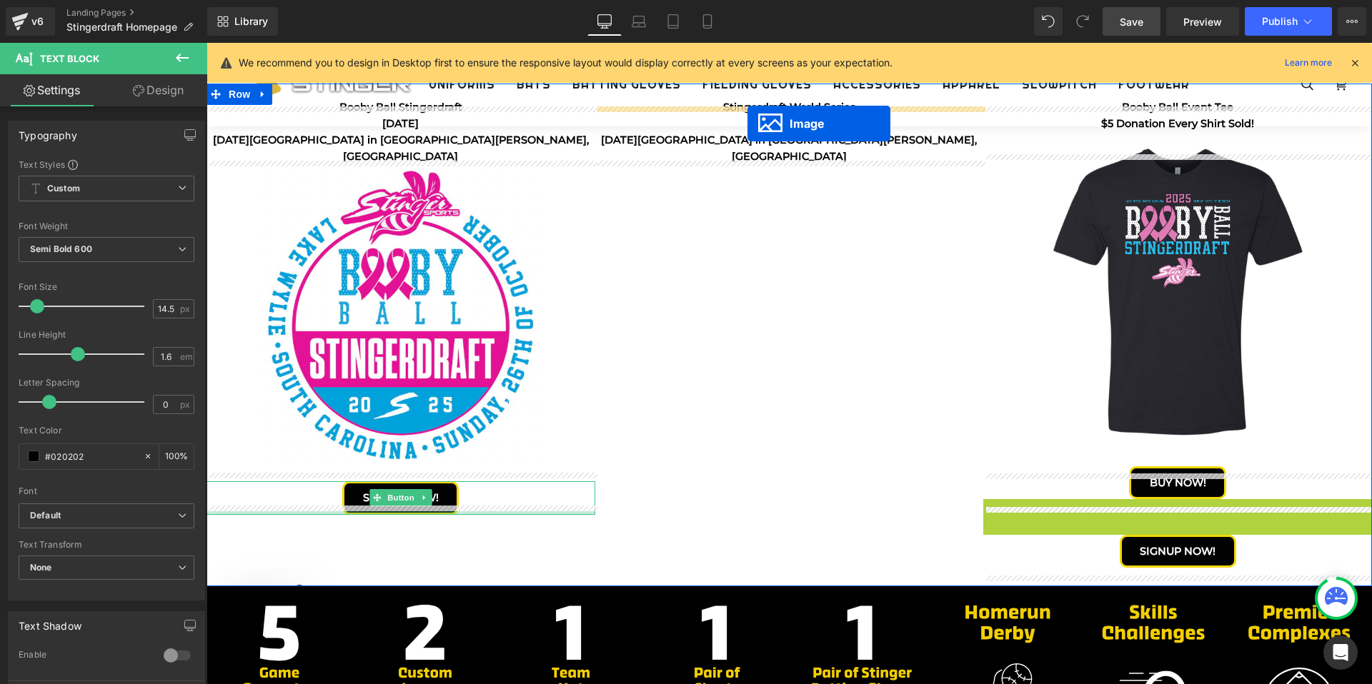
scroll to position [414, 0]
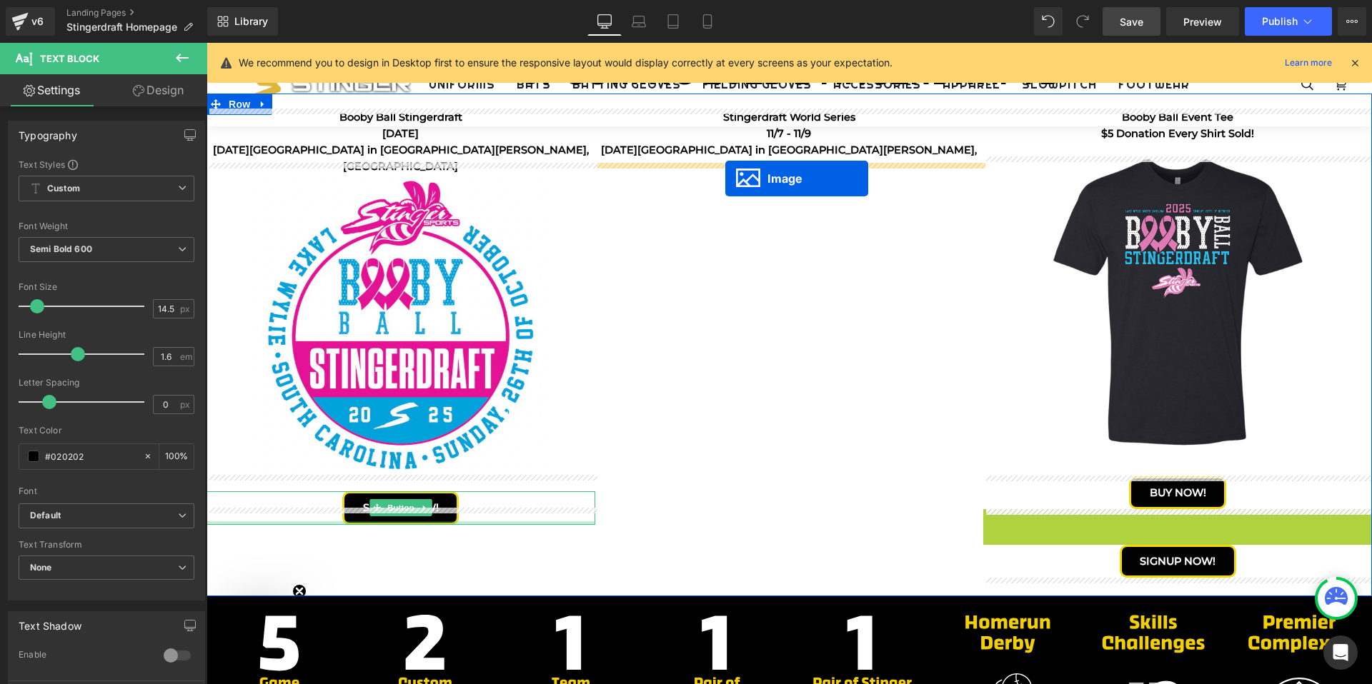
drag, startPoint x: 1148, startPoint y: 578, endPoint x: 725, endPoint y: 179, distance: 581.6
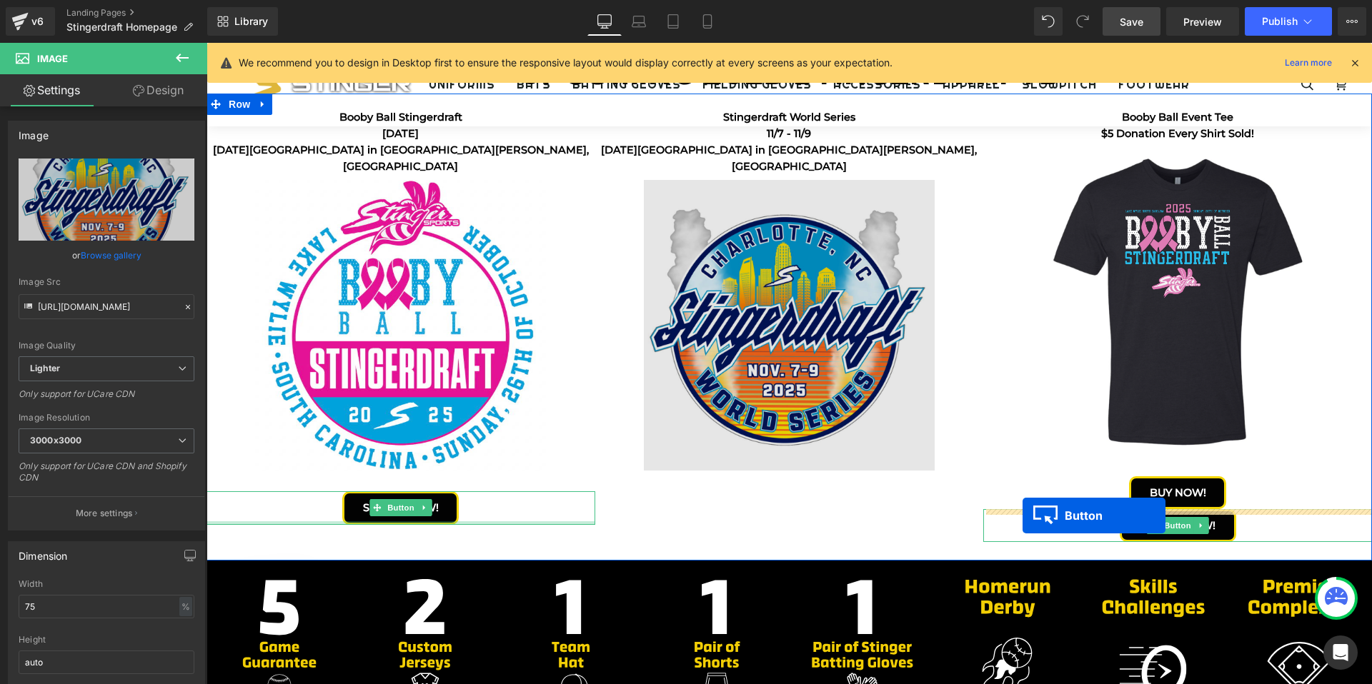
scroll to position [7, 7]
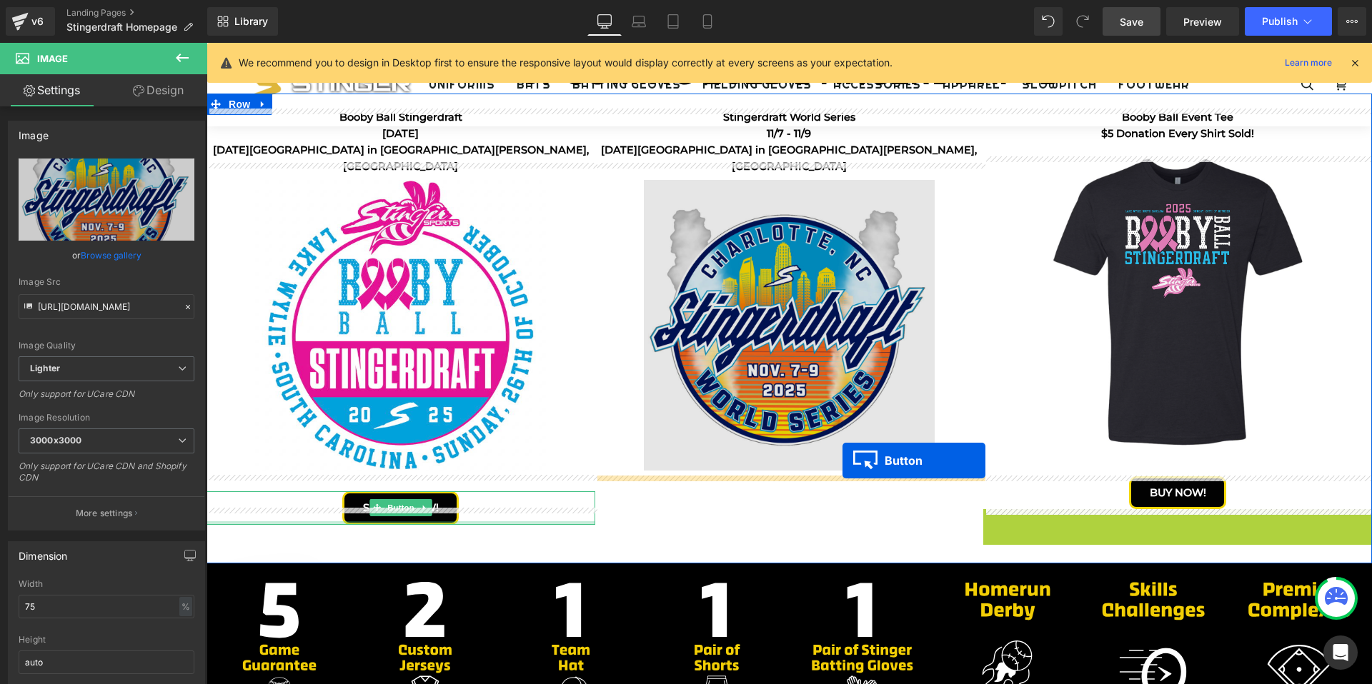
drag, startPoint x: 1154, startPoint y: 523, endPoint x: 842, endPoint y: 462, distance: 317.3
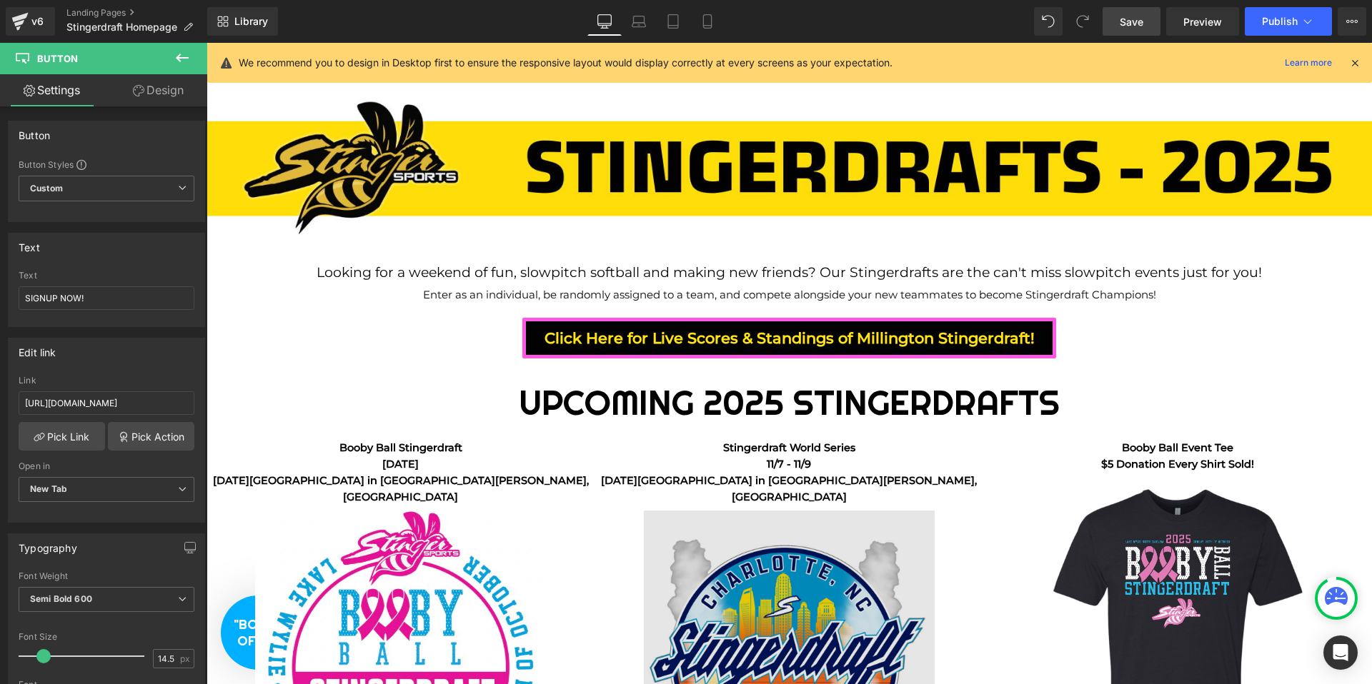
scroll to position [0, 0]
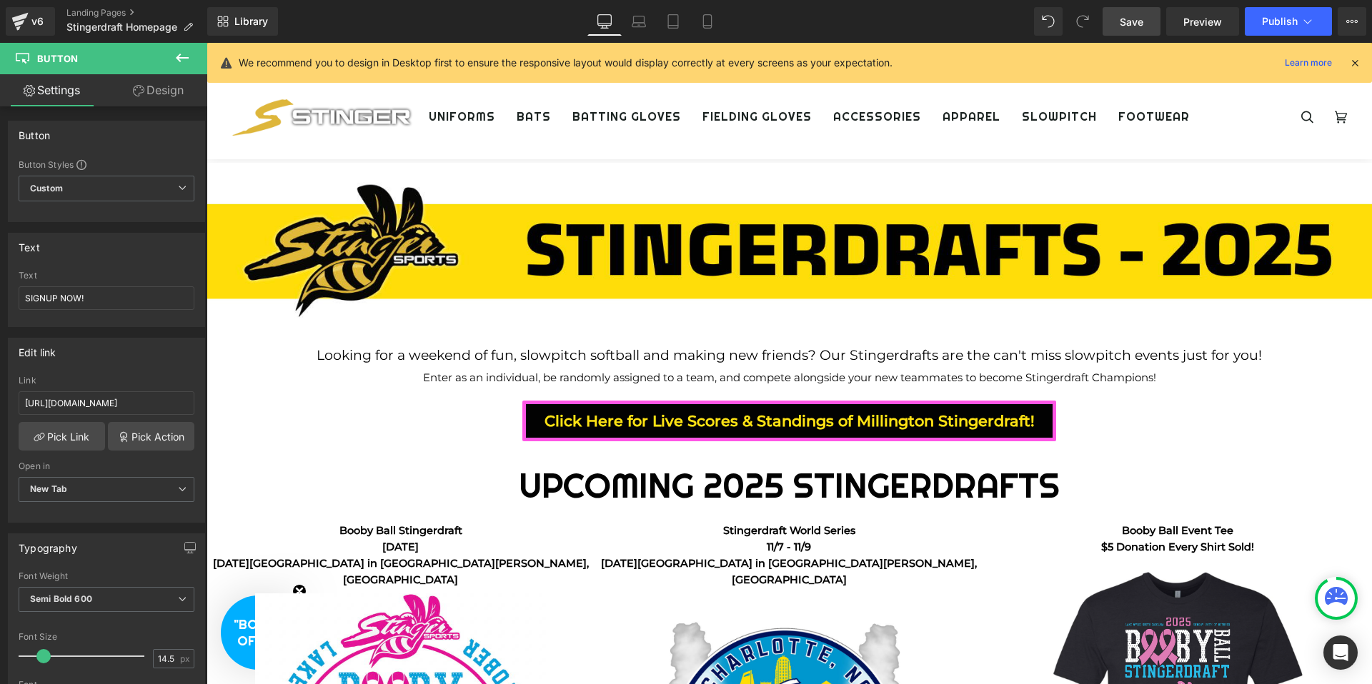
click at [1356, 61] on icon at bounding box center [1354, 62] width 13 height 13
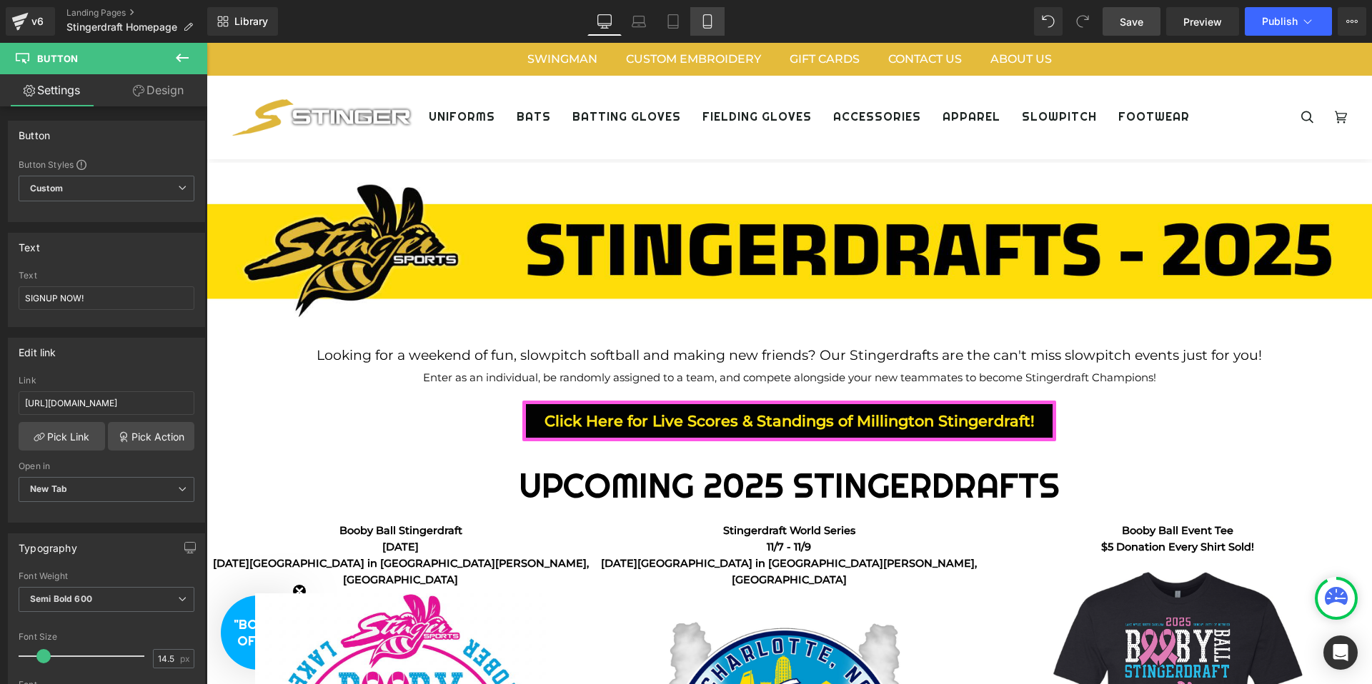
click at [711, 21] on icon at bounding box center [707, 22] width 8 height 14
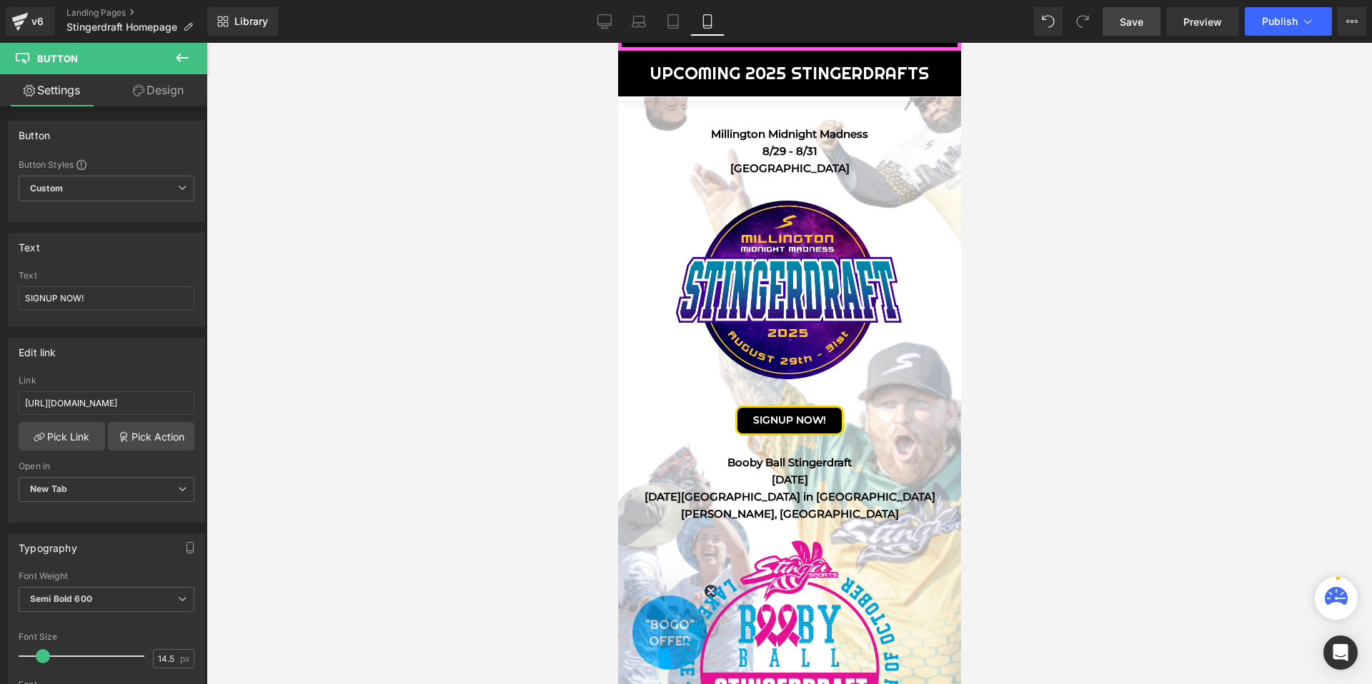
scroll to position [304, 0]
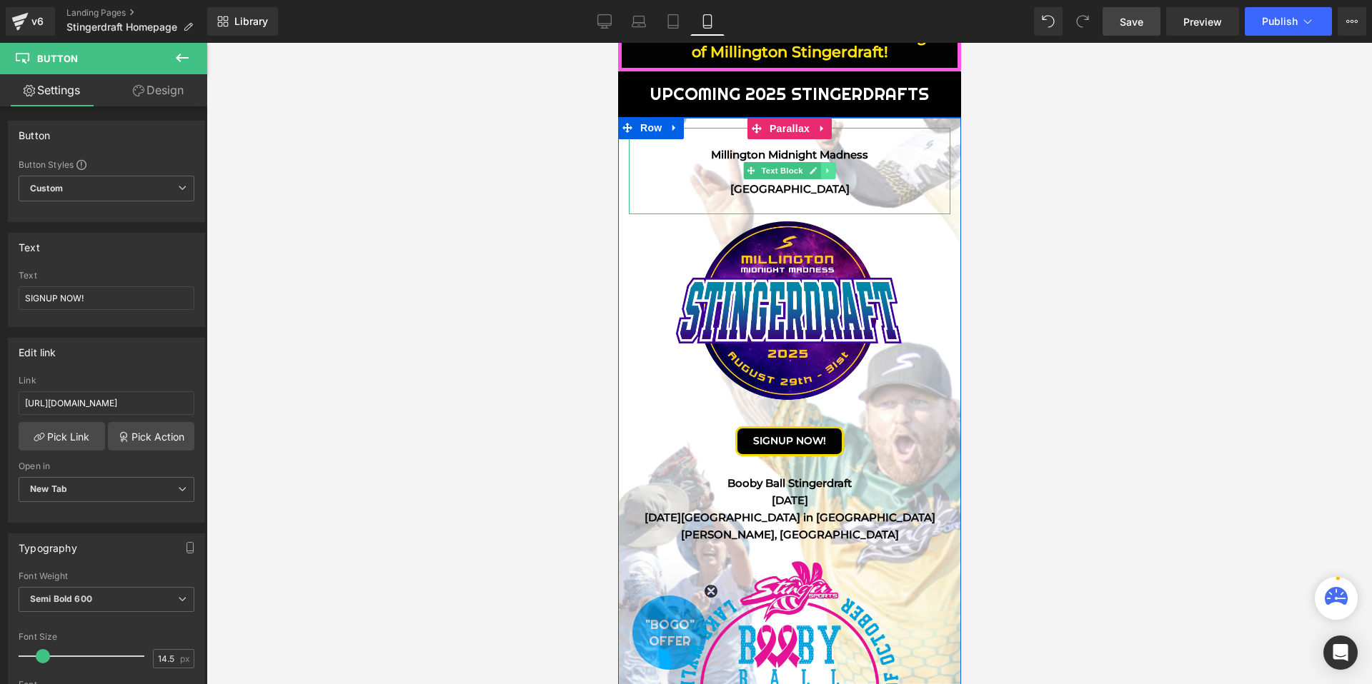
click at [822, 169] on link at bounding box center [827, 170] width 15 height 17
click at [831, 169] on icon at bounding box center [835, 170] width 8 height 8
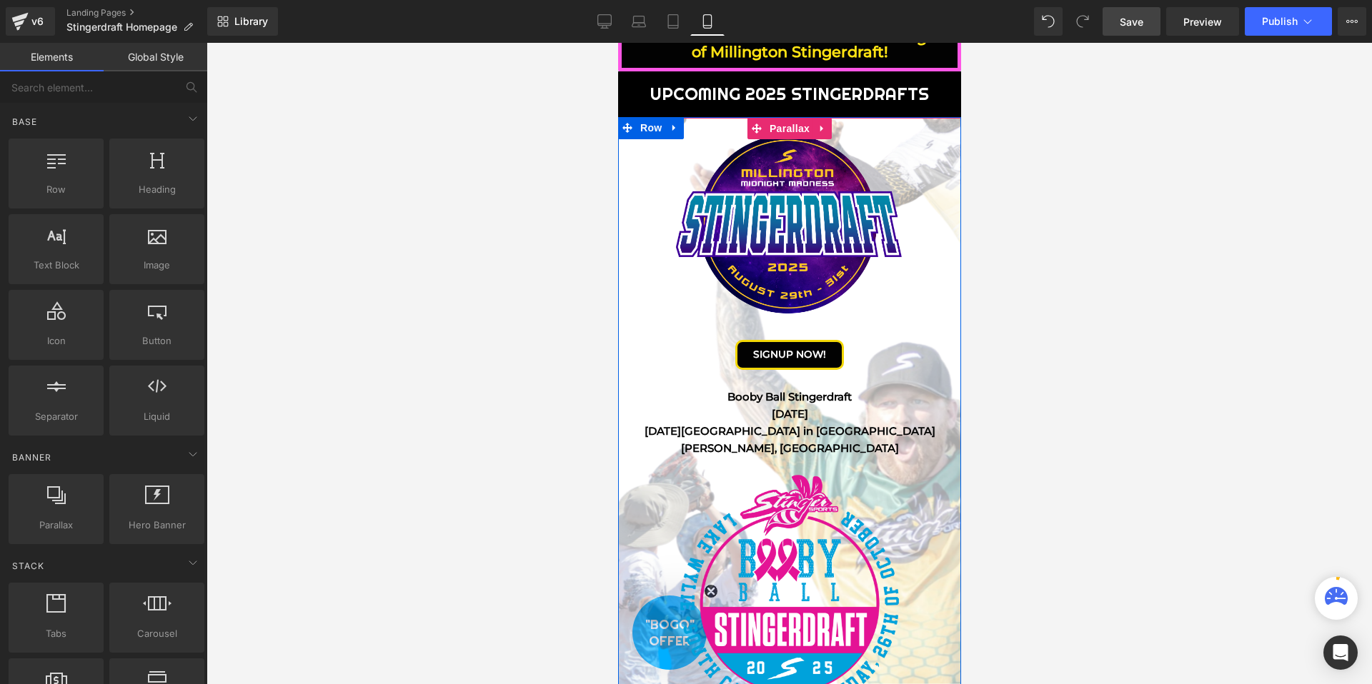
scroll to position [6111, 343]
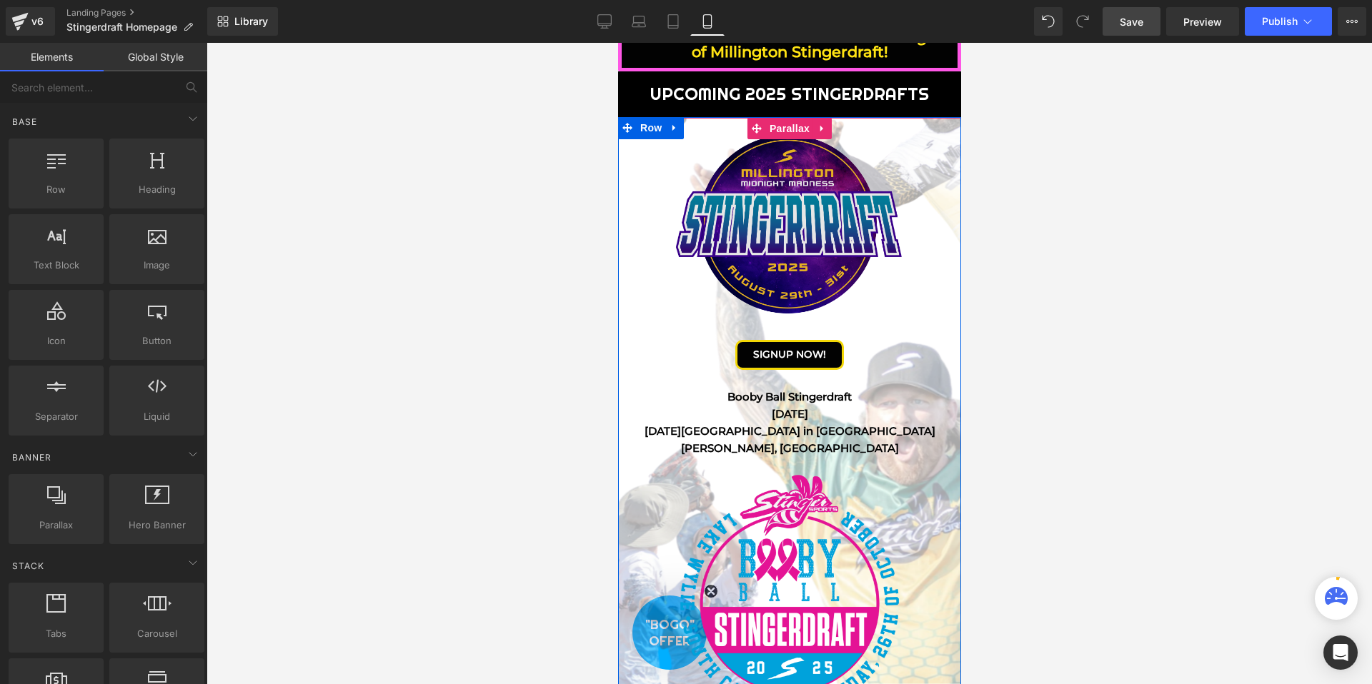
click at [837, 181] on img at bounding box center [788, 234] width 241 height 212
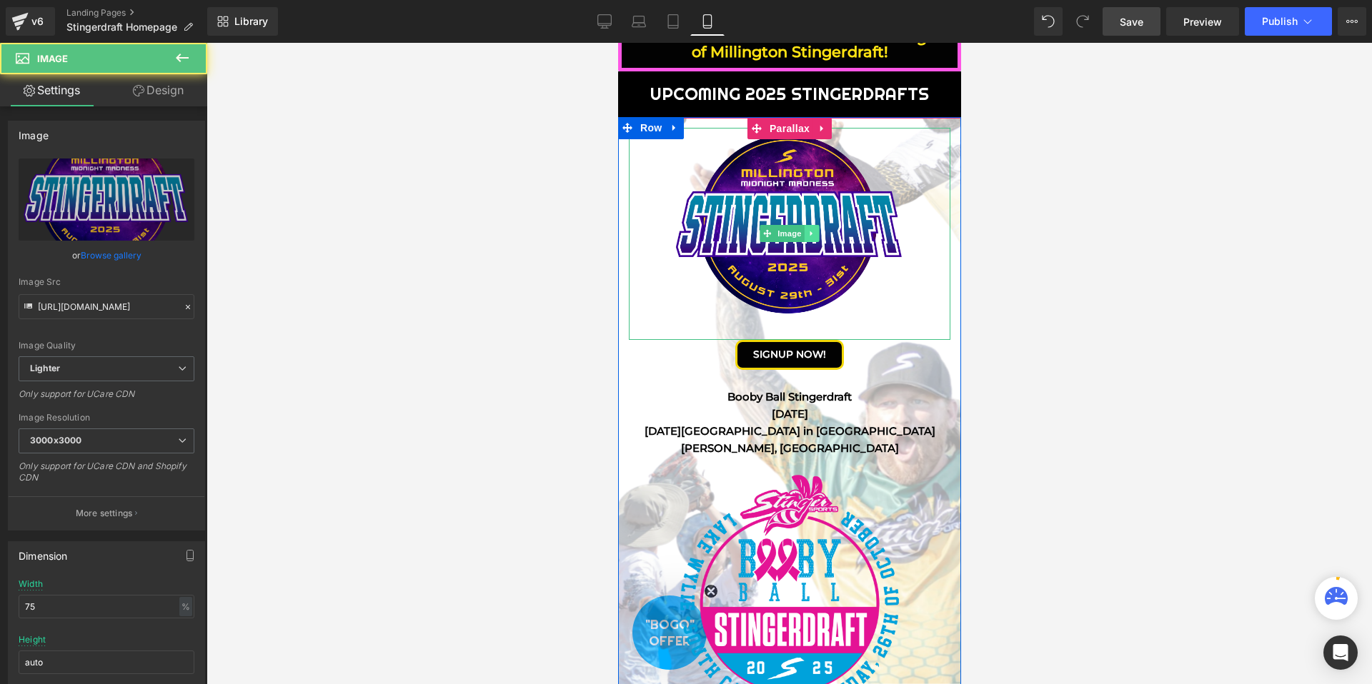
click at [816, 239] on link at bounding box center [811, 233] width 15 height 17
click at [817, 238] on link at bounding box center [818, 233] width 15 height 17
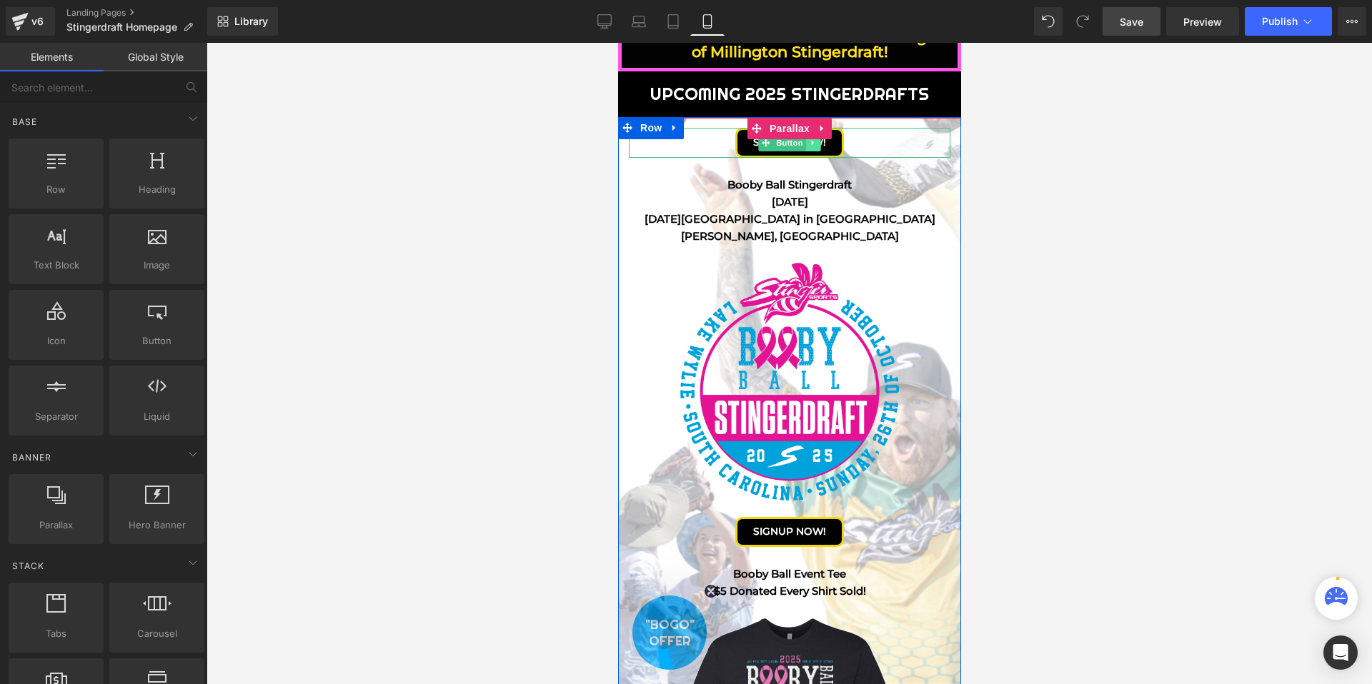
click at [812, 149] on link at bounding box center [812, 142] width 15 height 17
click at [822, 144] on icon at bounding box center [820, 143] width 8 height 8
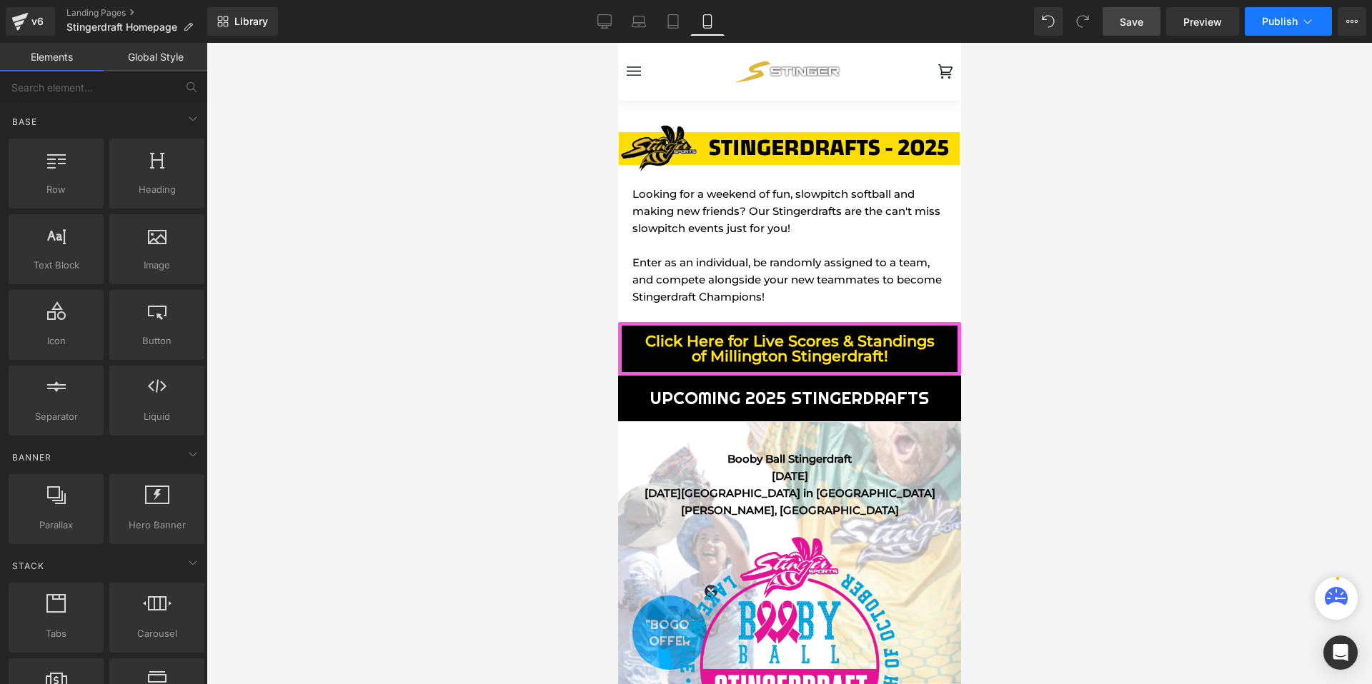
click at [1283, 18] on span "Publish" at bounding box center [1280, 21] width 36 height 11
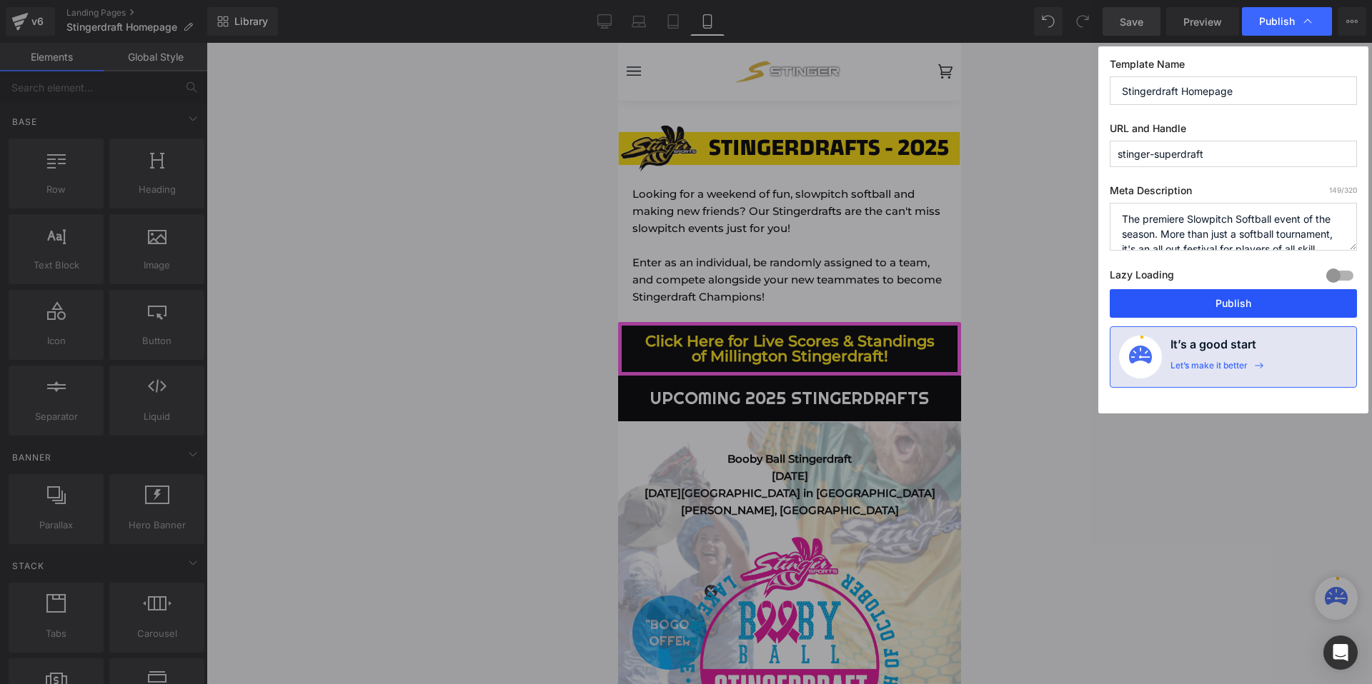
click at [1267, 296] on button "Publish" at bounding box center [1232, 303] width 247 height 29
